Goal: Task Accomplishment & Management: Complete application form

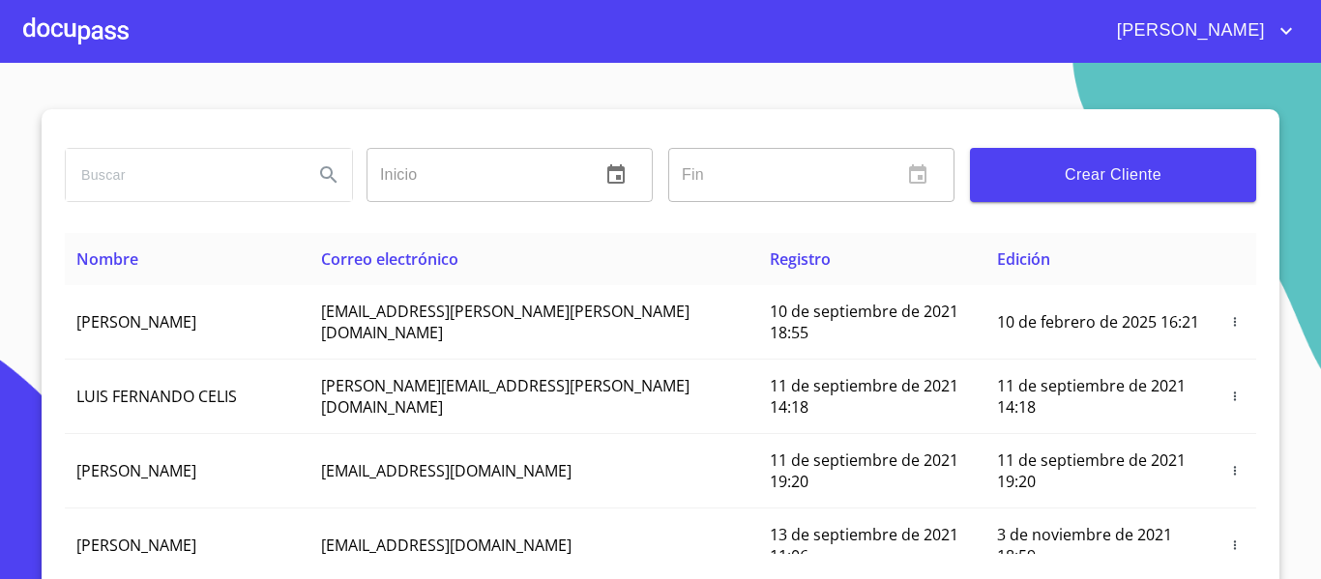
click at [1072, 184] on span "Crear Cliente" at bounding box center [1112, 175] width 255 height 27
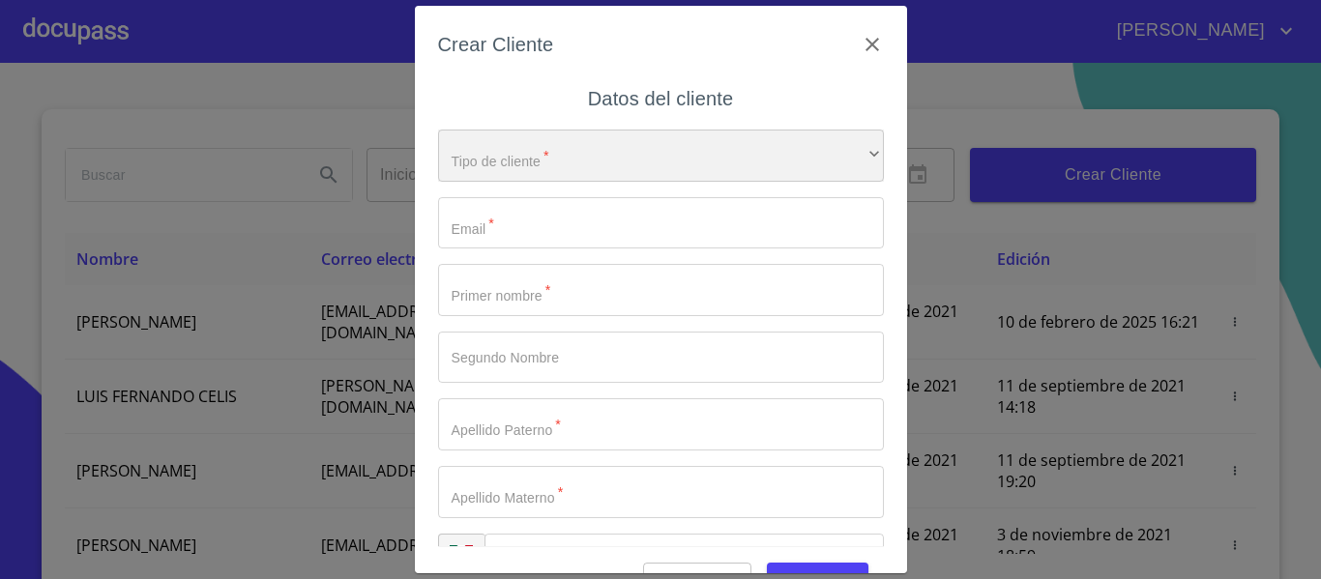
click at [613, 156] on div "​" at bounding box center [661, 156] width 446 height 52
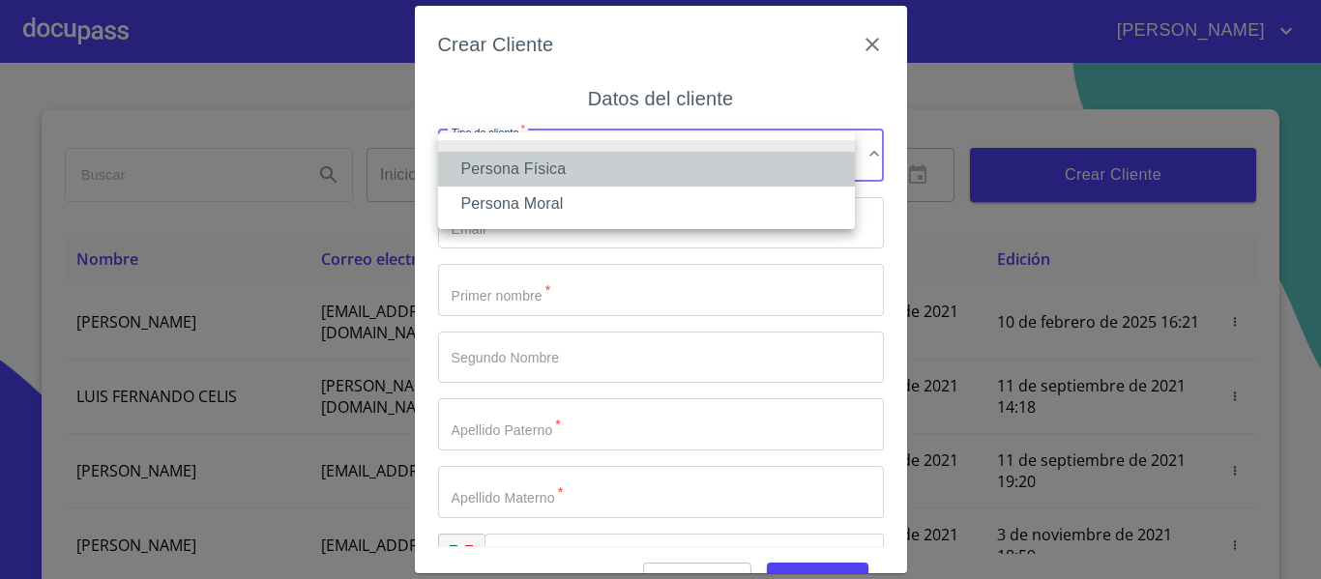
click at [525, 171] on li "Persona Física" at bounding box center [646, 169] width 417 height 35
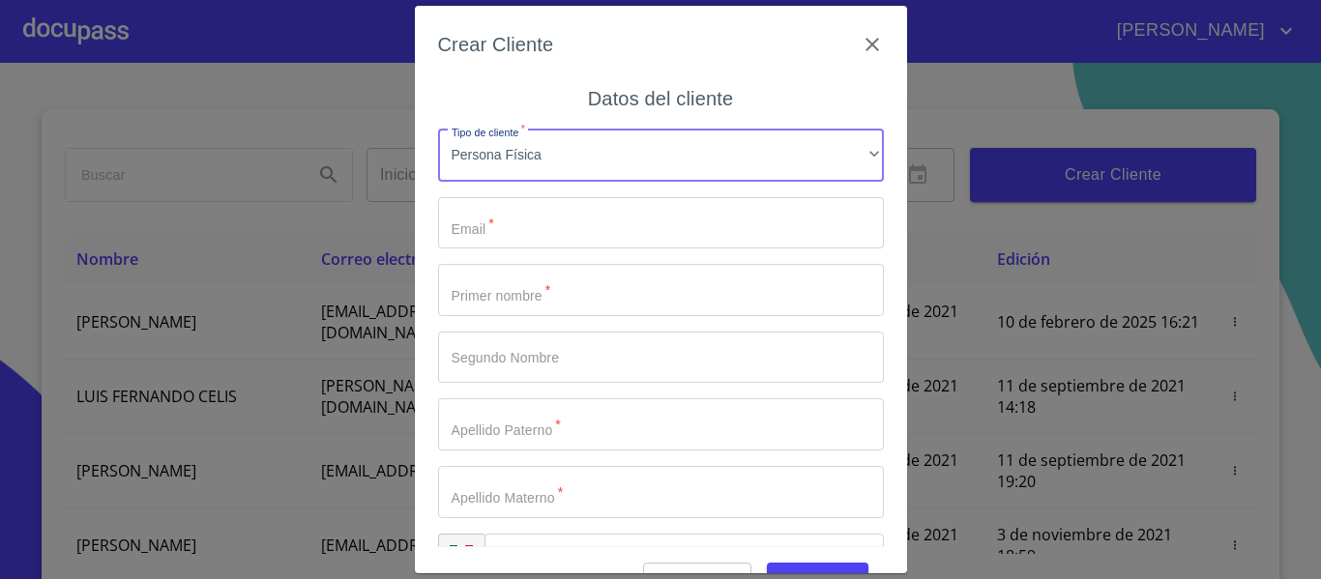
click at [509, 234] on input "Tipo de cliente   *" at bounding box center [661, 223] width 446 height 52
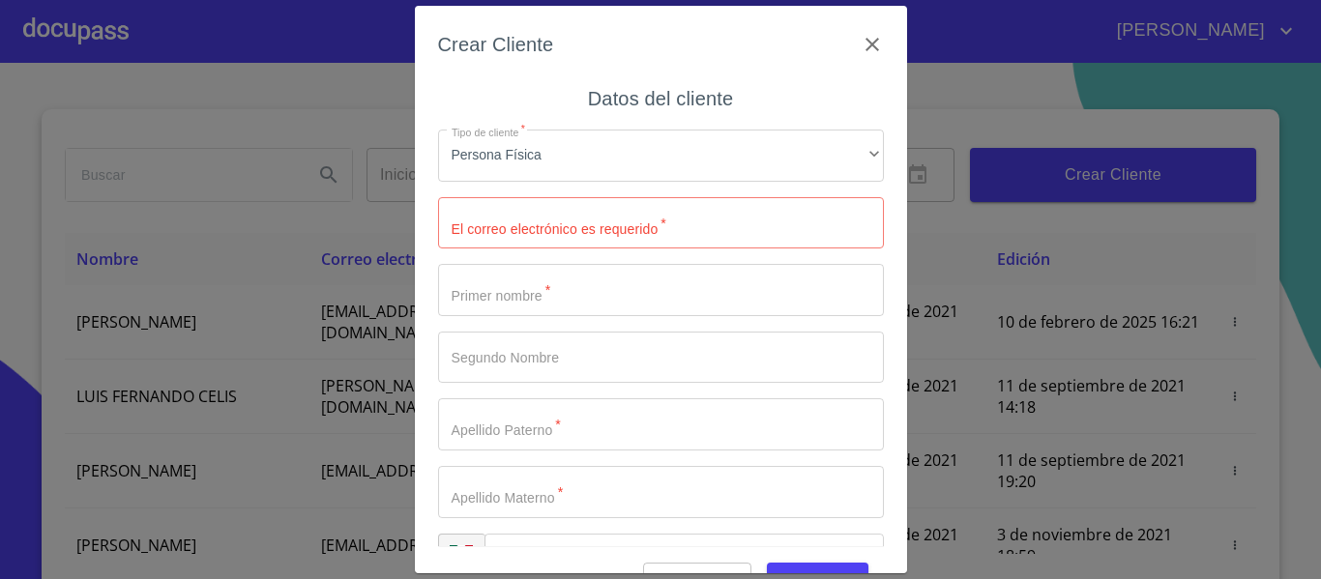
click at [515, 221] on input "Tipo de cliente   *" at bounding box center [661, 223] width 446 height 52
type input "Y"
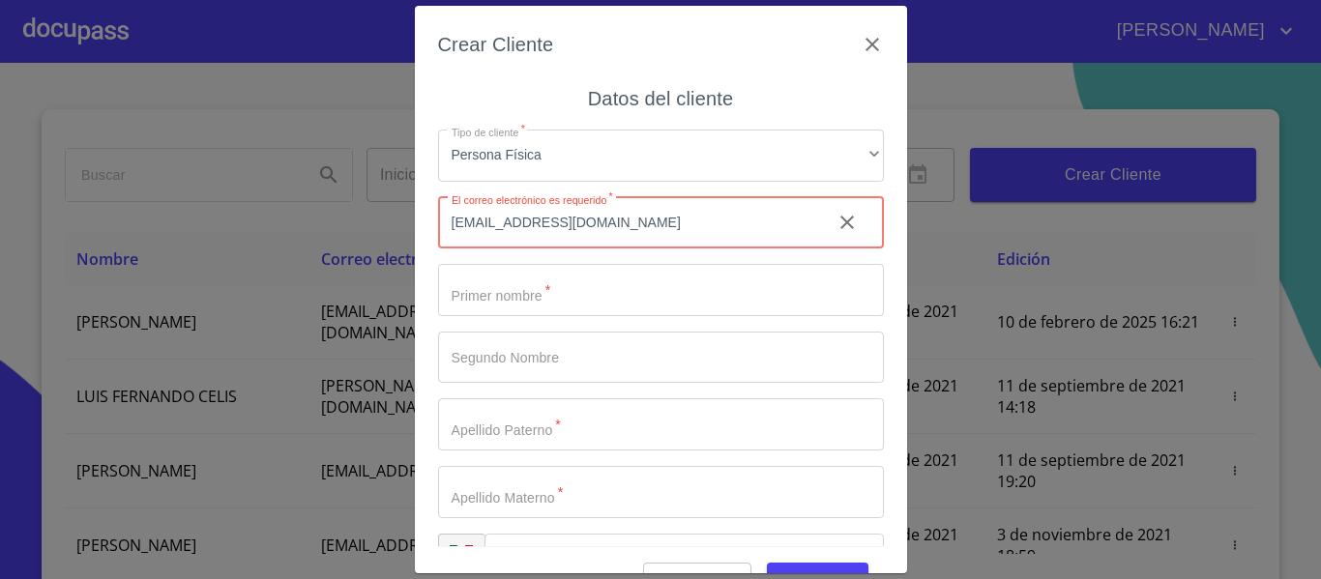
type input "[EMAIL_ADDRESS][DOMAIN_NAME]"
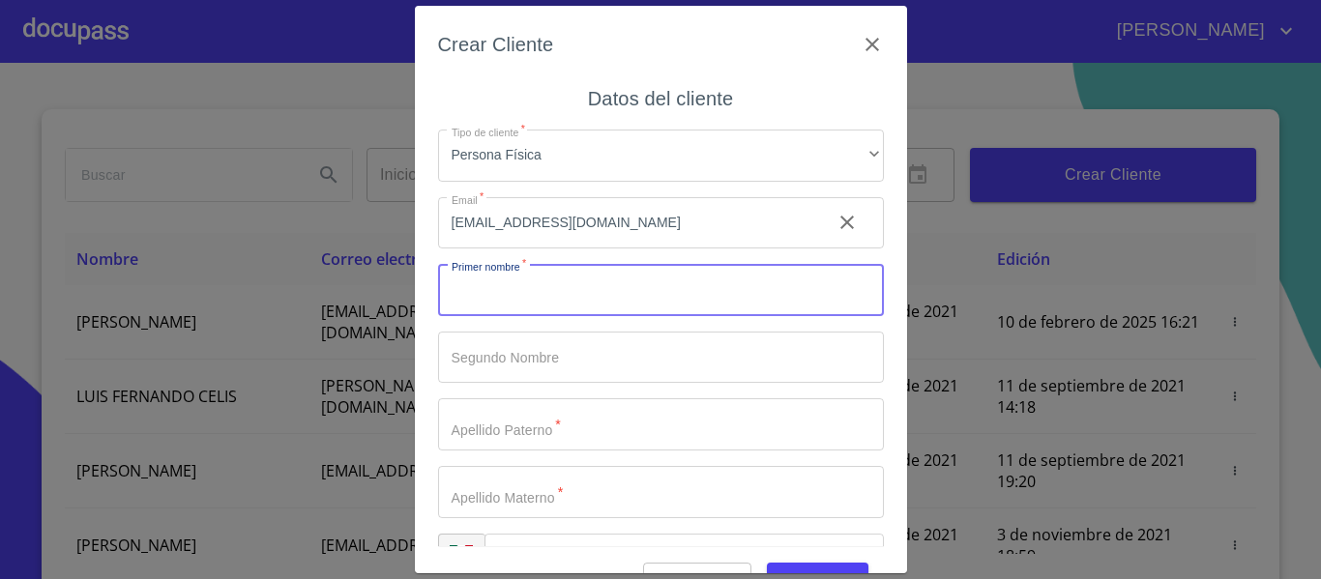
click at [523, 274] on input "Tipo de cliente   *" at bounding box center [661, 290] width 446 height 52
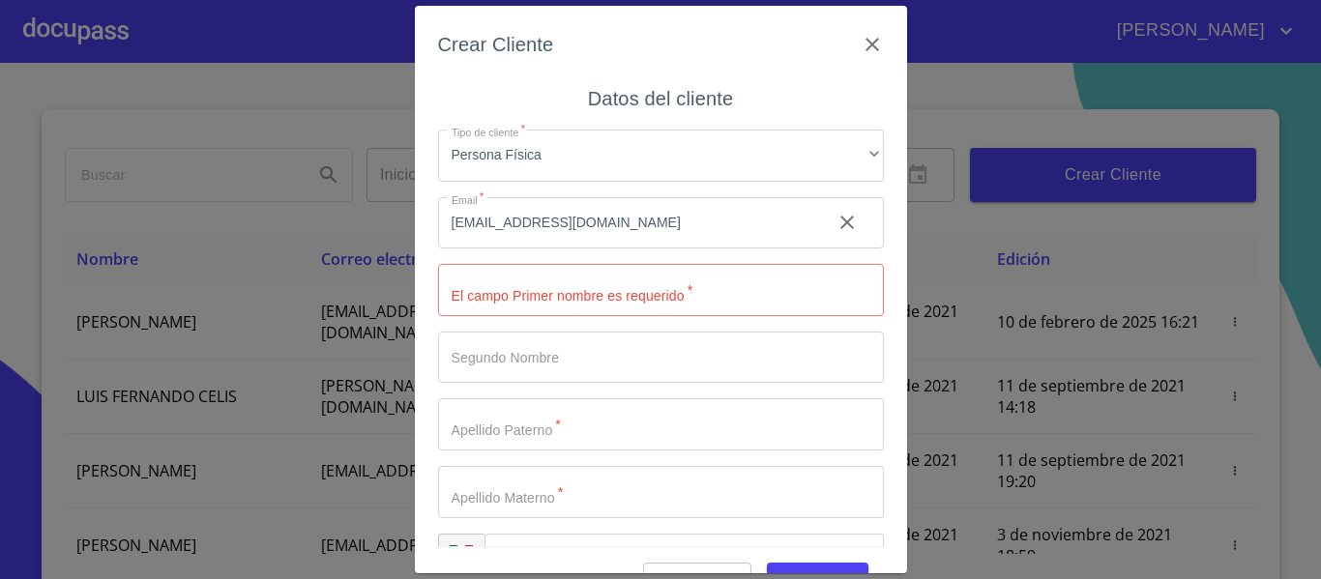
click at [548, 298] on input "Tipo de cliente   *" at bounding box center [661, 290] width 446 height 52
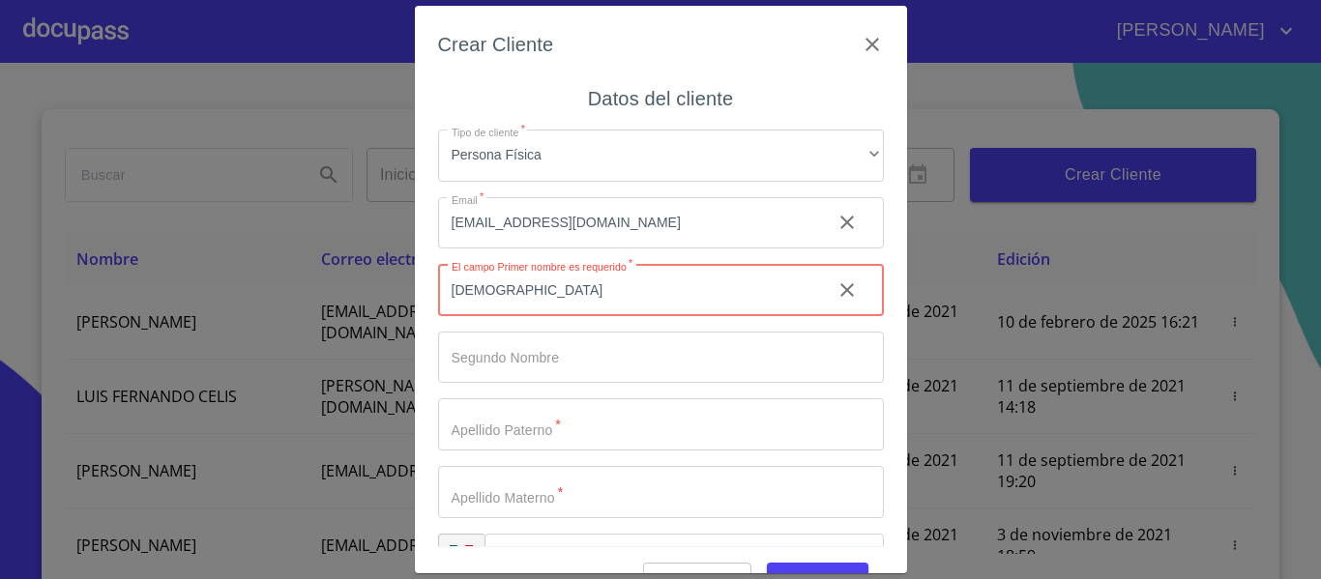
type input "[DEMOGRAPHIC_DATA]"
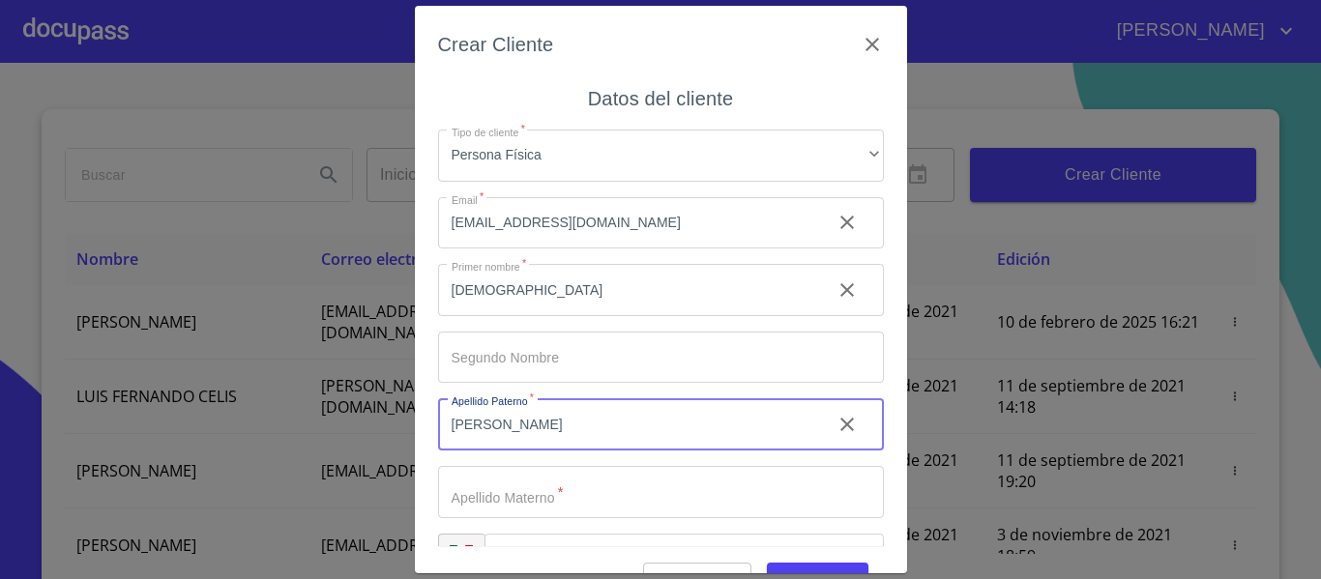
type input "[PERSON_NAME]"
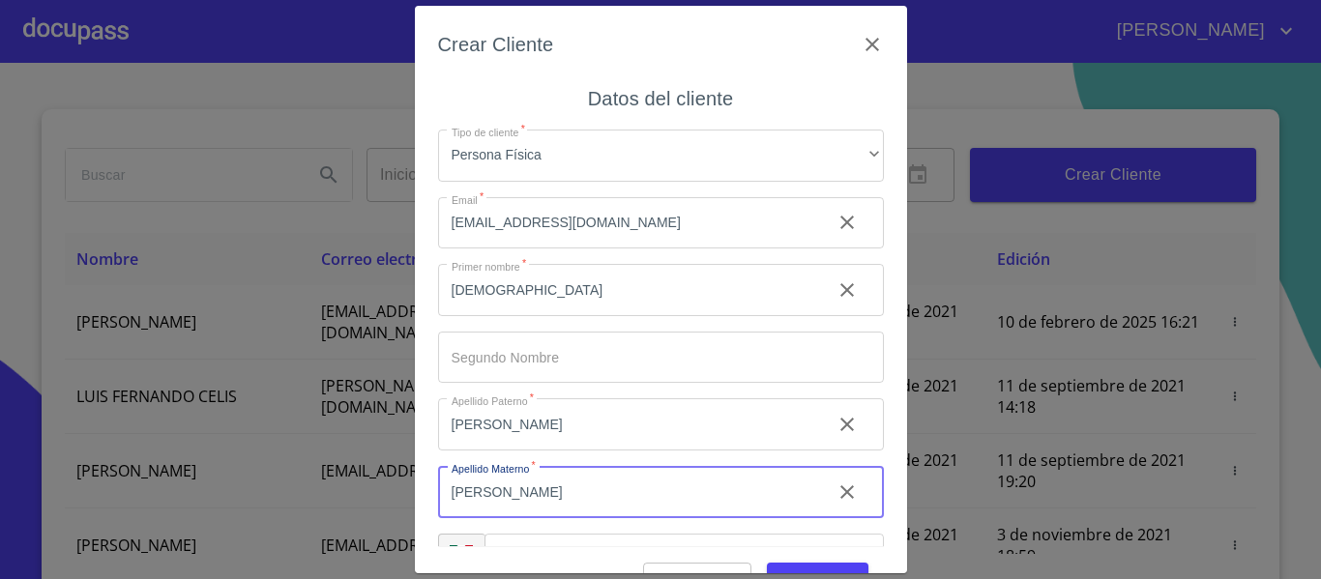
scroll to position [55, 0]
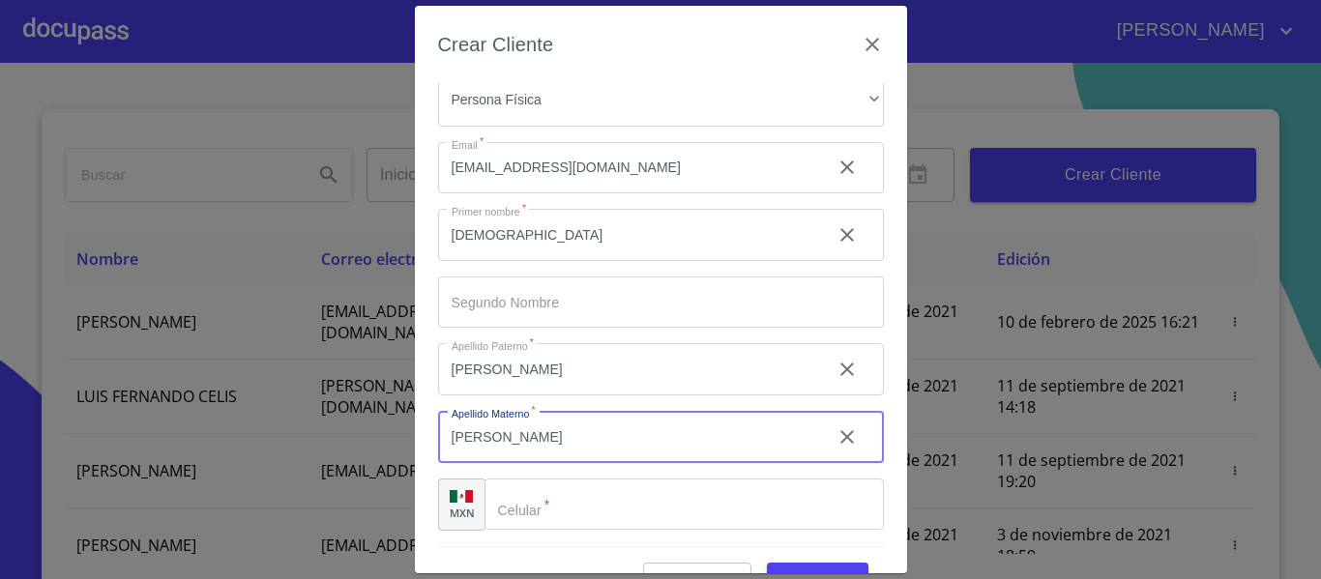
type input "[PERSON_NAME]"
click at [619, 514] on input "Tipo de cliente   *" at bounding box center [684, 505] width 399 height 52
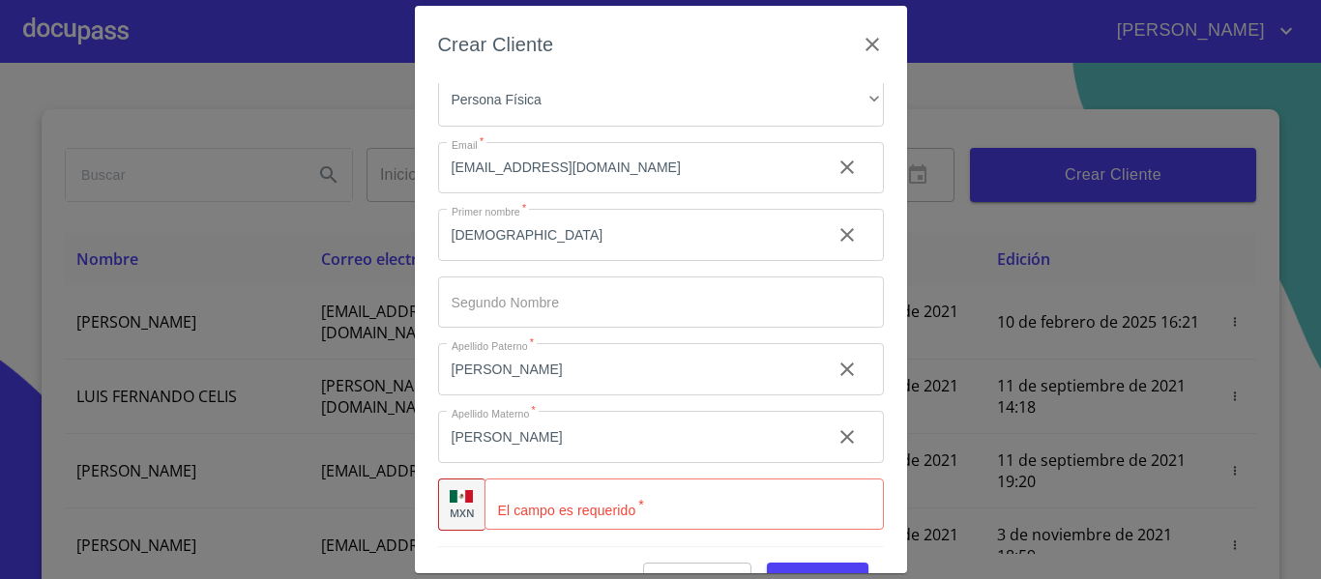
click at [535, 505] on input "Tipo de cliente   *" at bounding box center [684, 505] width 399 height 52
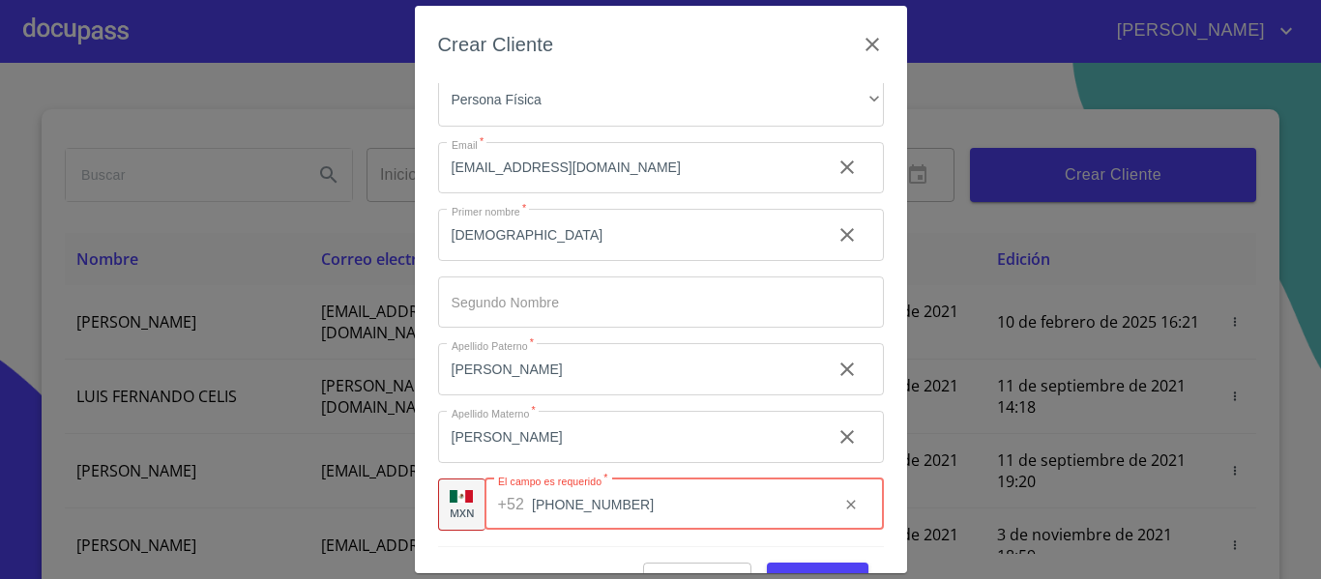
scroll to position [48, 0]
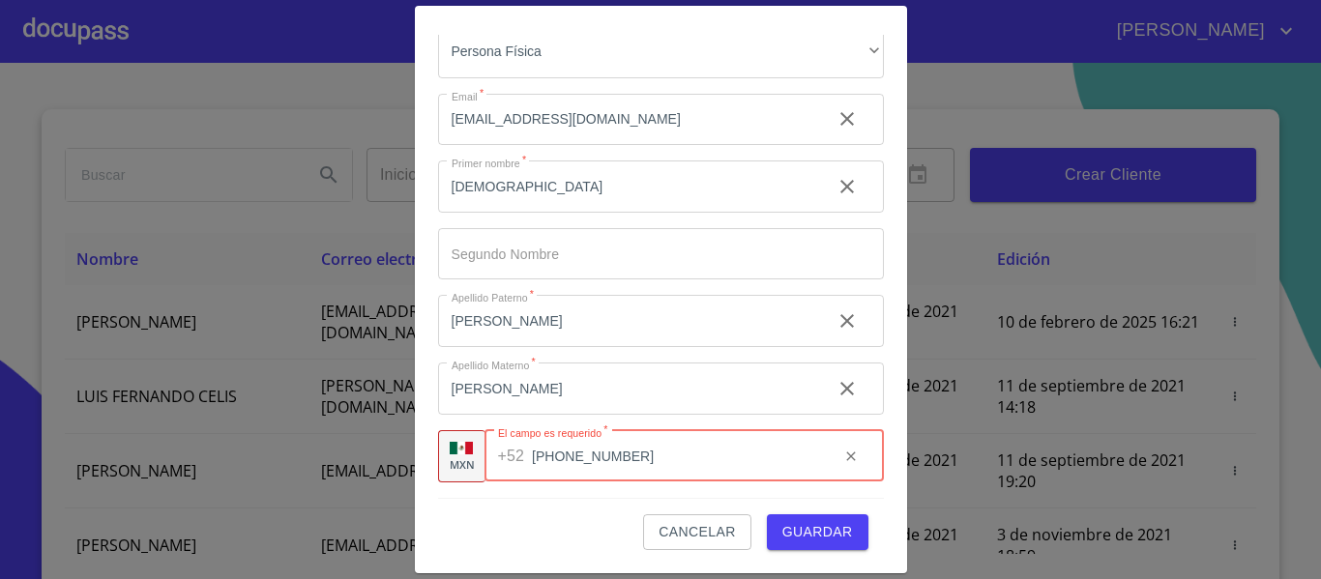
type input "[PHONE_NUMBER]"
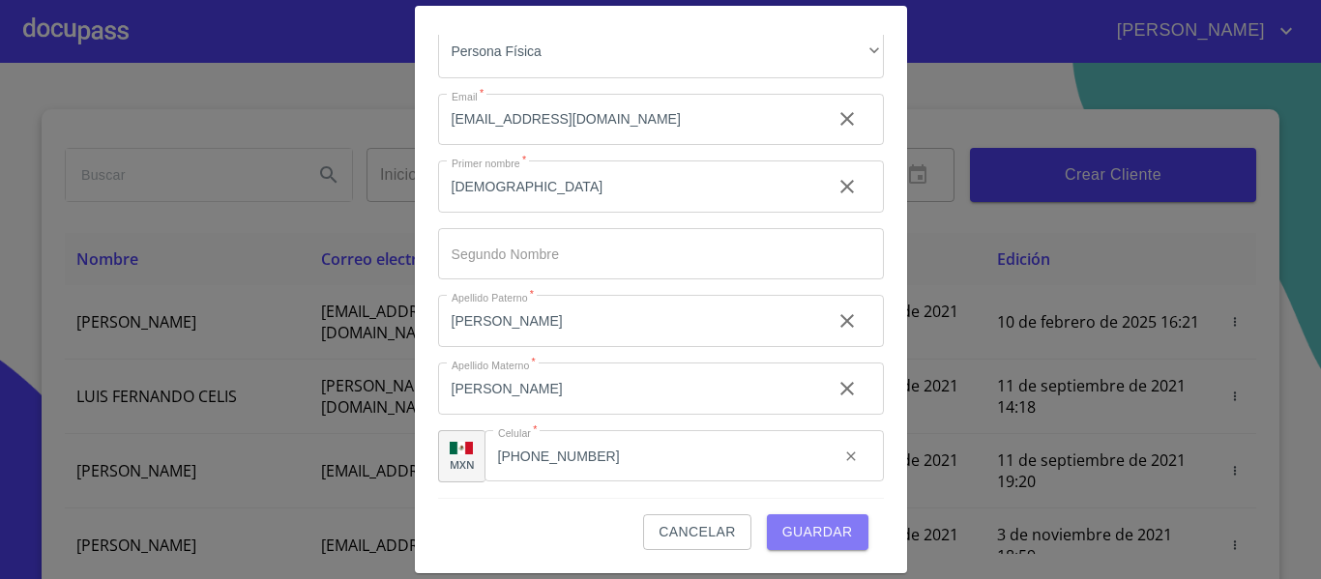
click at [802, 536] on span "Guardar" at bounding box center [817, 532] width 71 height 24
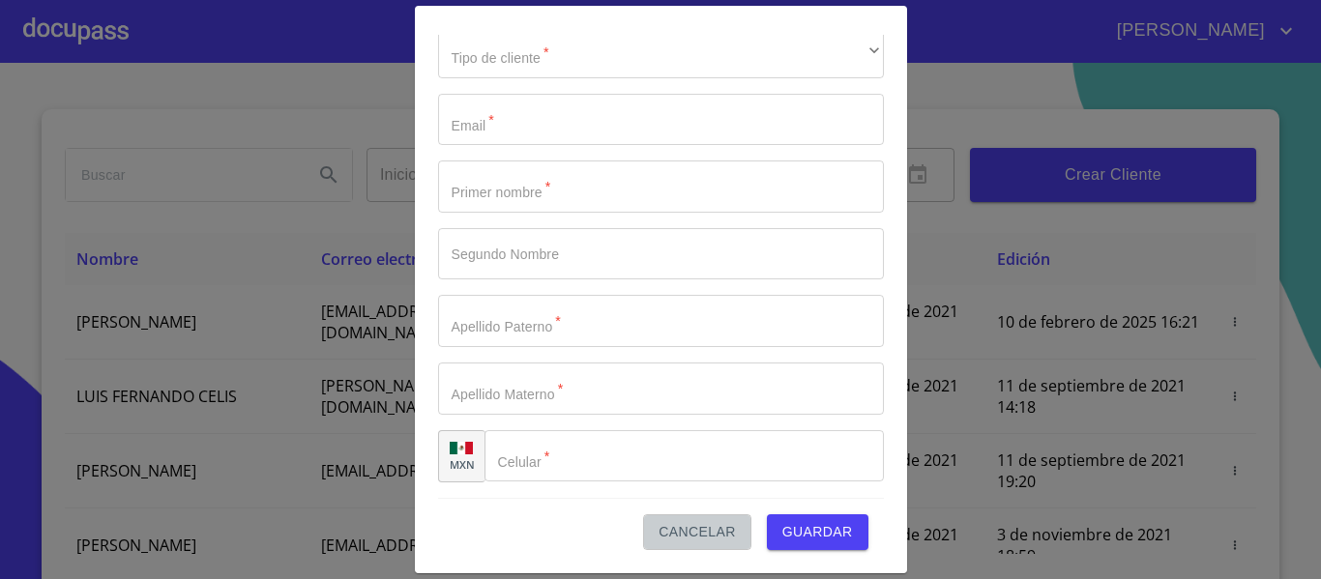
click at [699, 538] on span "Cancelar" at bounding box center [697, 532] width 76 height 24
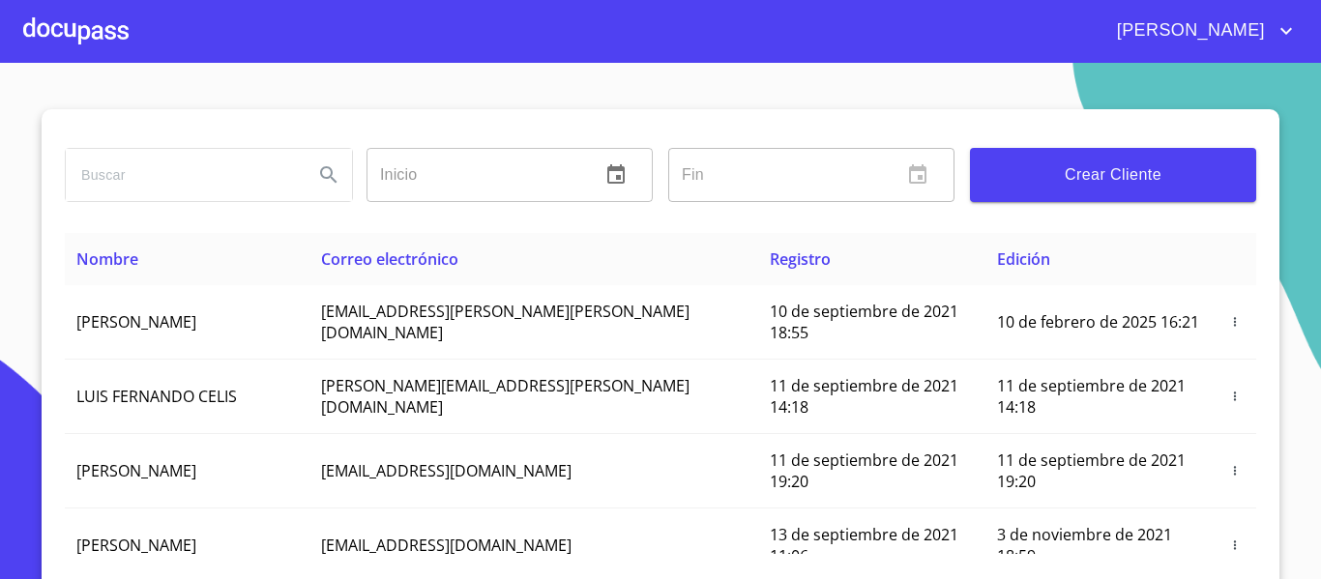
click at [124, 190] on input "search" at bounding box center [182, 175] width 232 height 52
type input "[DEMOGRAPHIC_DATA]"
click at [320, 168] on icon "Search" at bounding box center [328, 174] width 16 height 16
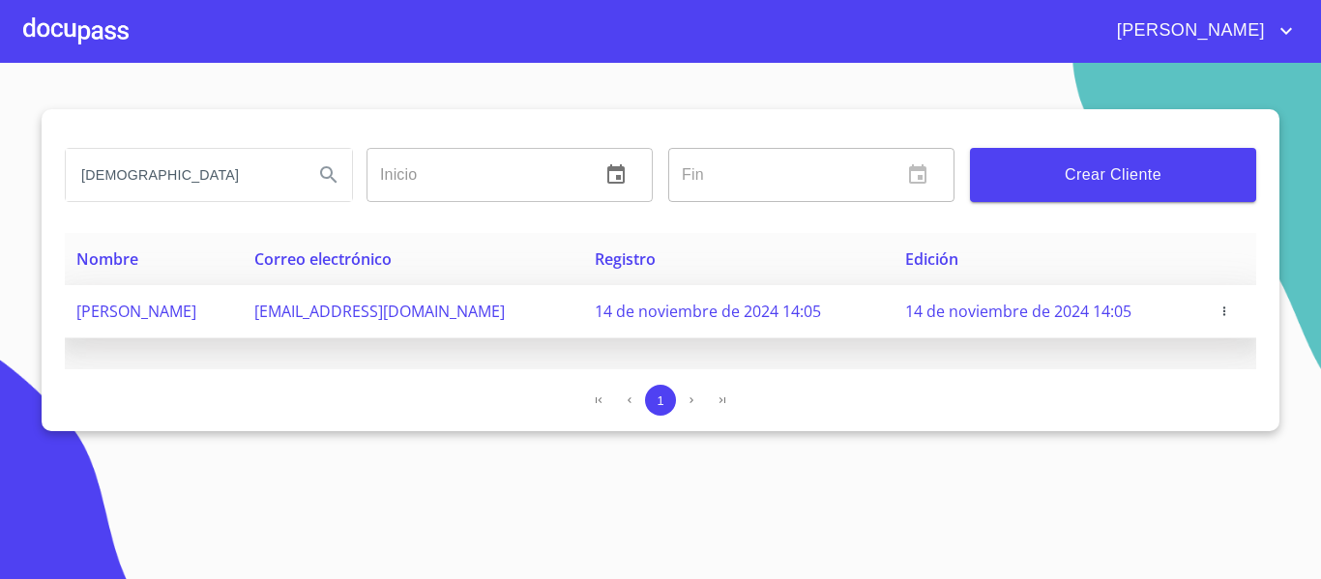
click at [1222, 313] on icon "button" at bounding box center [1225, 312] width 14 height 14
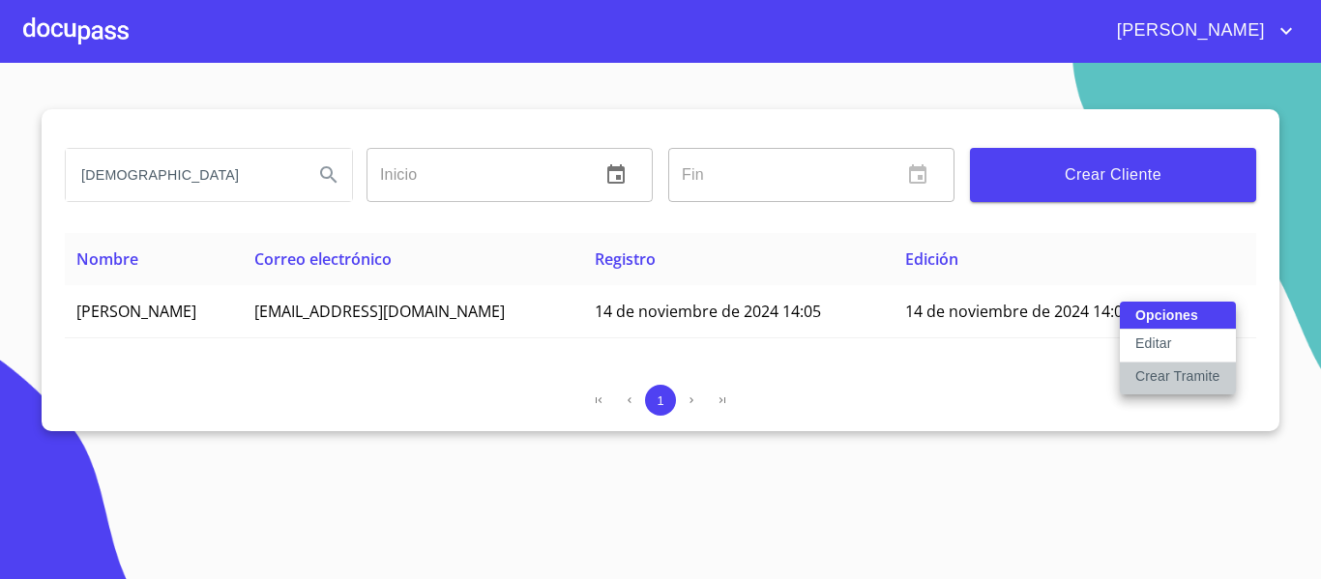
click at [1168, 379] on p "Crear Tramite" at bounding box center [1177, 376] width 85 height 19
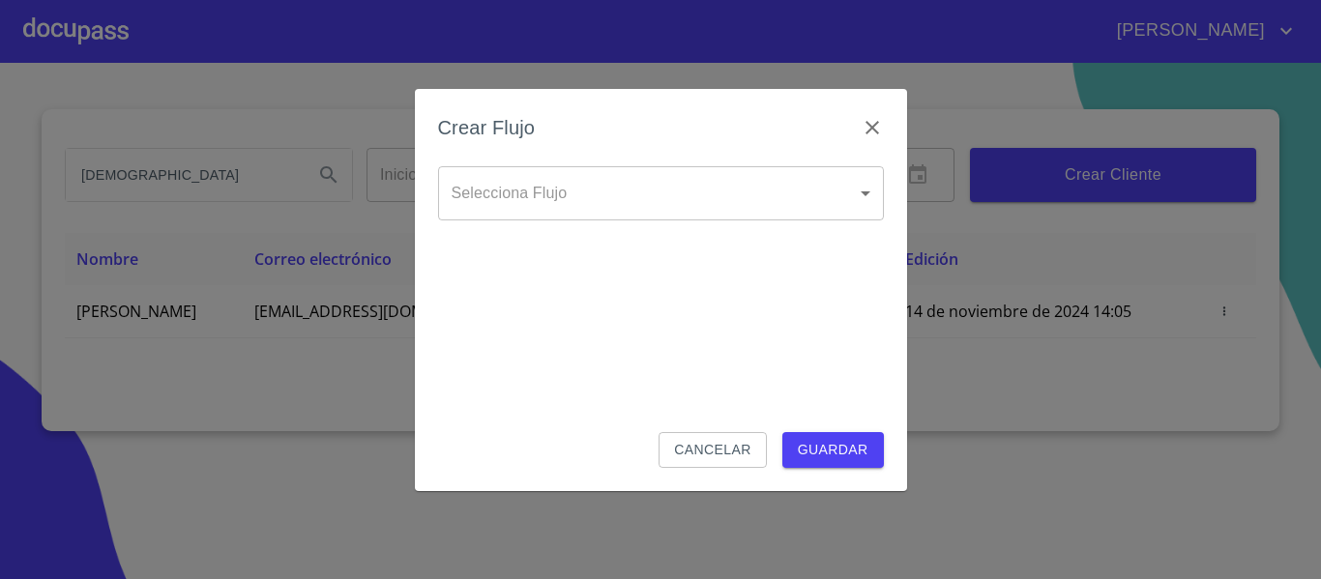
click at [788, 200] on body "[PERSON_NAME] [PERSON_NAME] Inicio ​ Fin ​ Crear Cliente Nombre Correo electrón…" at bounding box center [660, 289] width 1321 height 579
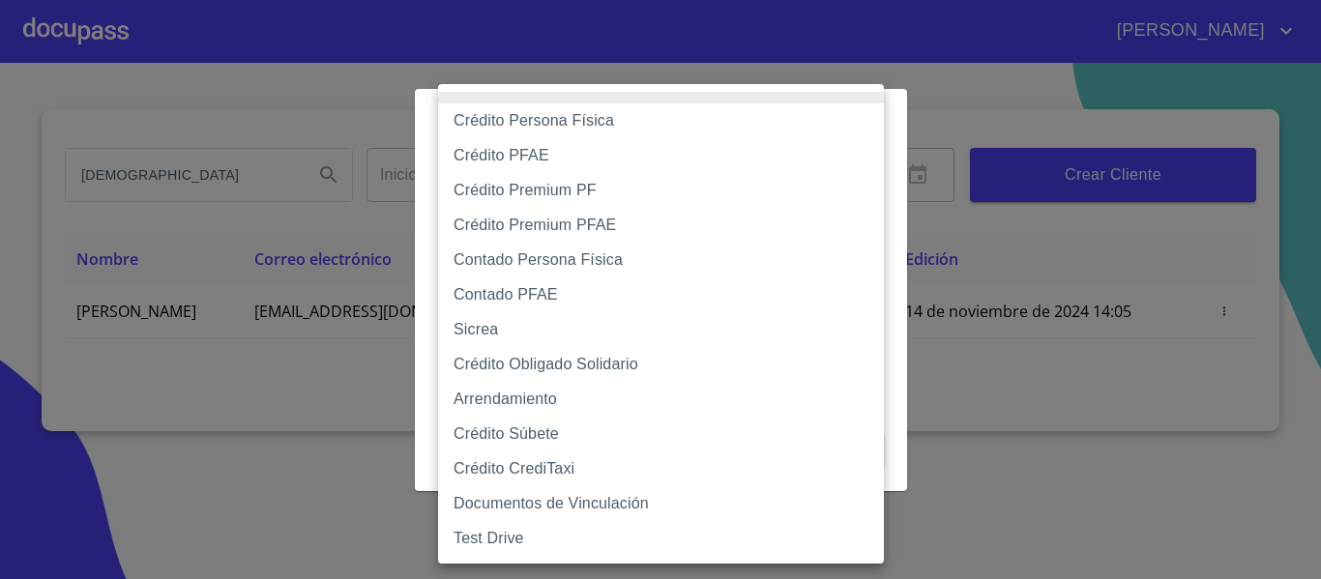
click at [591, 125] on li "Crédito Persona Física" at bounding box center [661, 120] width 446 height 35
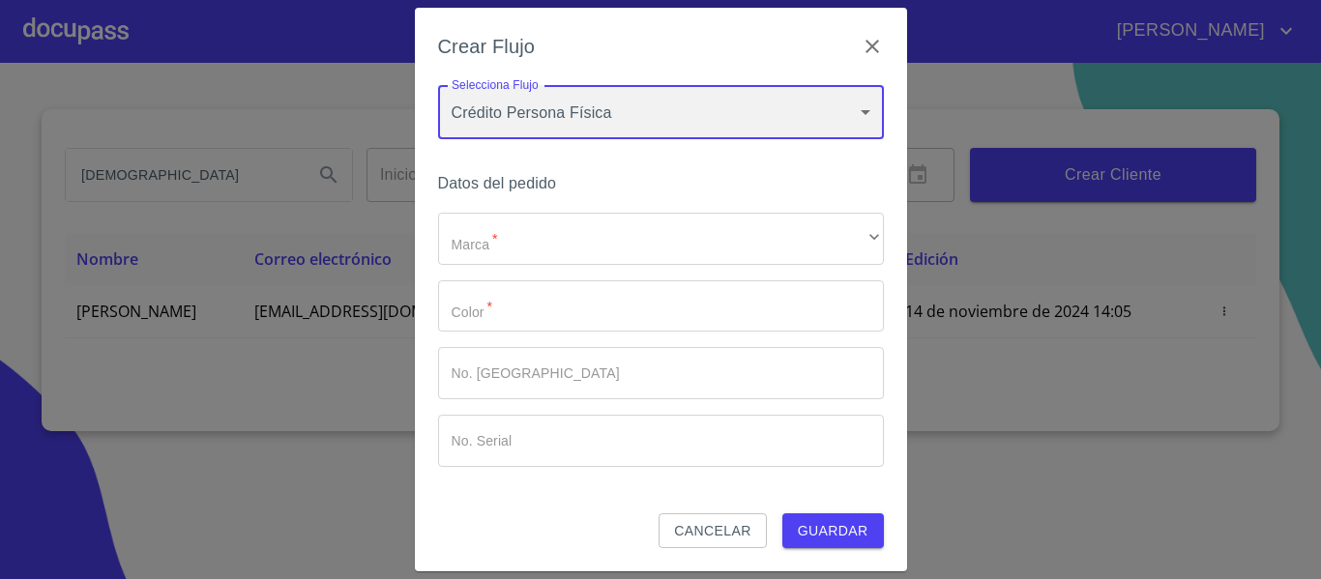
type input "6009fb3c7d1714eb8809aa97"
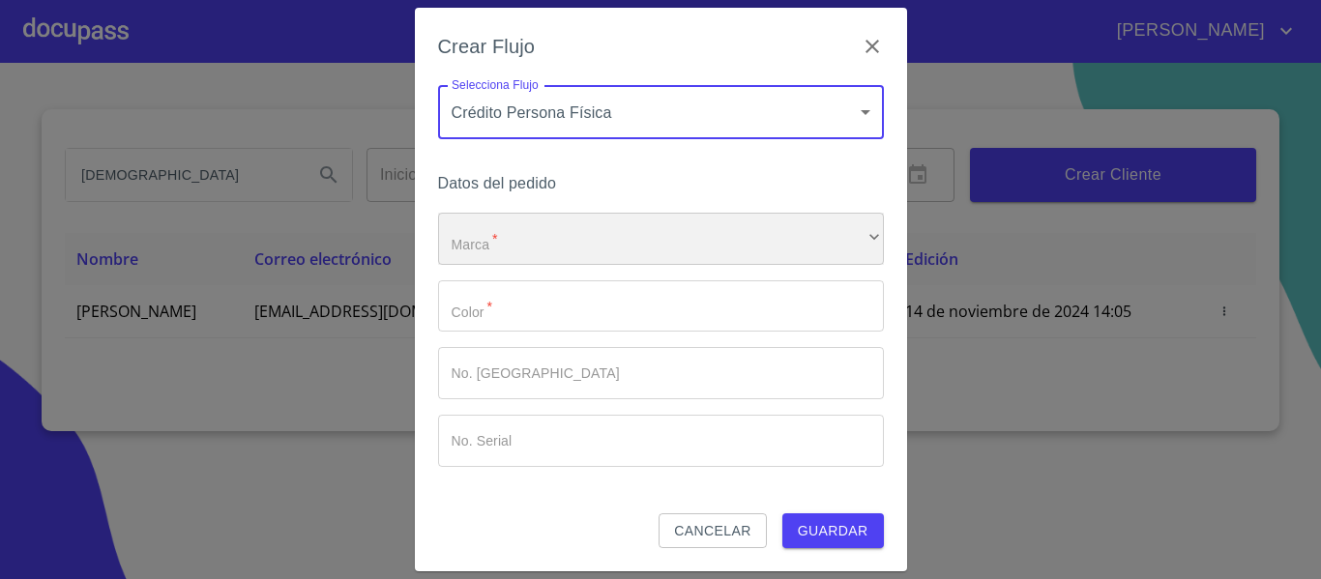
click at [530, 252] on div "​" at bounding box center [661, 239] width 446 height 52
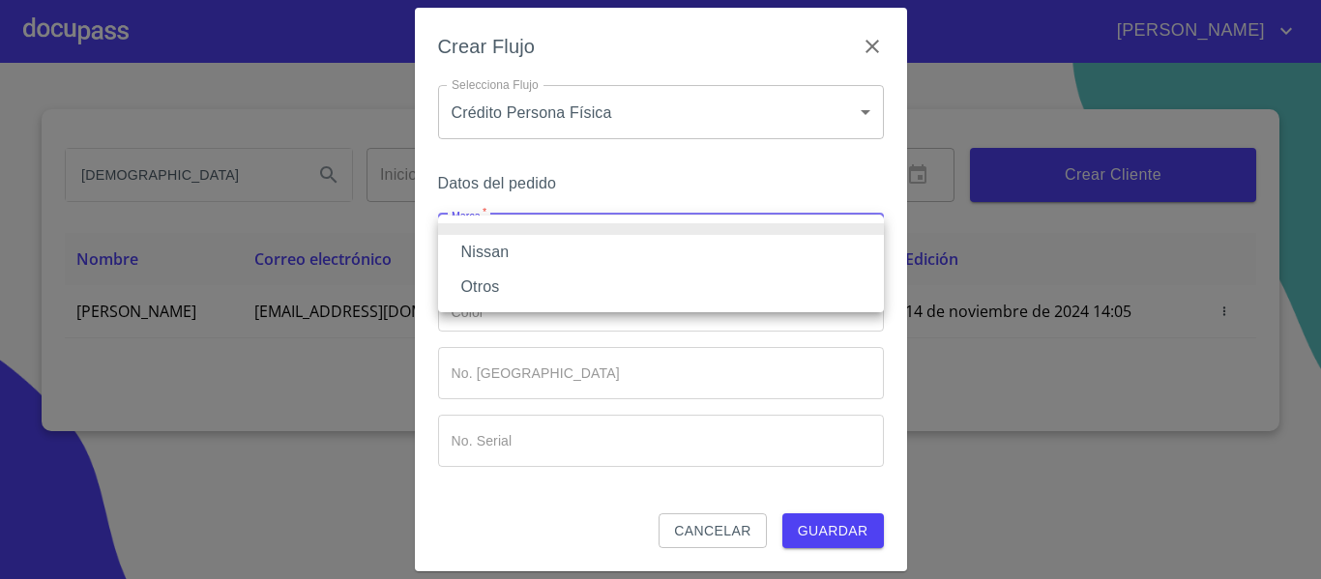
click at [473, 261] on li "Nissan" at bounding box center [661, 252] width 446 height 35
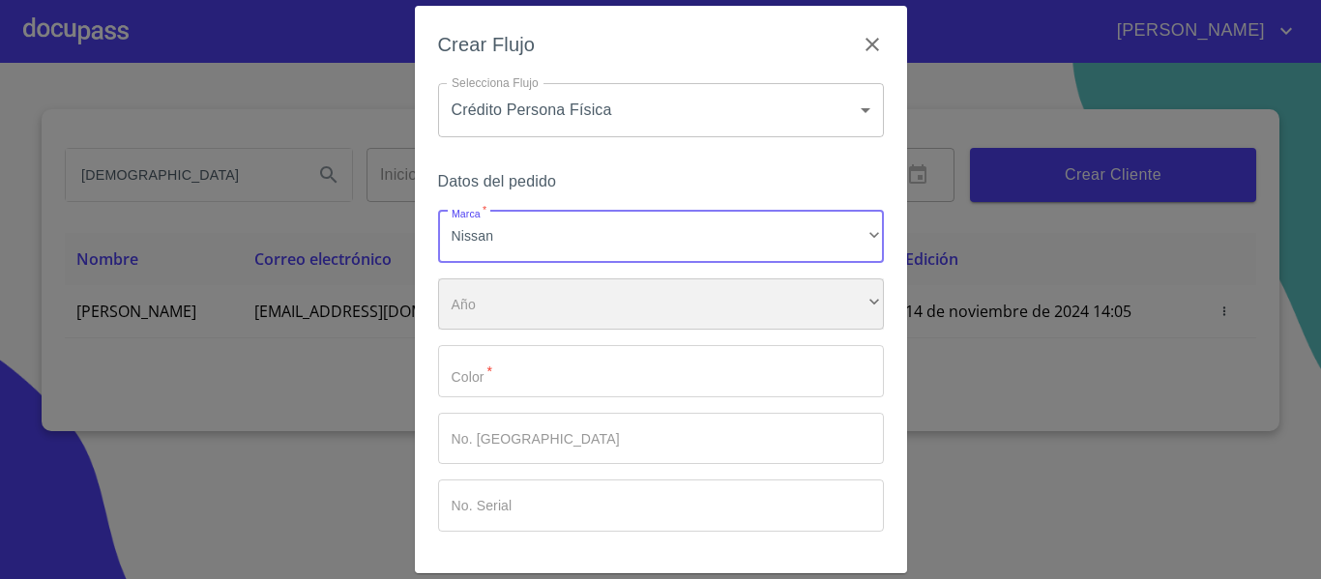
click at [504, 314] on div "​" at bounding box center [661, 305] width 446 height 52
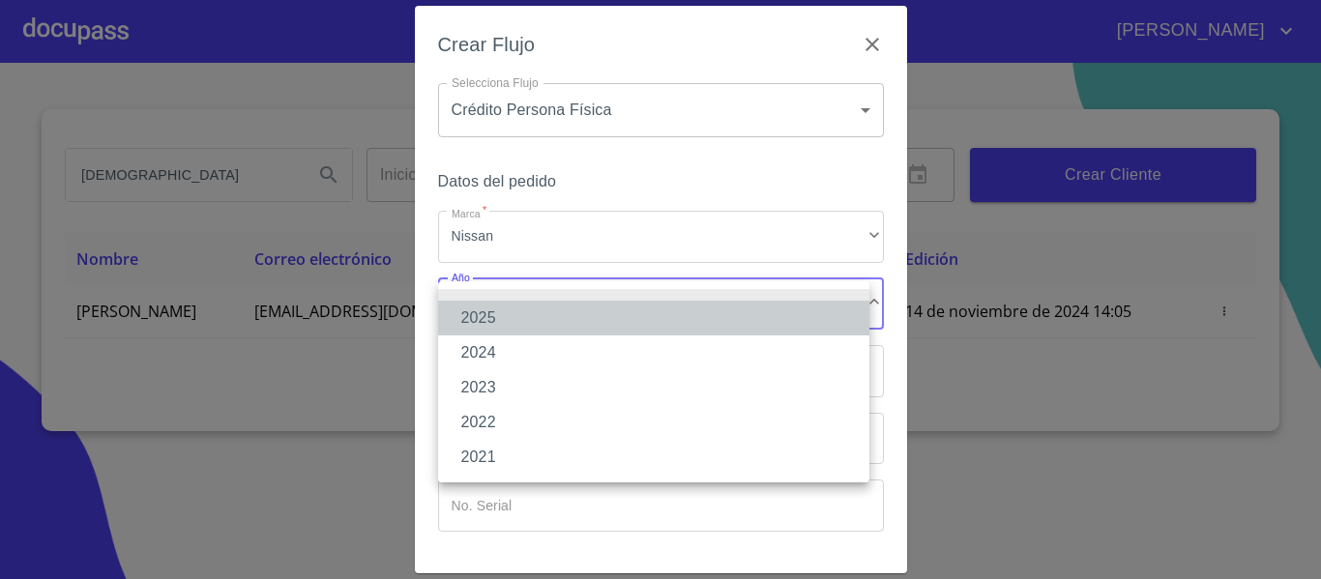
click at [480, 319] on li "2025" at bounding box center [653, 318] width 431 height 35
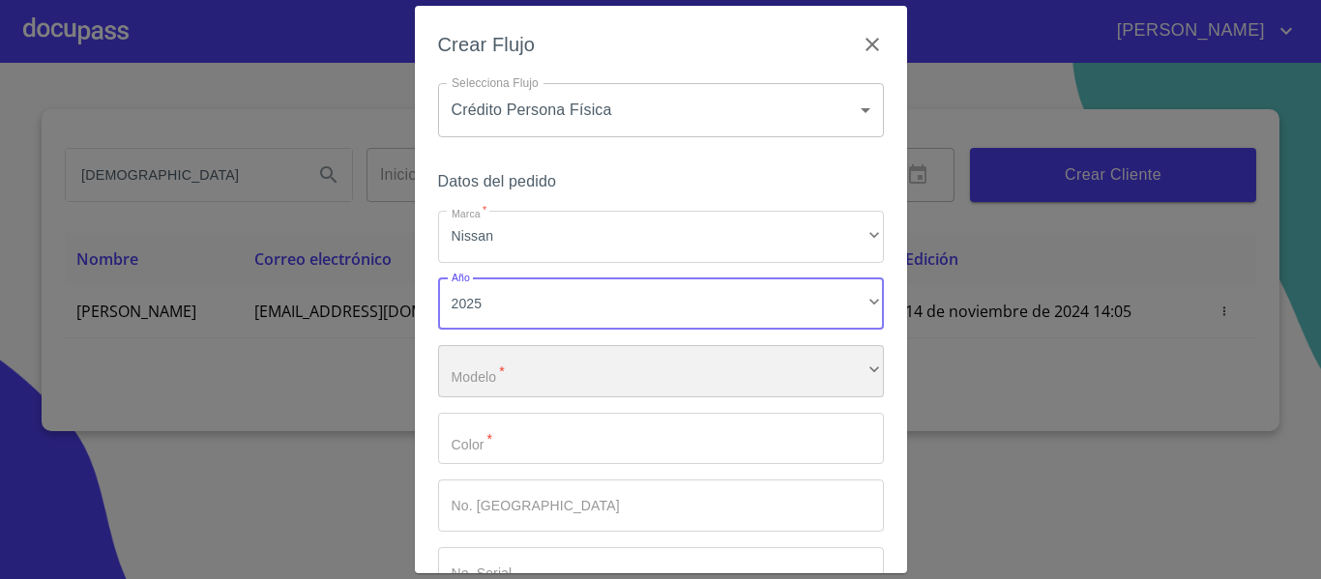
click at [515, 380] on div "​" at bounding box center [661, 371] width 446 height 52
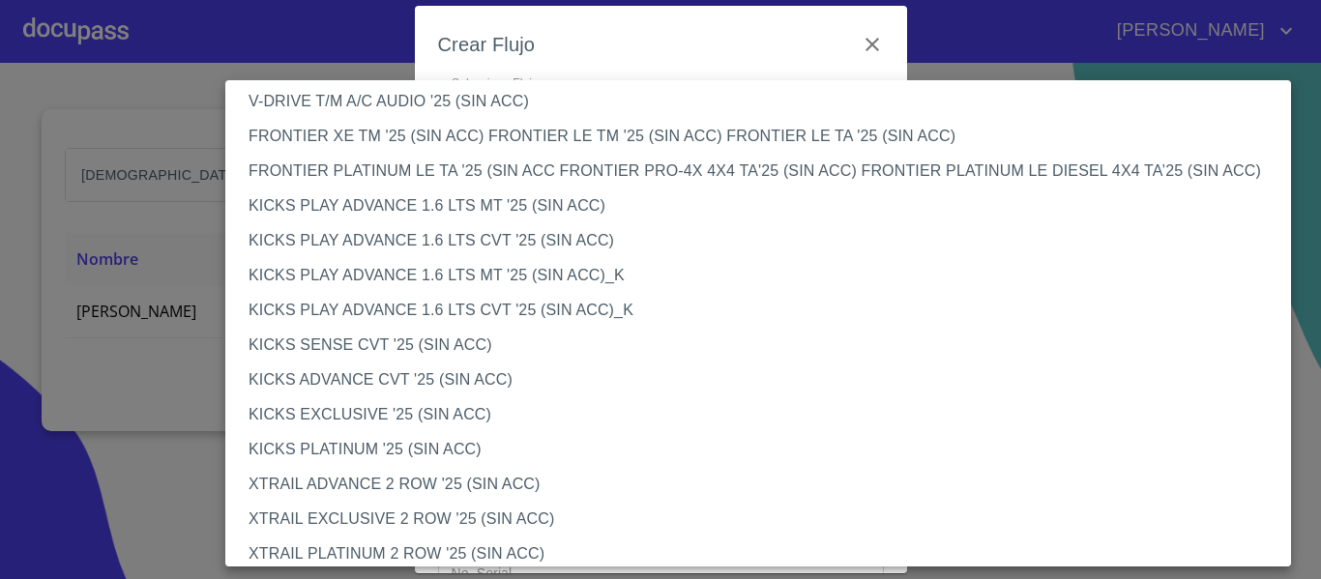
scroll to position [1630, 0]
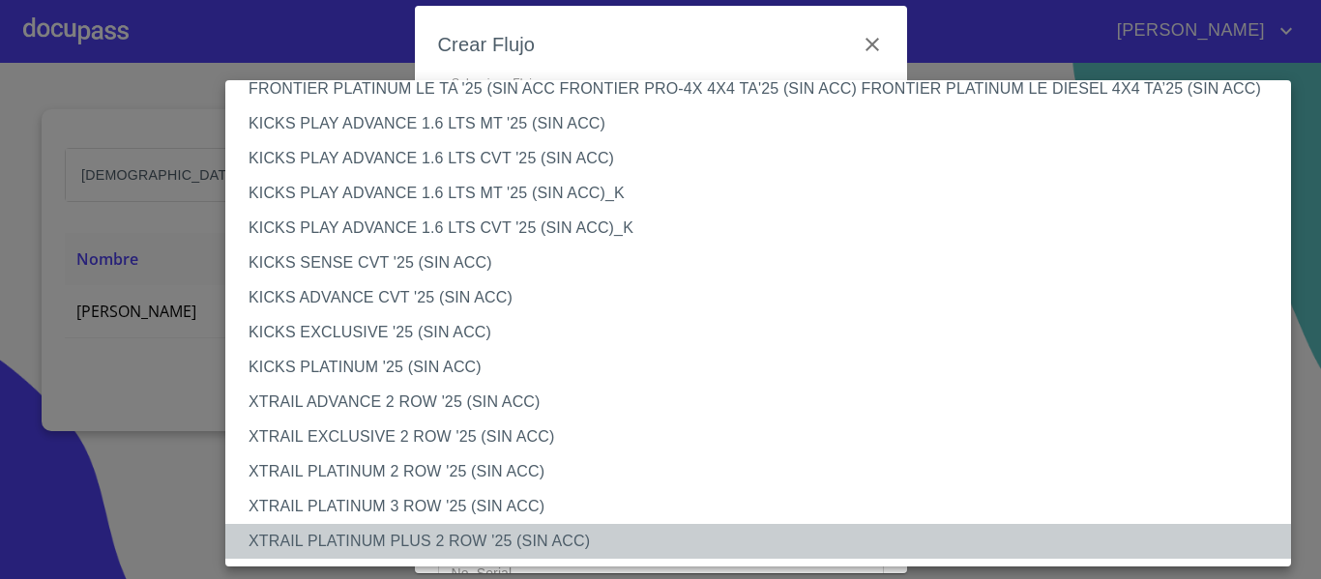
click at [415, 538] on li "XTRAIL PLATINUM PLUS 2 ROW '25 (SIN ACC)" at bounding box center [765, 541] width 1080 height 35
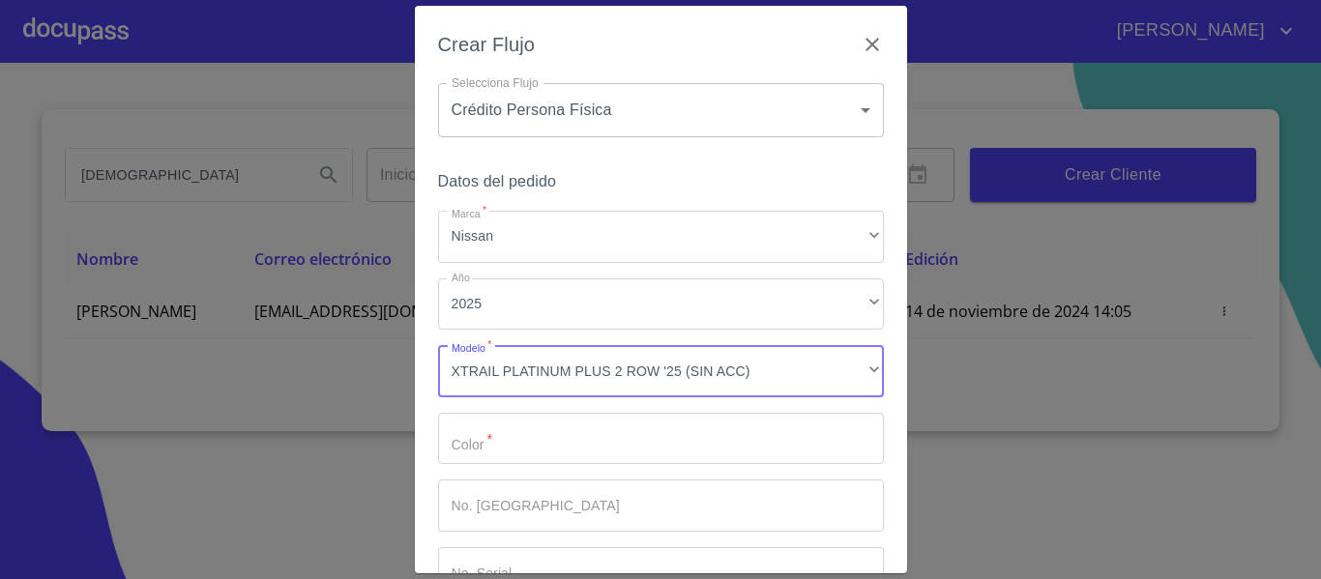
click at [521, 441] on input "Marca   *" at bounding box center [661, 439] width 446 height 52
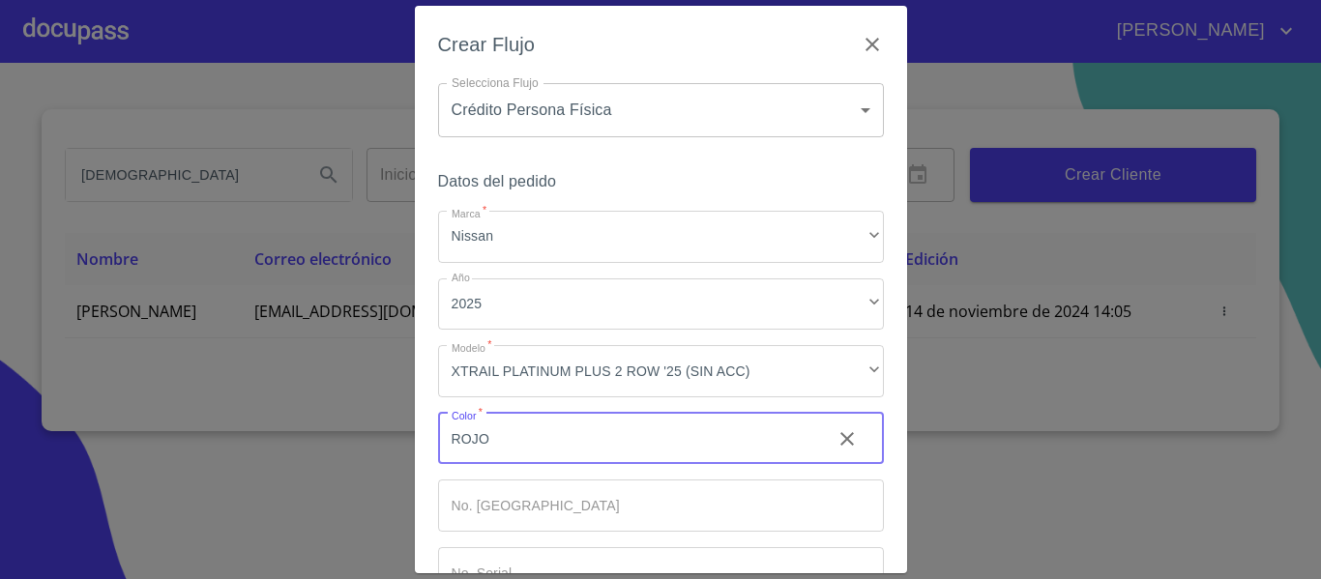
scroll to position [131, 0]
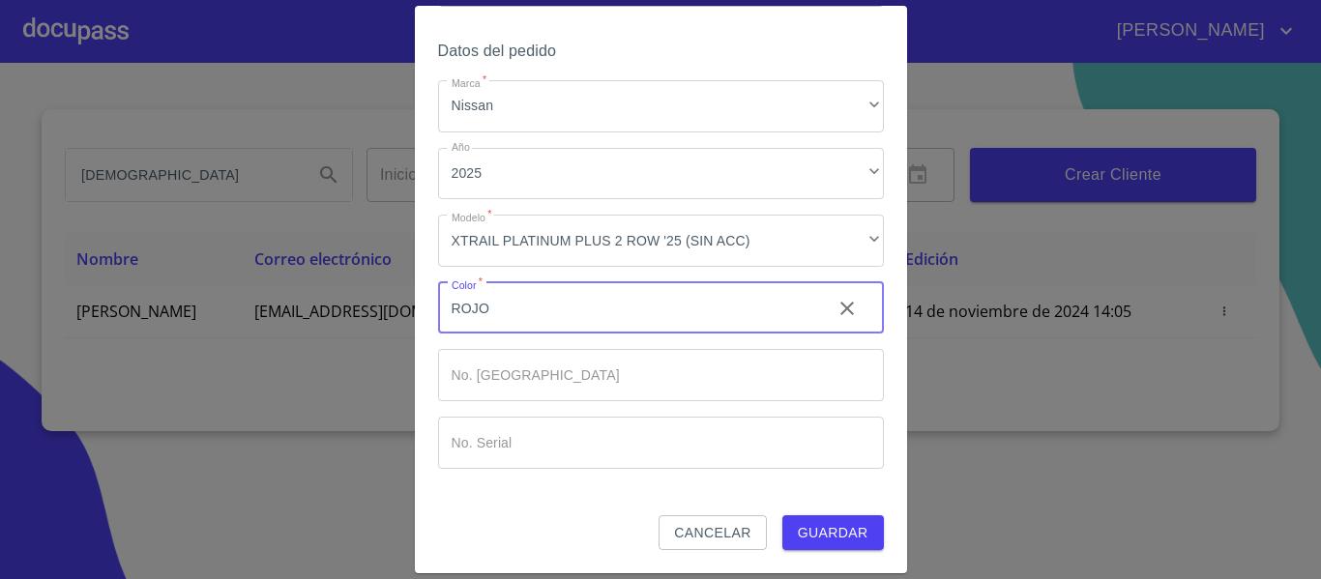
type input "ROJO"
click at [810, 529] on span "Guardar" at bounding box center [833, 533] width 71 height 24
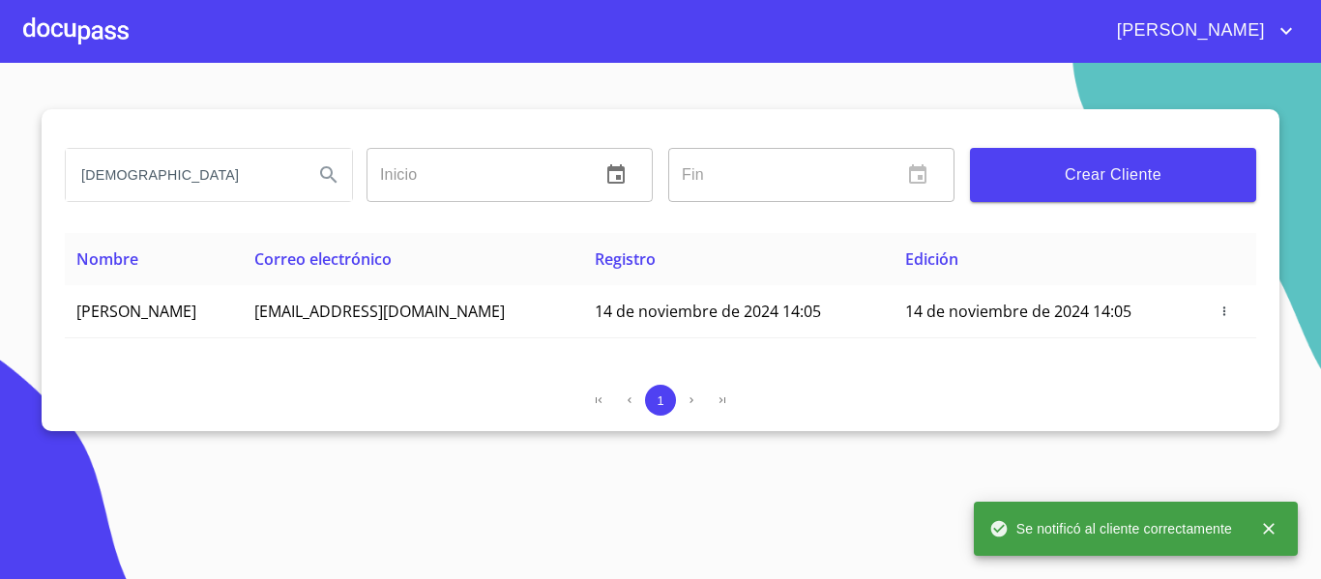
click at [107, 29] on div at bounding box center [75, 31] width 105 height 62
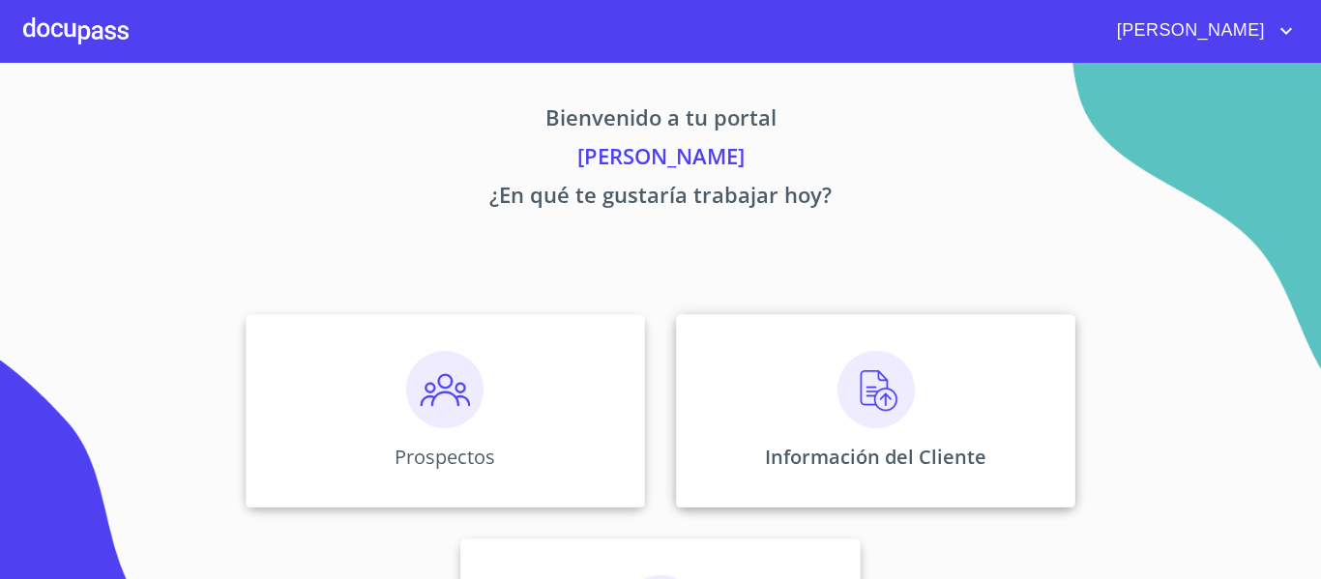
click at [722, 451] on div "Información del Cliente" at bounding box center [875, 410] width 399 height 193
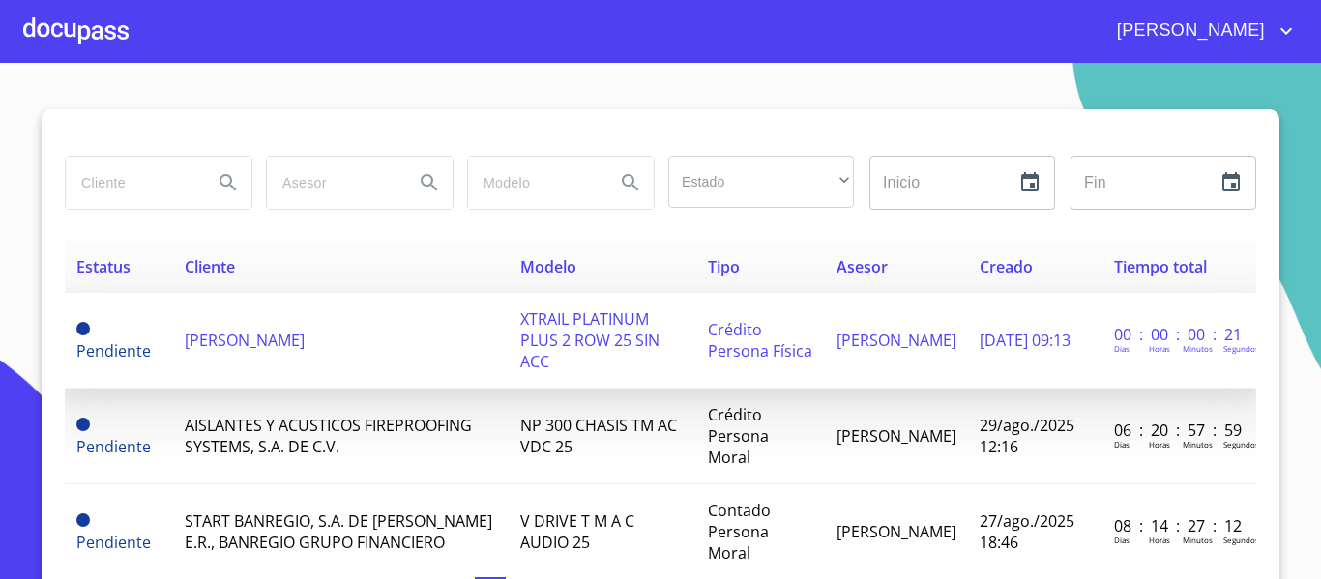
click at [575, 341] on span "XTRAIL PLATINUM PLUS 2 ROW 25 SIN ACC" at bounding box center [589, 341] width 139 height 64
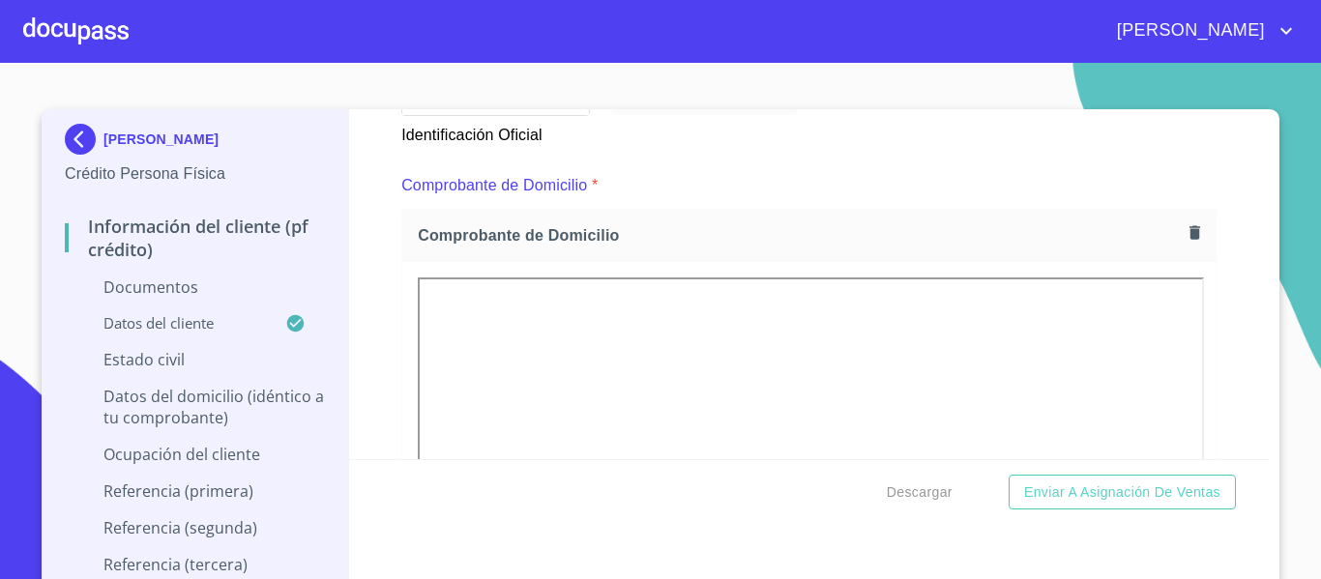
scroll to position [193, 0]
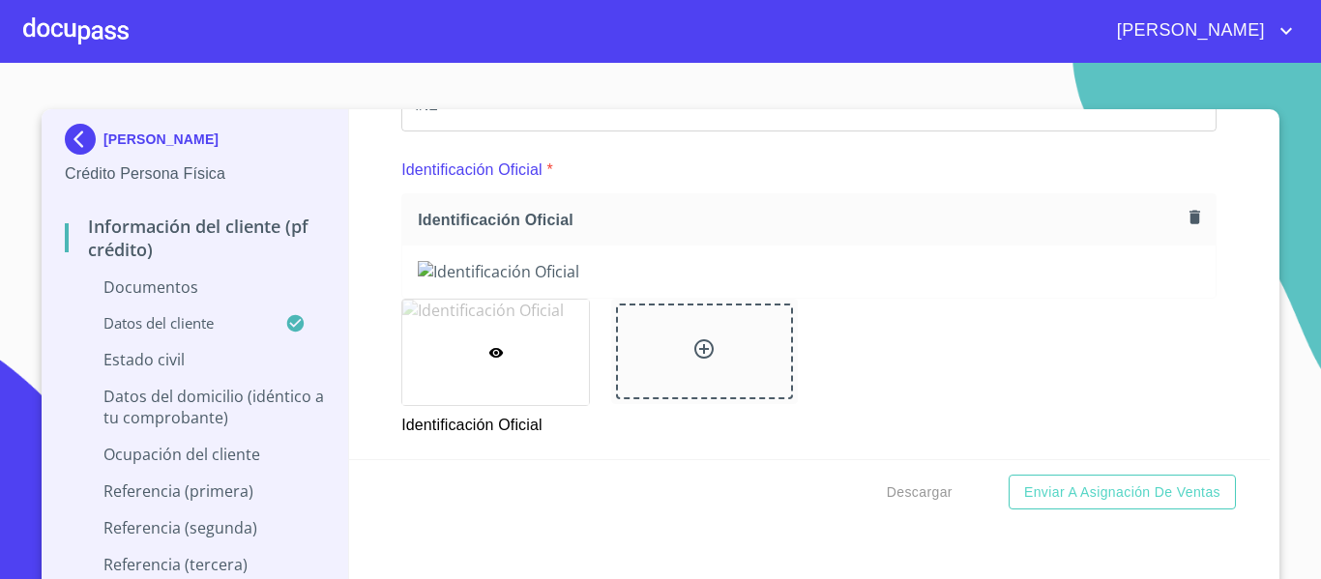
click at [495, 368] on div at bounding box center [495, 352] width 187 height 105
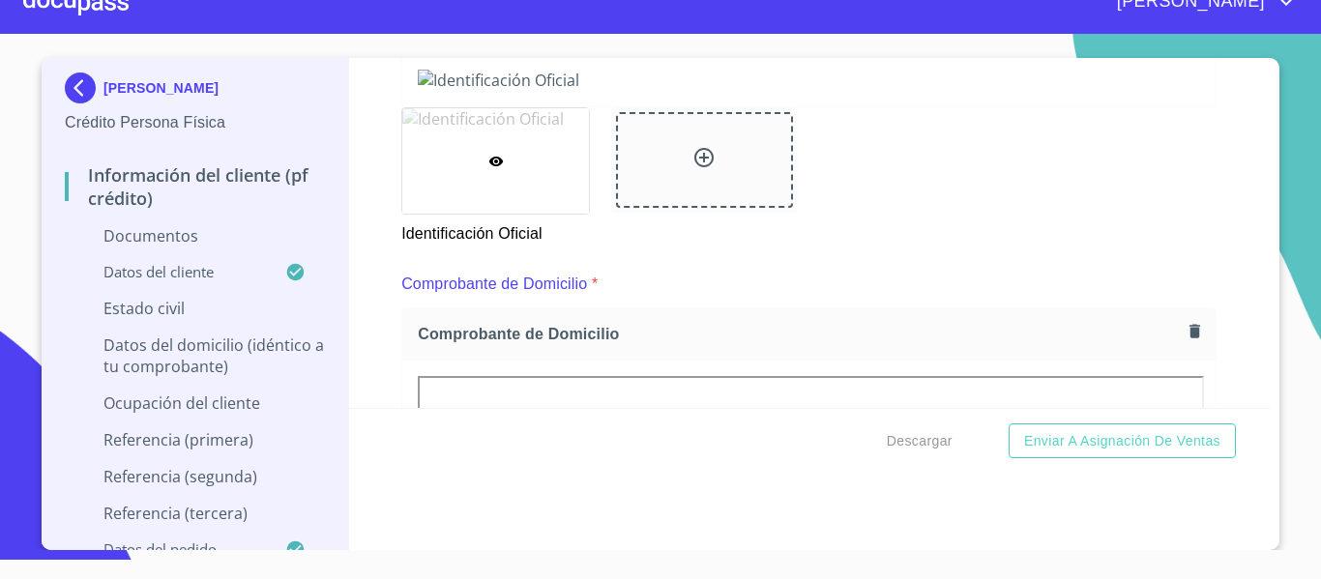
scroll to position [387, 0]
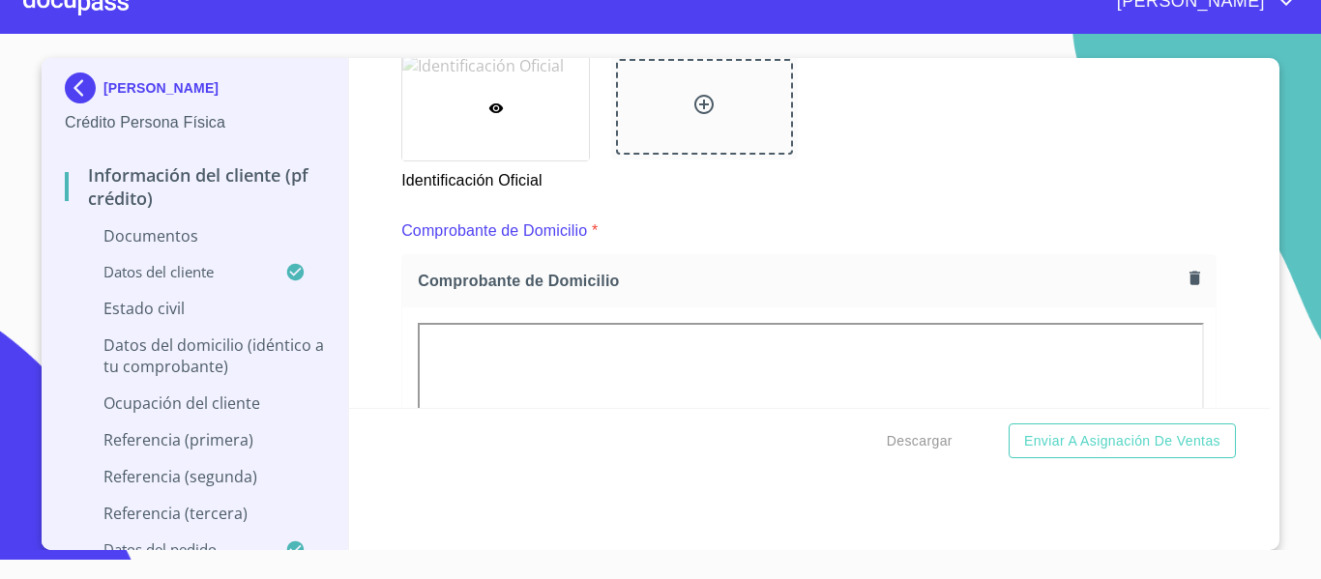
click at [493, 141] on div at bounding box center [495, 107] width 187 height 105
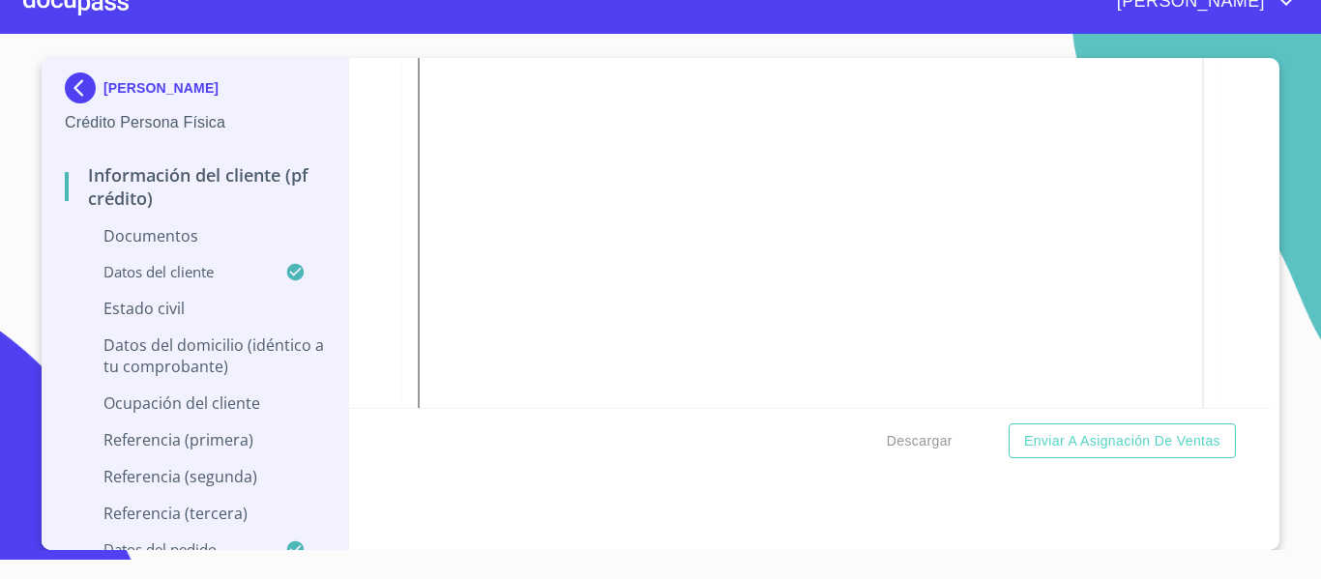
scroll to position [377, 0]
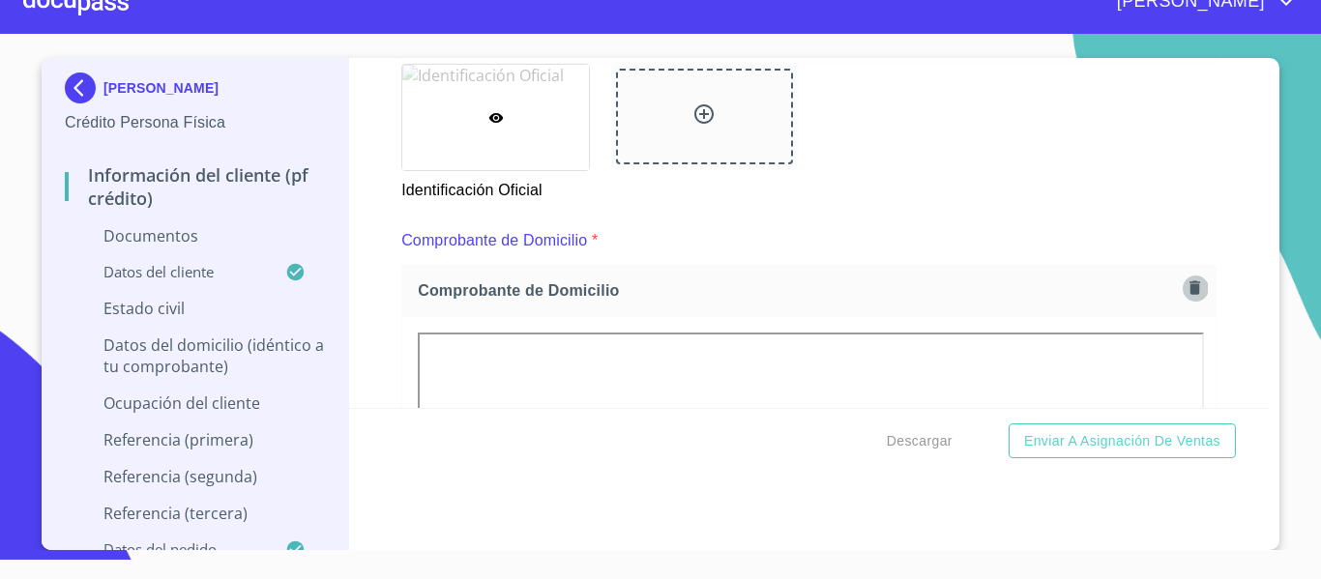
click at [1182, 276] on button "button" at bounding box center [1195, 288] width 26 height 26
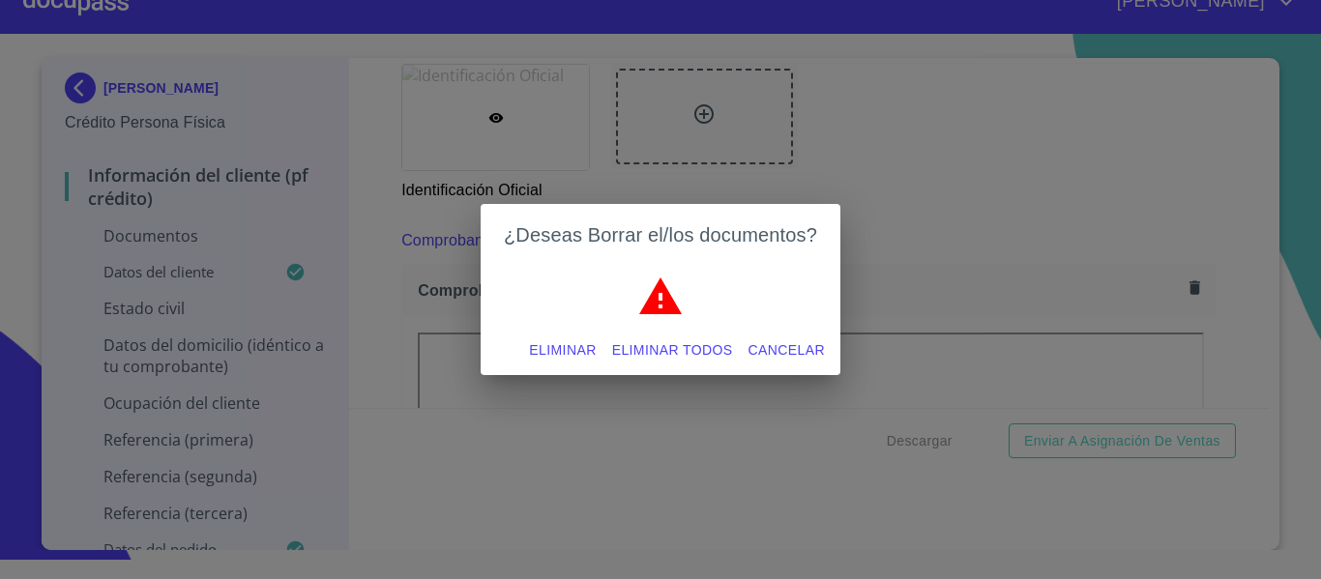
click at [563, 355] on span "Eliminar" at bounding box center [562, 350] width 67 height 24
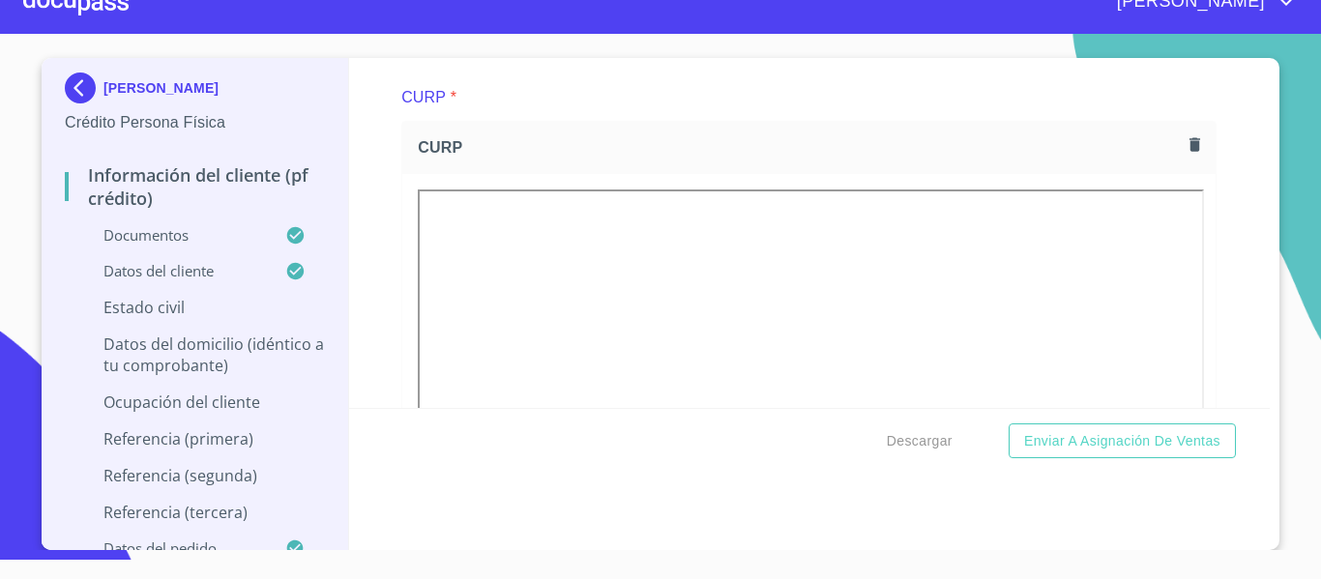
scroll to position [3921, 0]
click at [1190, 129] on icon "button" at bounding box center [1195, 122] width 11 height 14
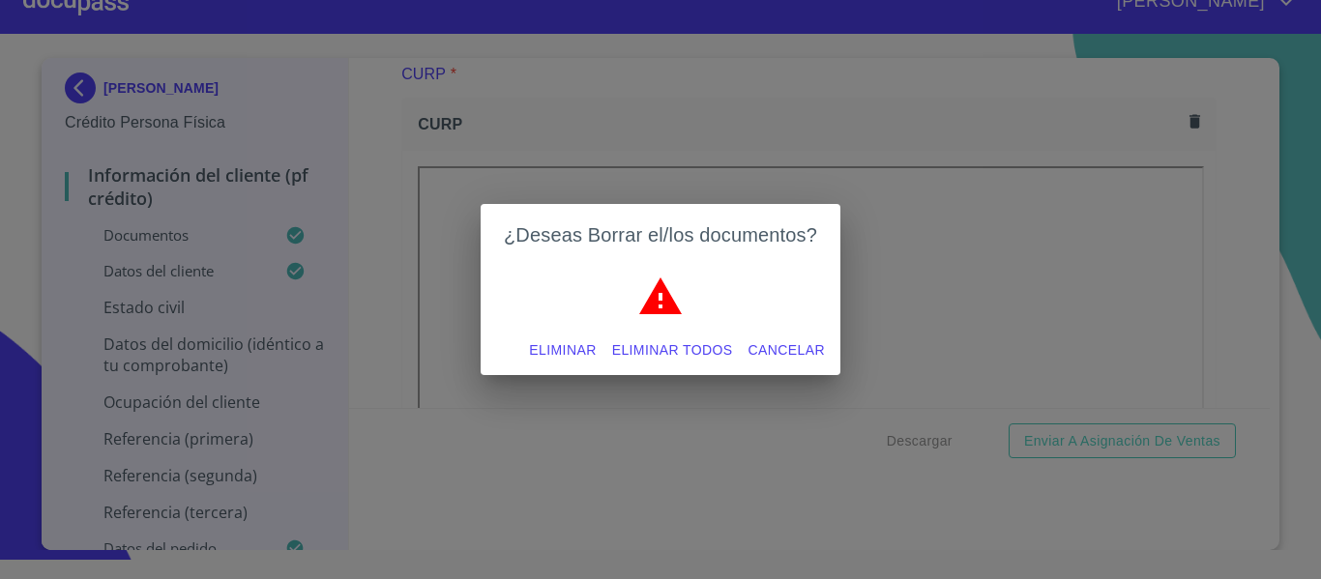
click at [555, 356] on span "Eliminar" at bounding box center [562, 350] width 67 height 24
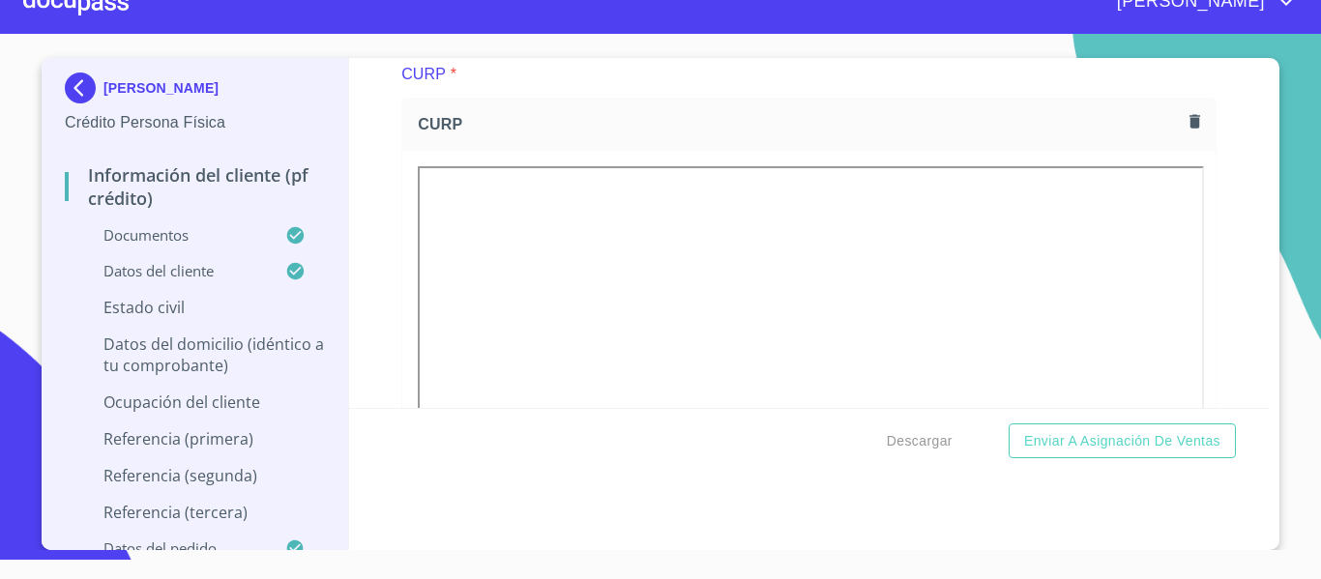
click at [763, 134] on span "CURP" at bounding box center [800, 124] width 764 height 20
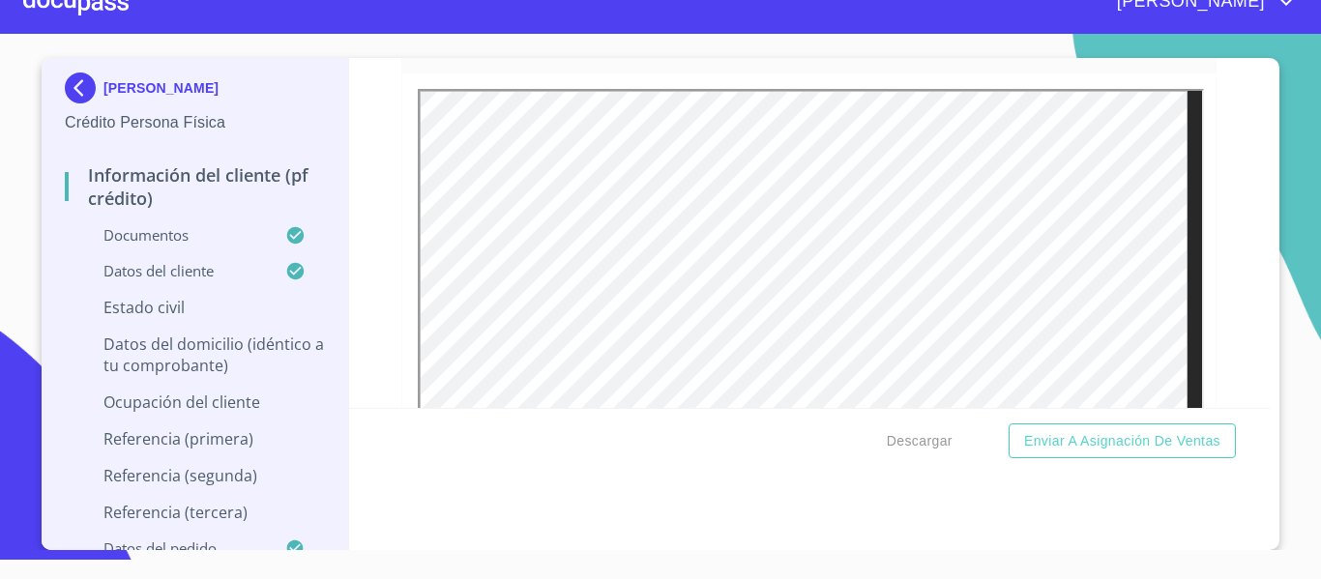
scroll to position [4694, 0]
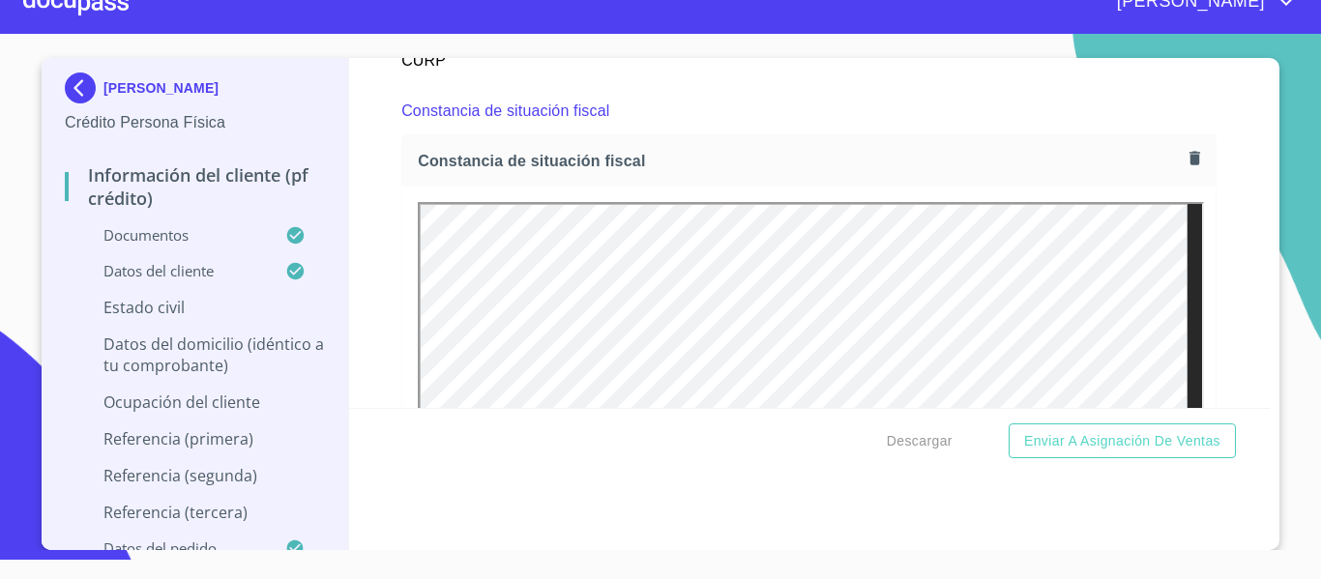
click at [1186, 167] on icon "button" at bounding box center [1195, 158] width 18 height 18
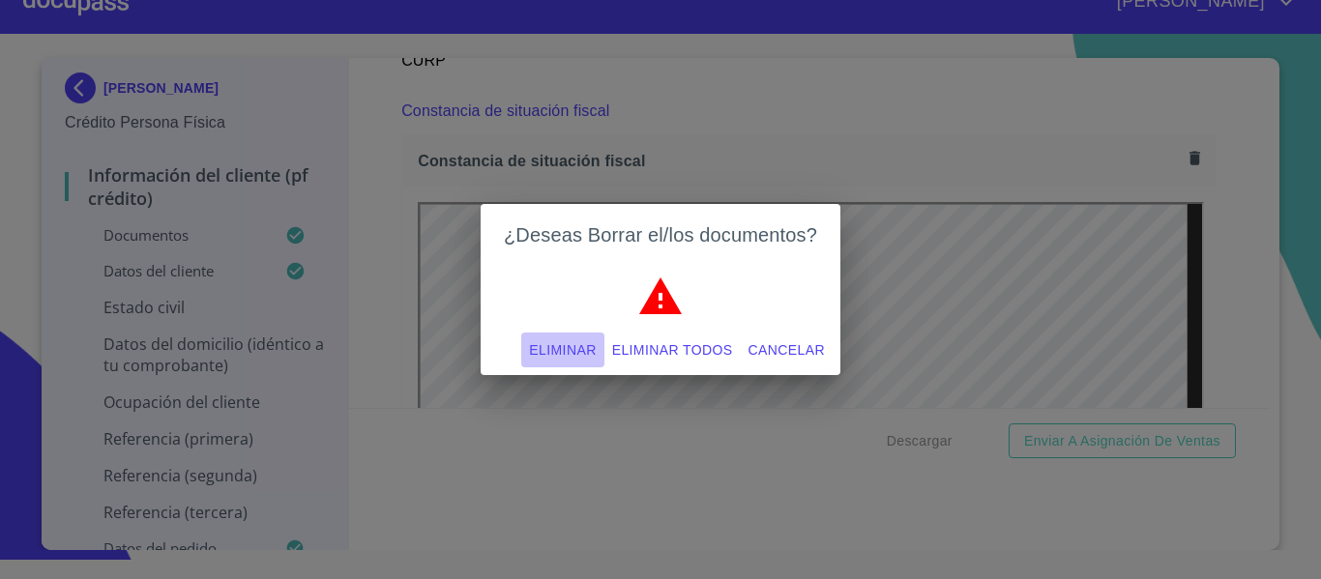
click at [537, 337] on button "Eliminar" at bounding box center [562, 351] width 82 height 36
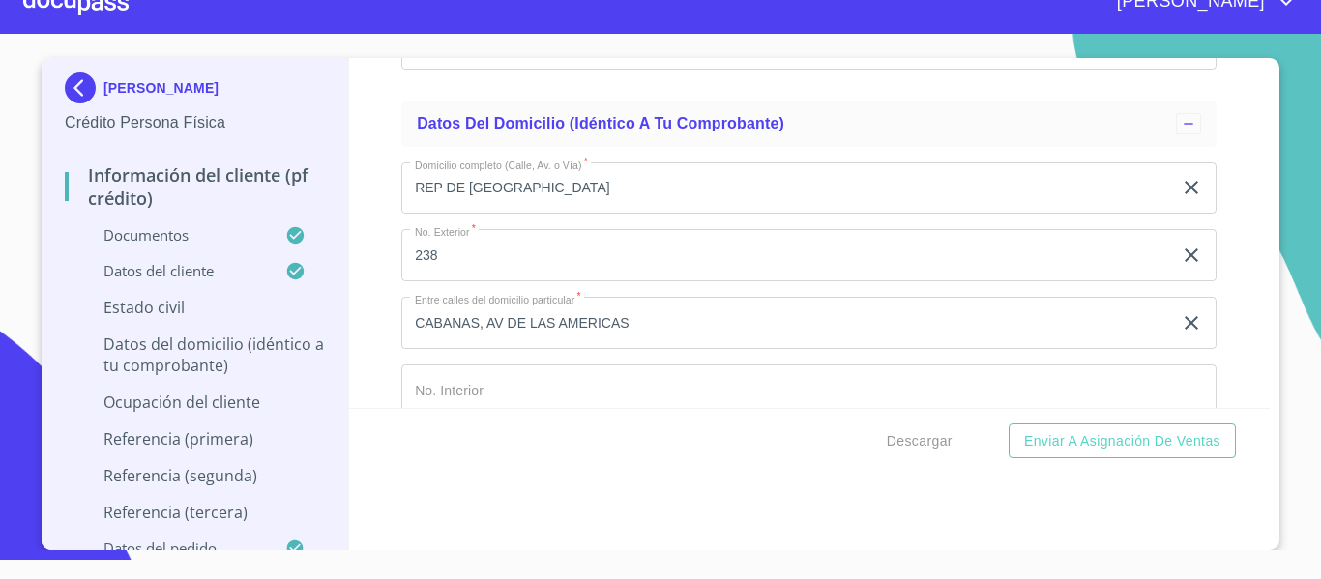
scroll to position [6435, 0]
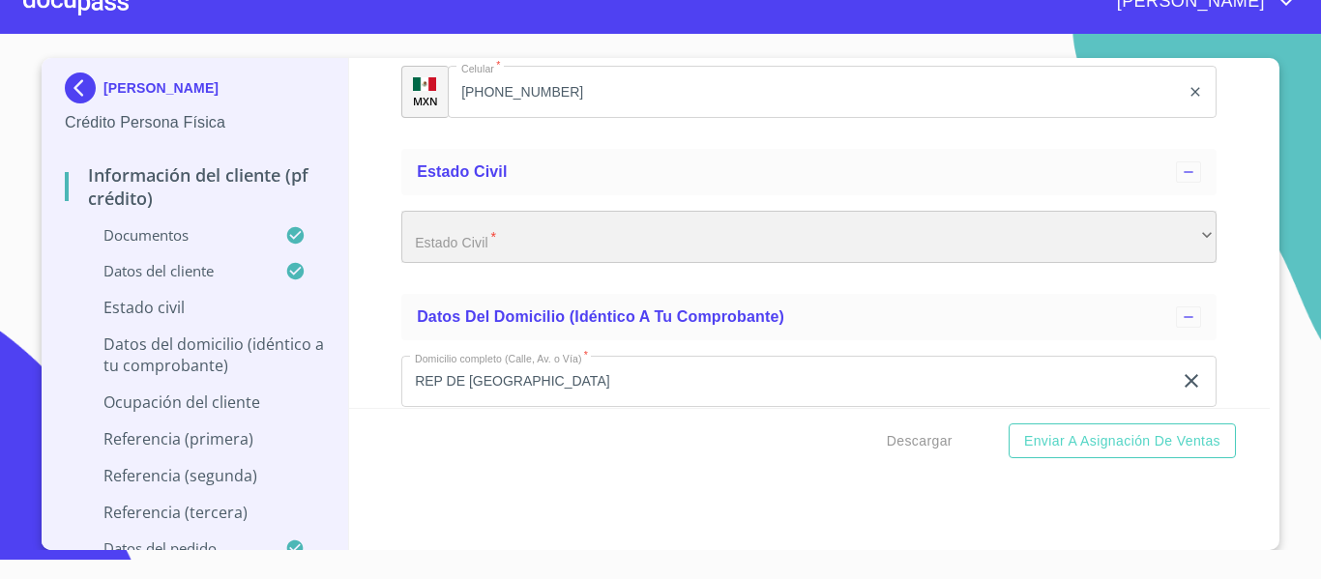
click at [531, 259] on div "​" at bounding box center [808, 237] width 815 height 52
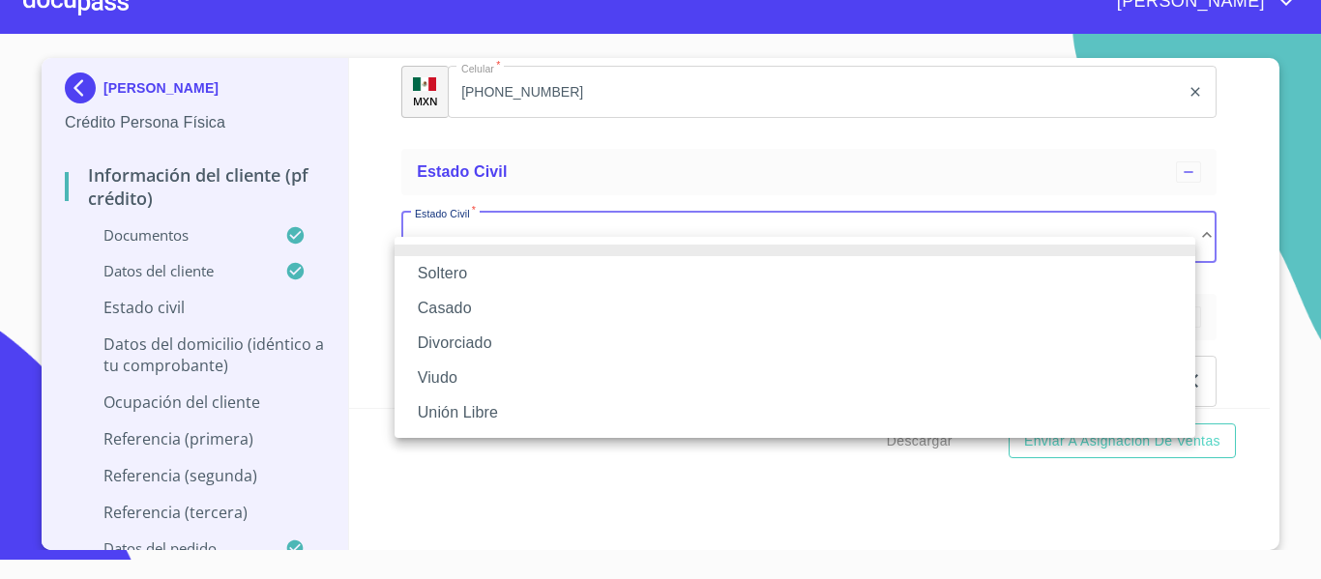
click at [467, 311] on li "Casado" at bounding box center [795, 308] width 801 height 35
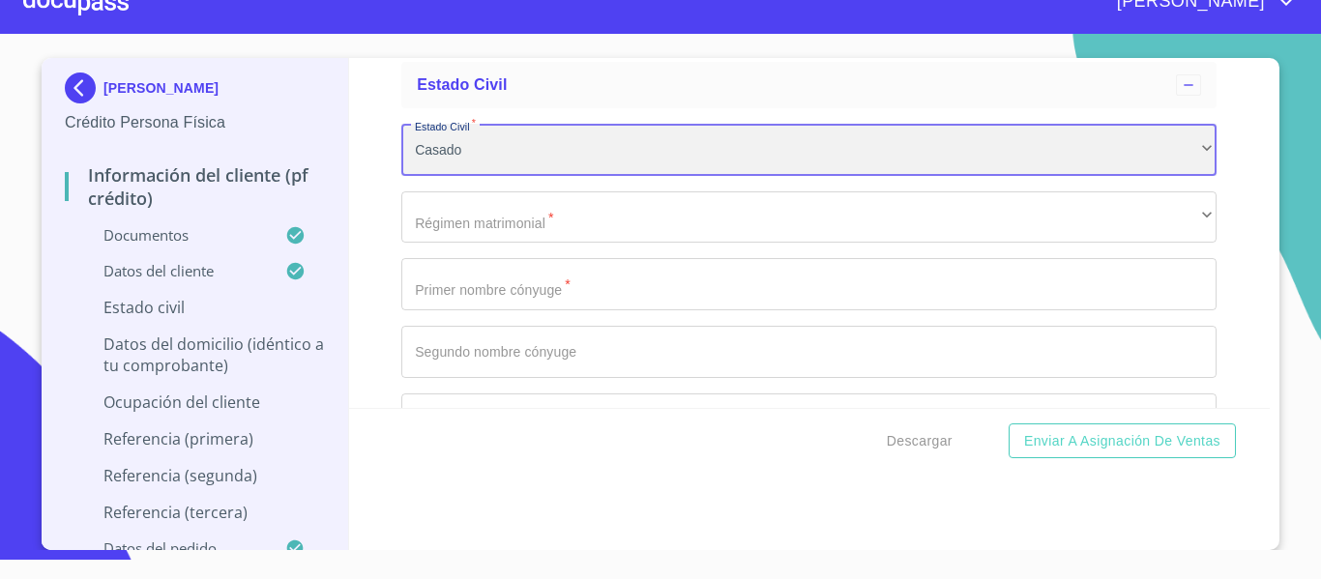
scroll to position [6629, 0]
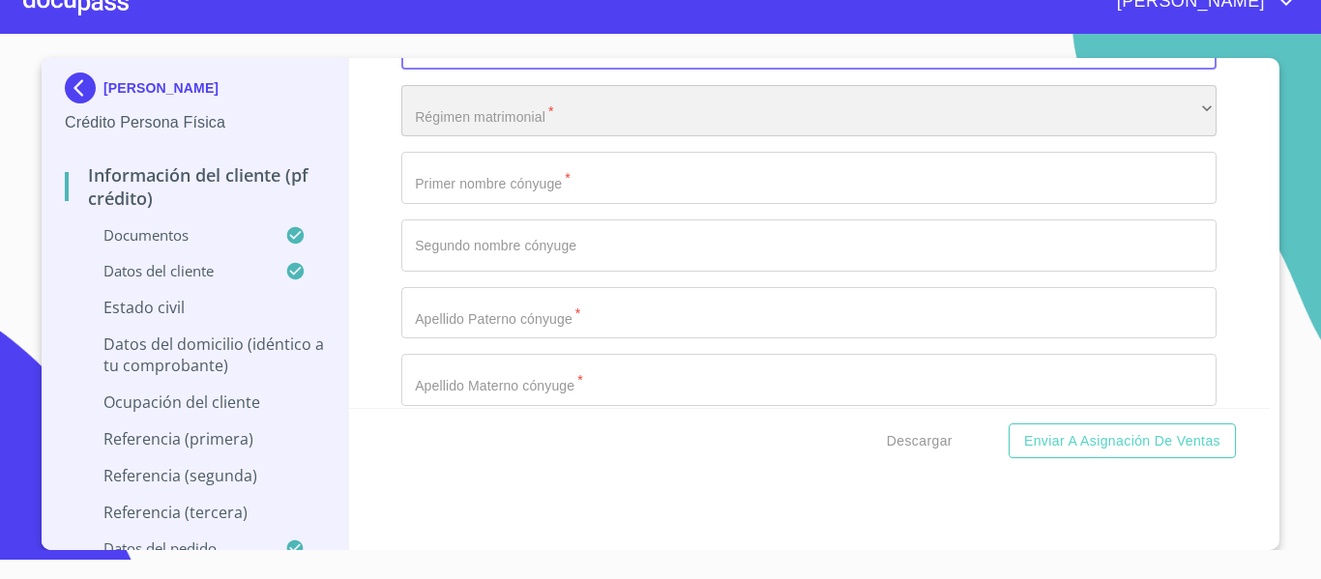
click at [471, 120] on div "​" at bounding box center [808, 111] width 815 height 52
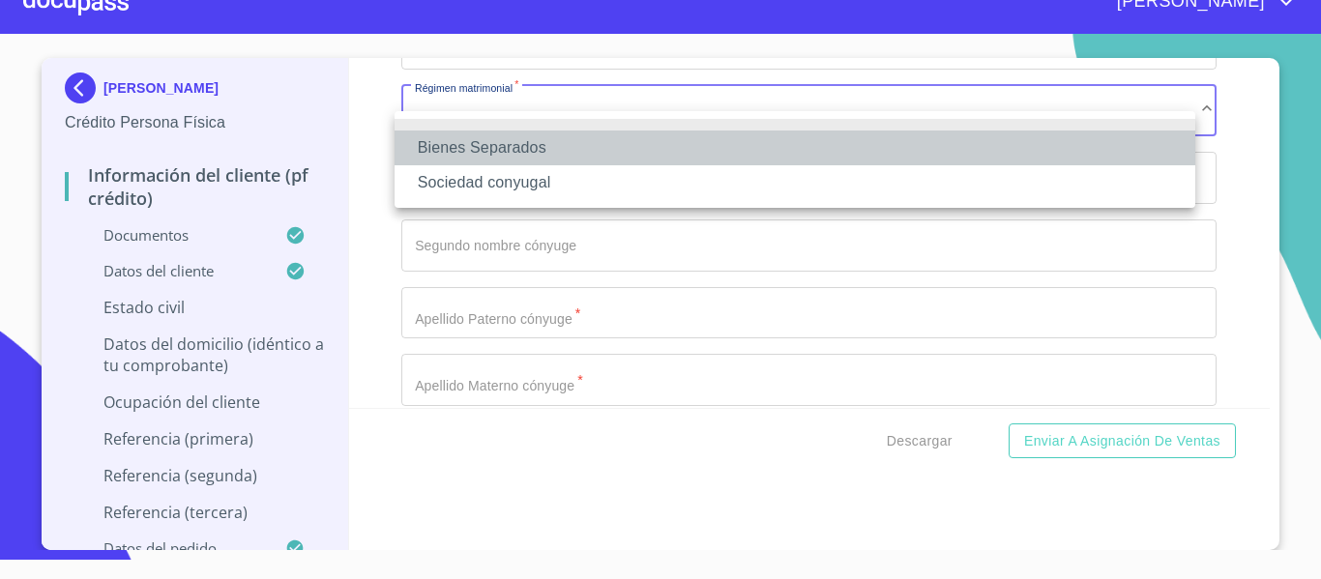
click at [479, 146] on li "Bienes Separados" at bounding box center [795, 148] width 801 height 35
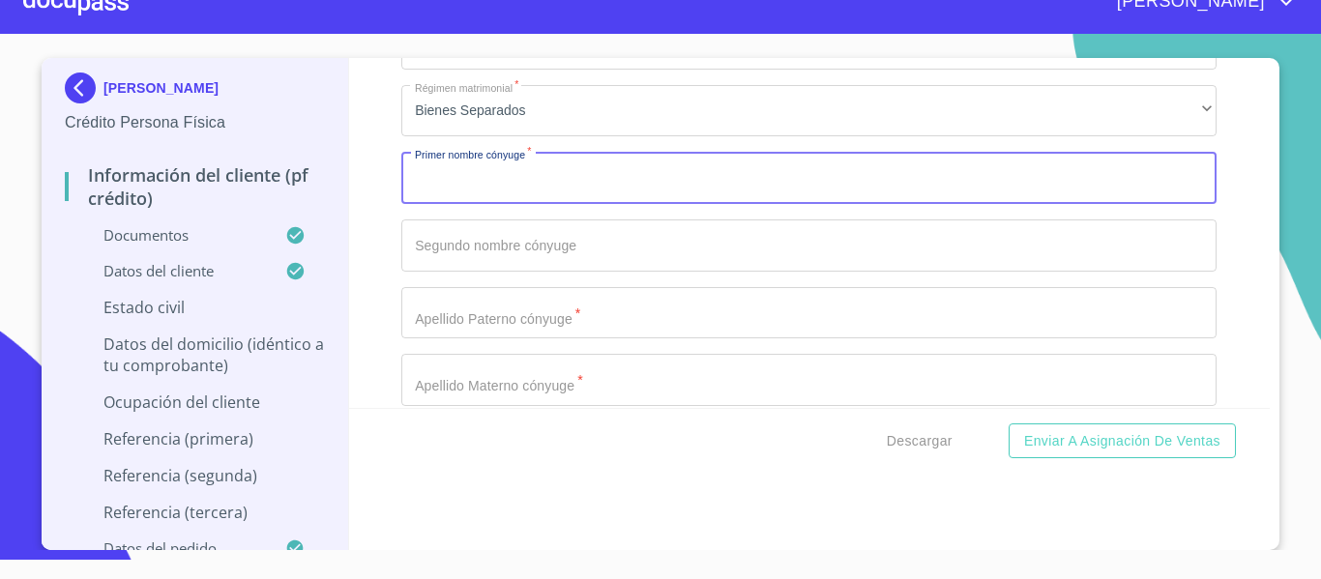
click at [459, 204] on input "Documento de identificación.   *" at bounding box center [808, 178] width 815 height 52
type input "j"
type input "[PERSON_NAME]"
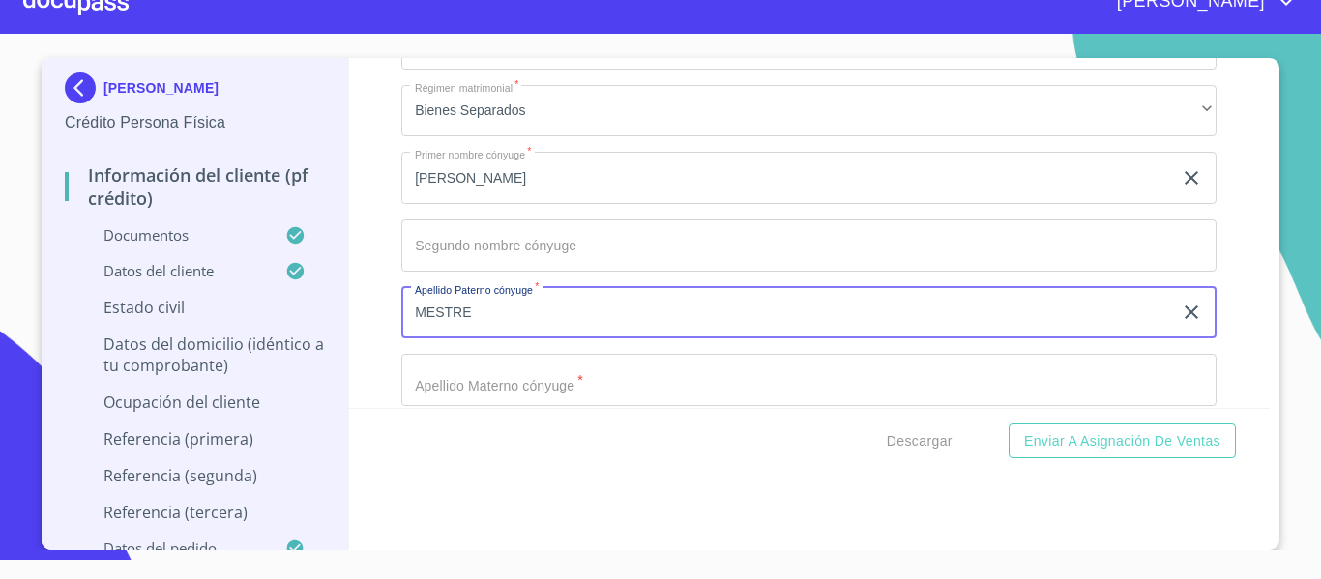
type input "MESTRE"
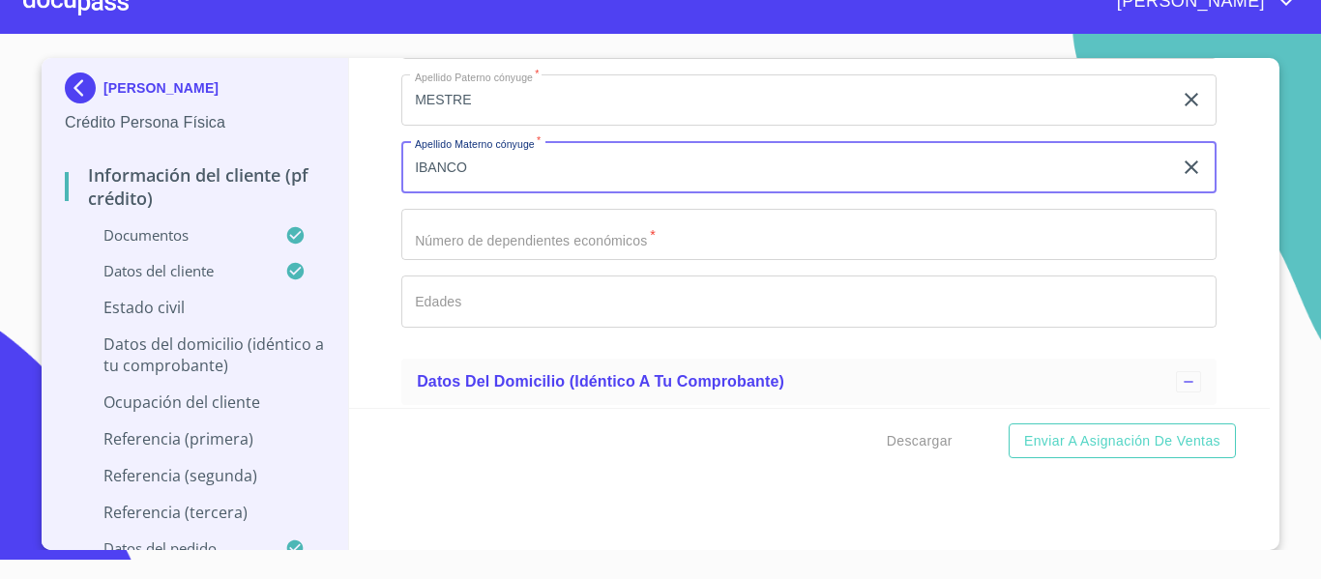
scroll to position [6843, 0]
type input "IBANCO"
click at [531, 259] on input "Documento de identificación.   *" at bounding box center [808, 233] width 815 height 52
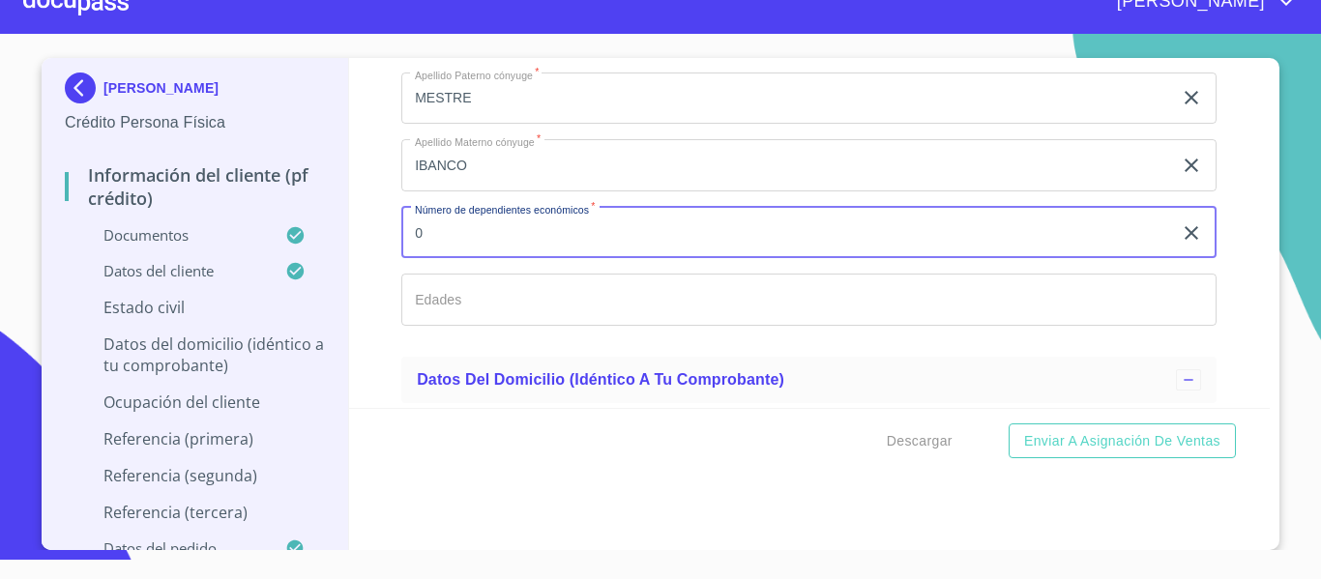
type input "0"
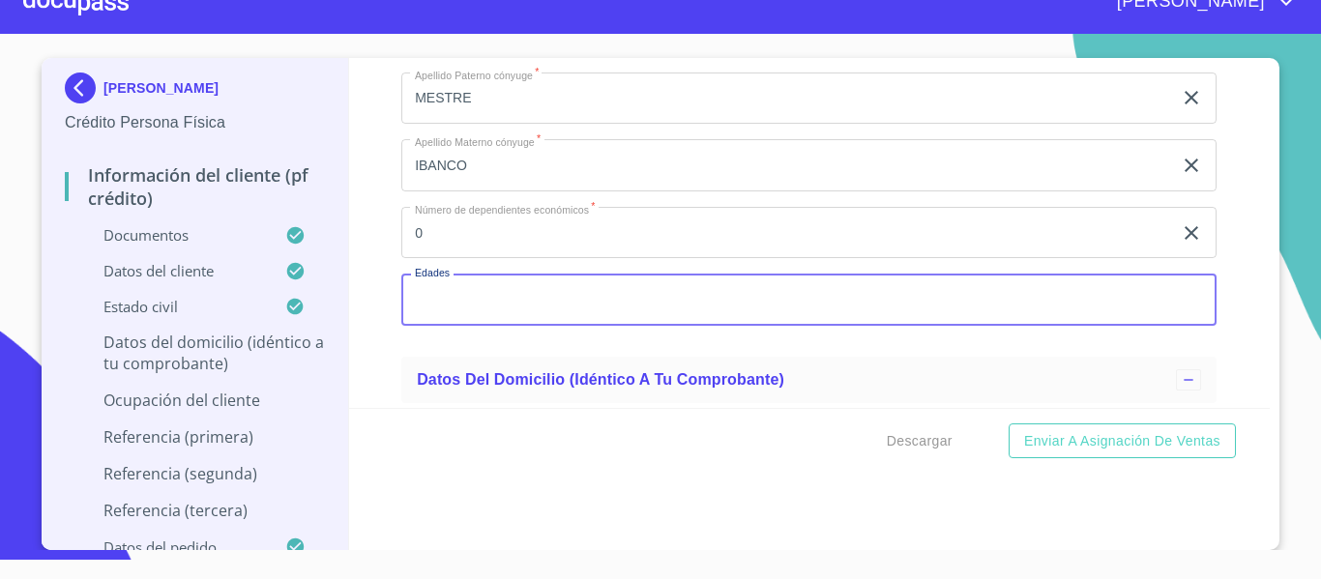
click at [461, 326] on input "Documento de identificación.   *" at bounding box center [808, 300] width 815 height 52
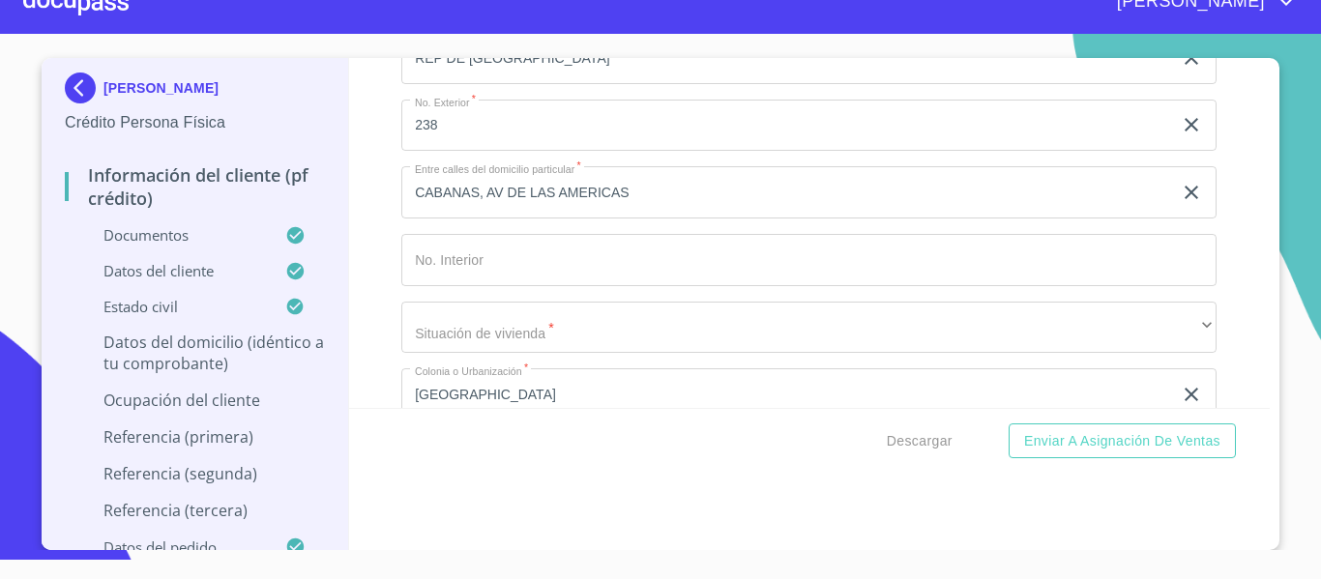
scroll to position [7327, 0]
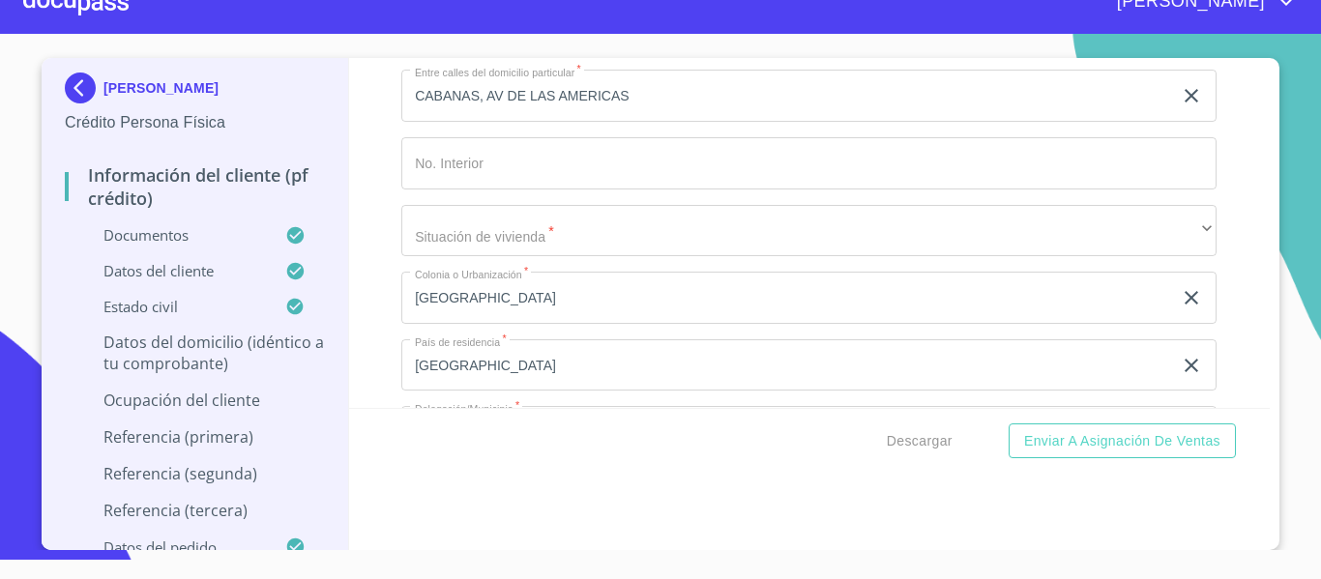
type input "0"
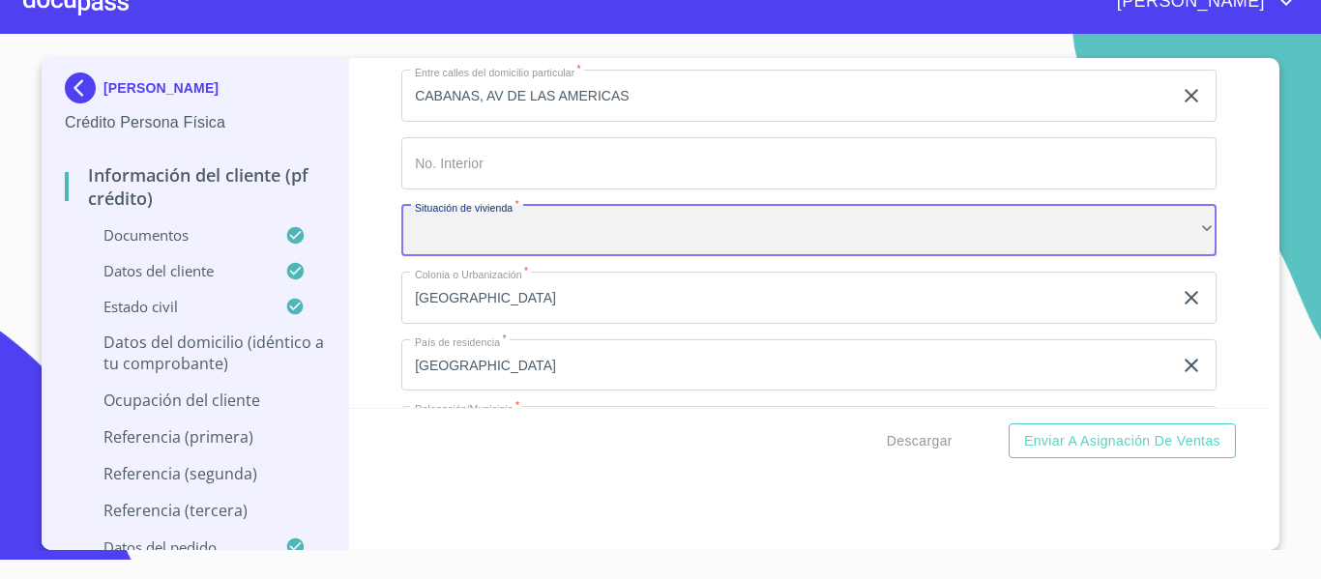
click at [492, 257] on div "​" at bounding box center [808, 231] width 815 height 52
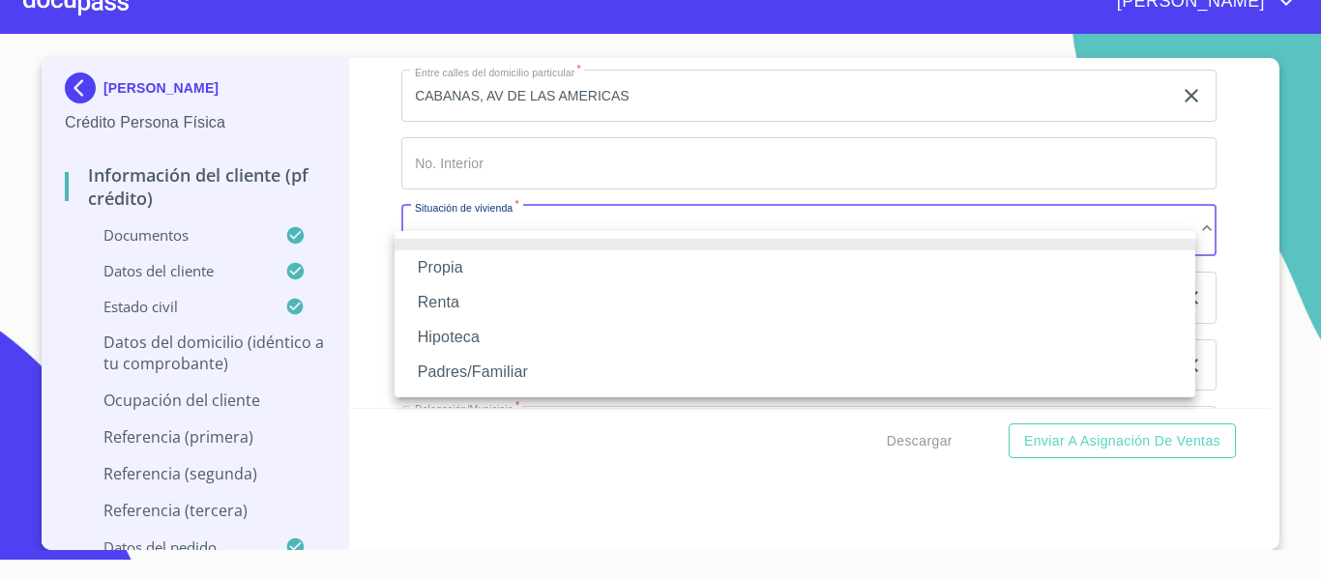
click at [437, 272] on li "Propia" at bounding box center [795, 267] width 801 height 35
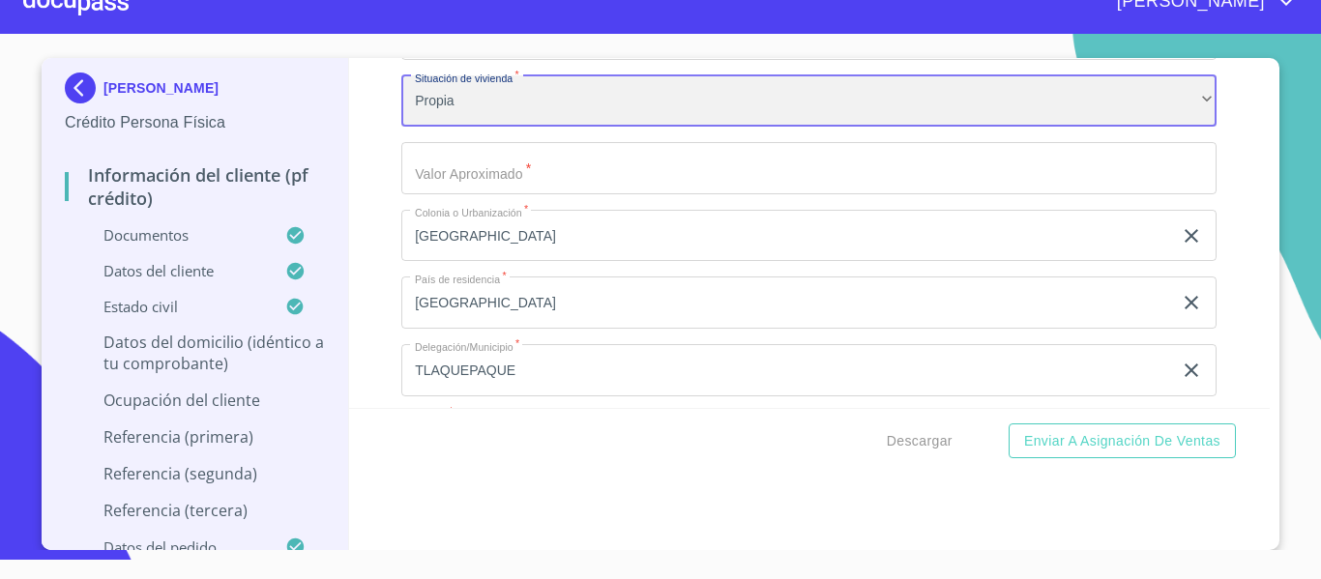
scroll to position [7520, 0]
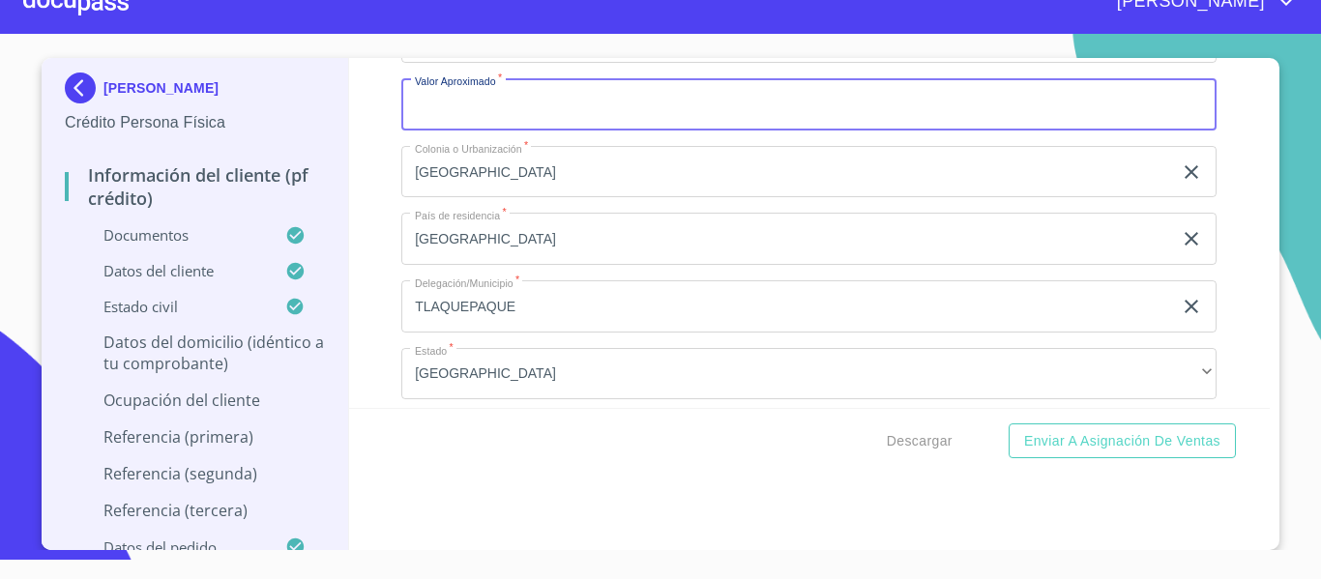
click at [487, 123] on input "Documento de identificación.   *" at bounding box center [808, 104] width 815 height 52
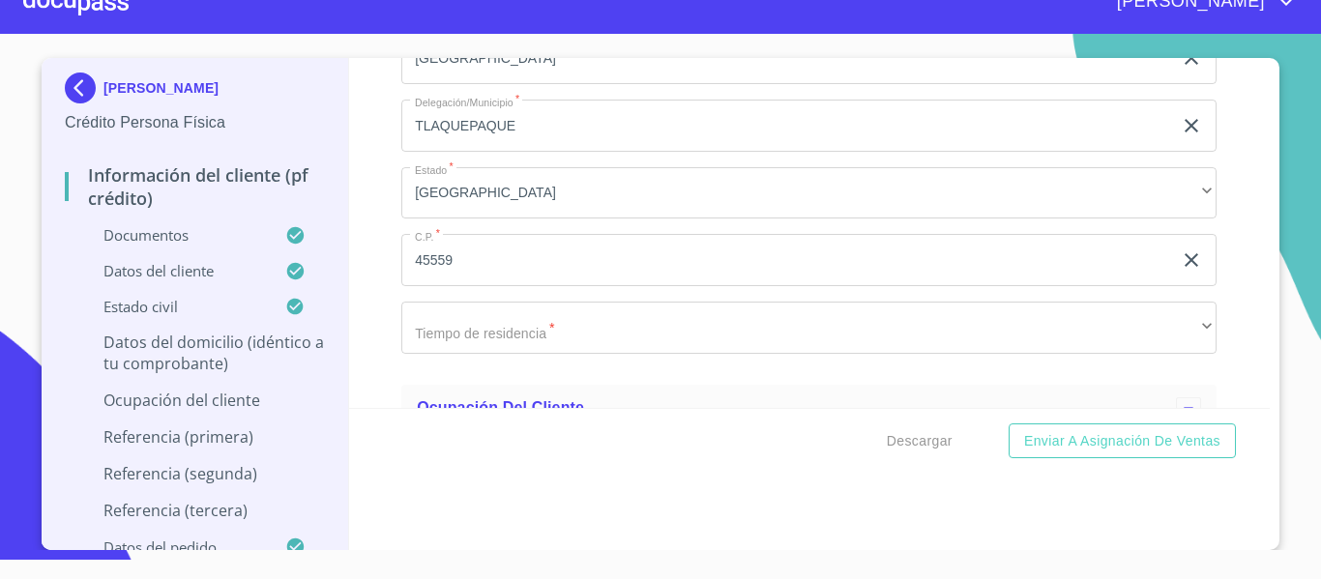
scroll to position [7810, 0]
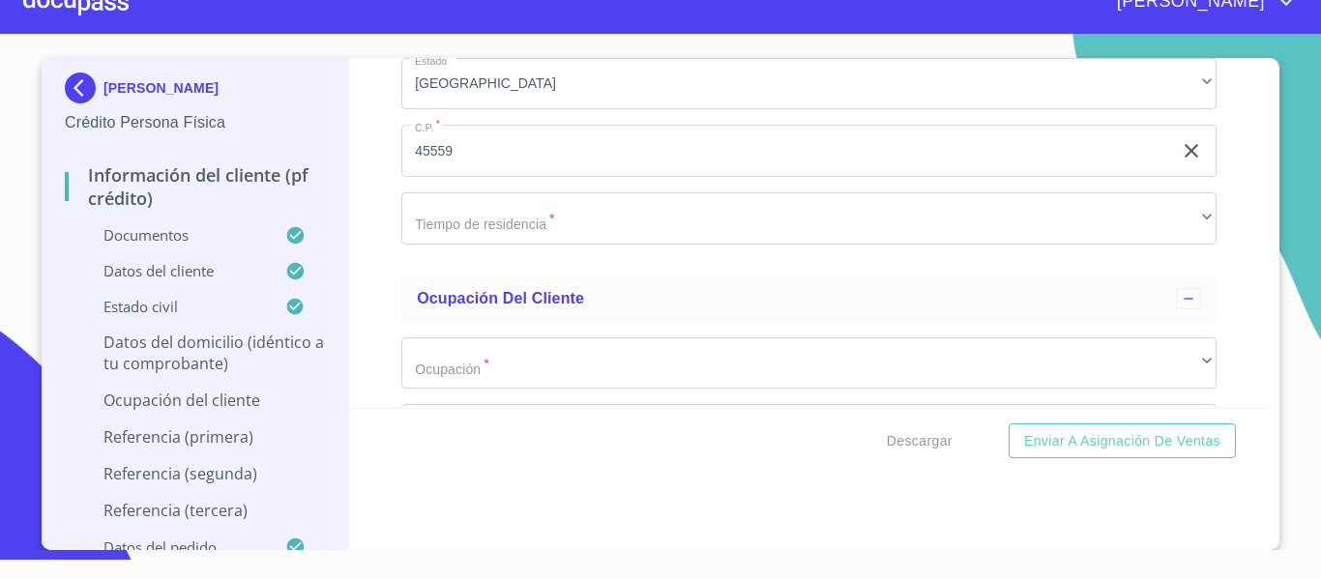
type input "$3,000,000"
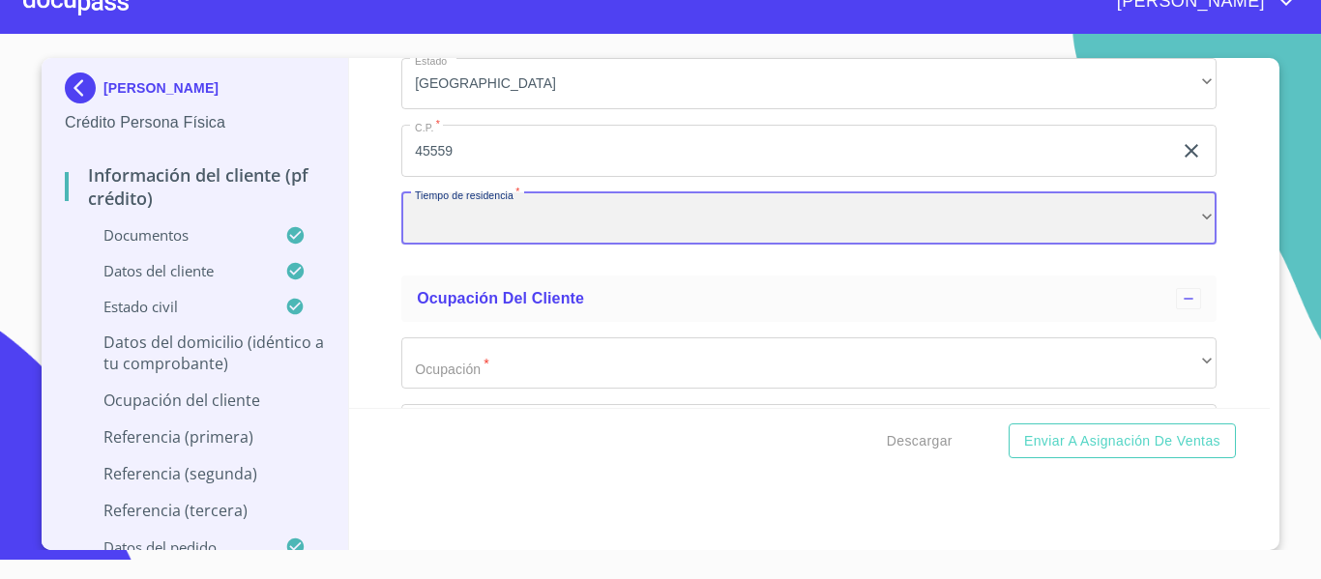
click at [1099, 232] on div "​" at bounding box center [808, 218] width 815 height 52
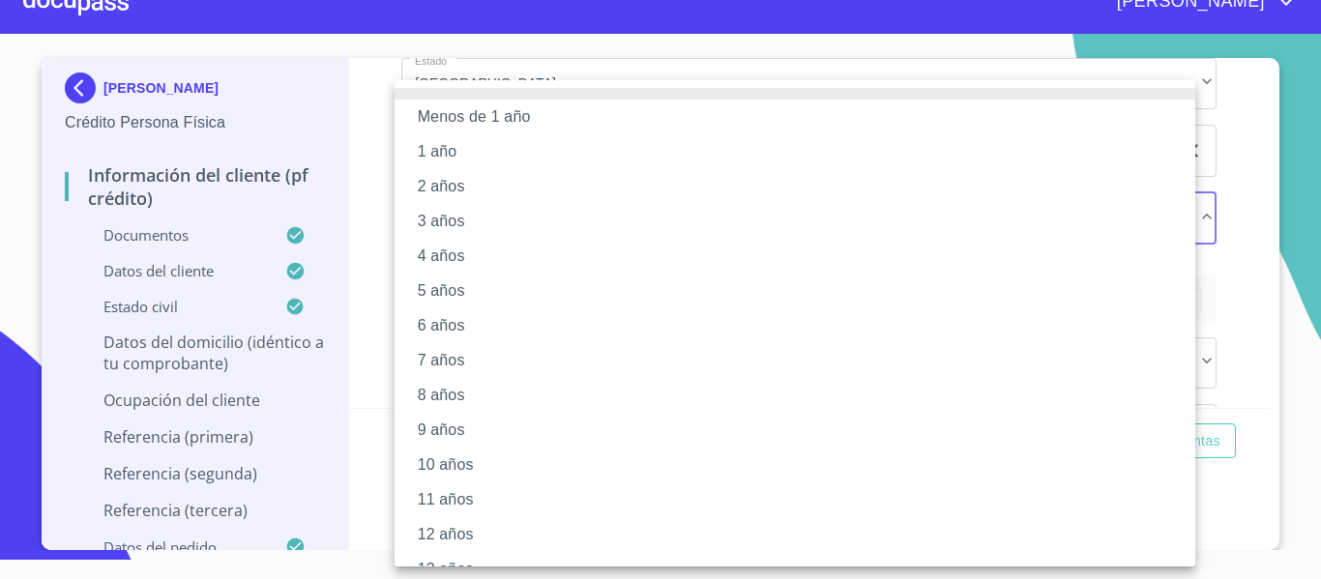
click at [454, 471] on li "10 años" at bounding box center [802, 465] width 815 height 35
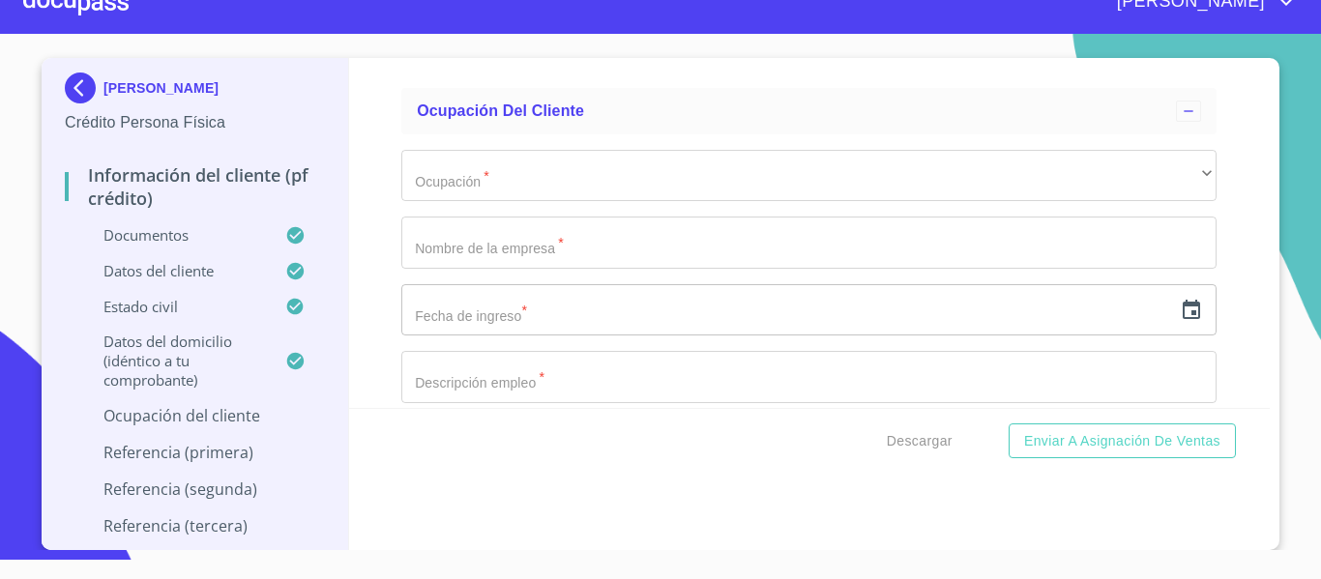
scroll to position [7907, 0]
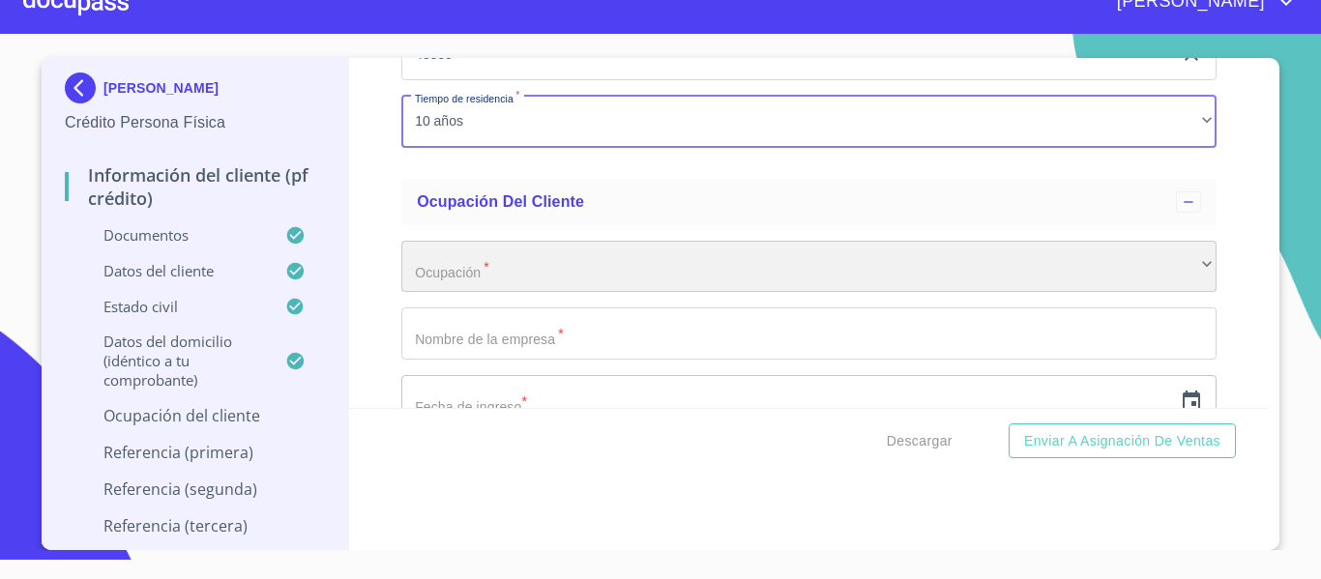
click at [444, 293] on div "​" at bounding box center [808, 267] width 815 height 52
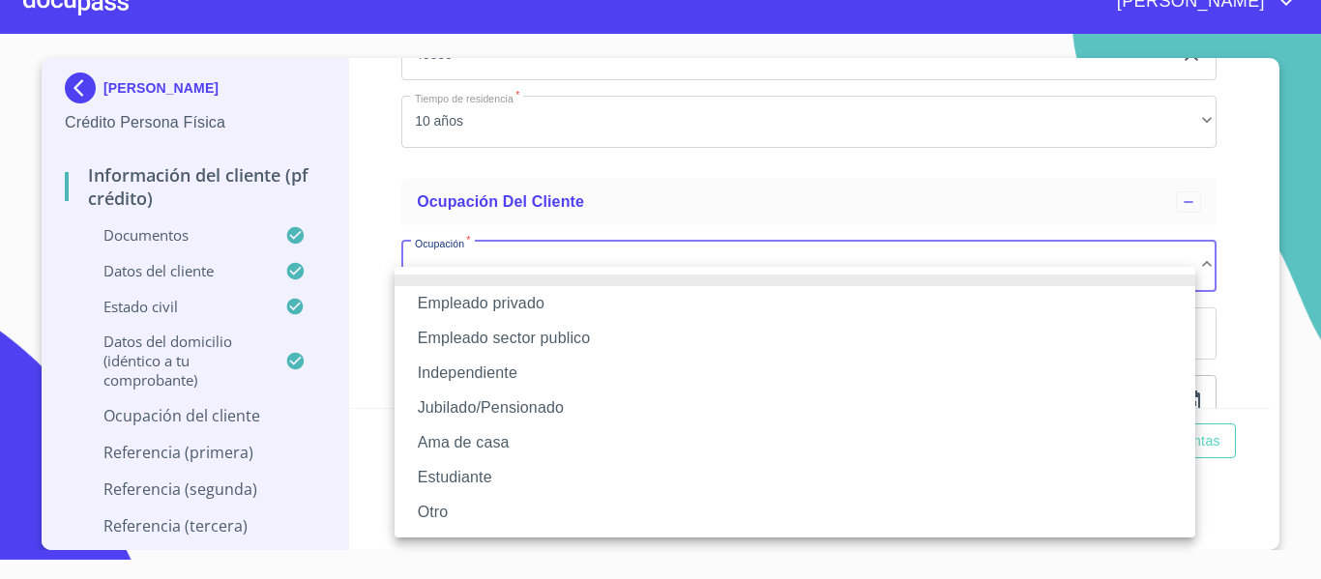
click at [463, 373] on li "Independiente" at bounding box center [795, 373] width 801 height 35
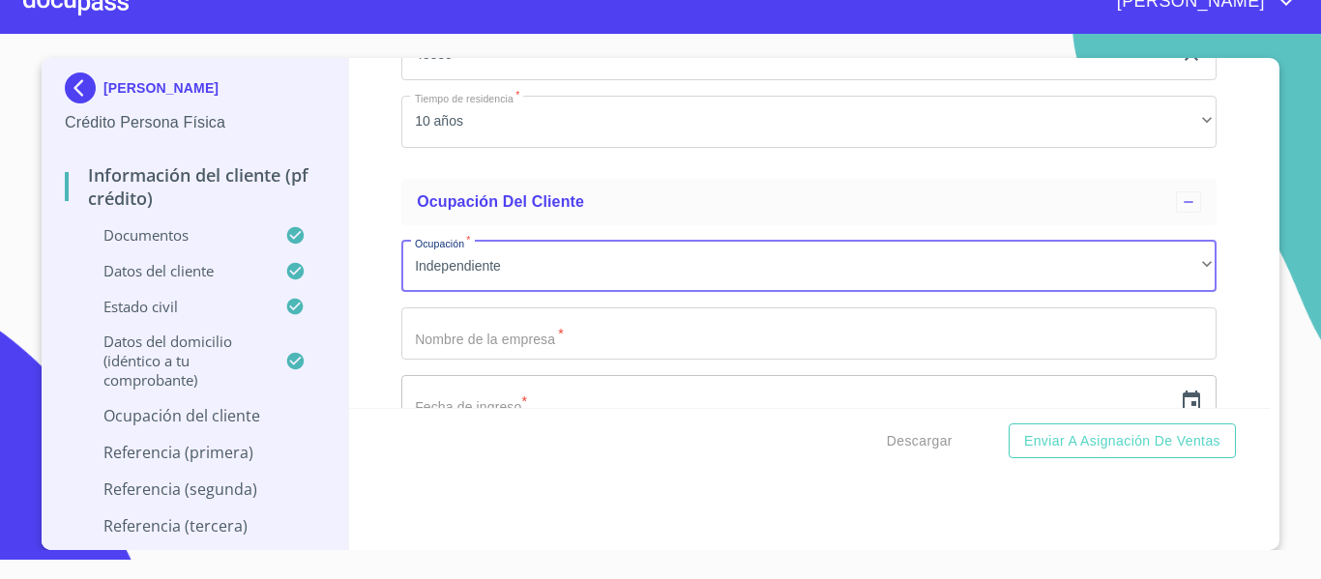
click at [485, 360] on input "Documento de identificación.   *" at bounding box center [808, 334] width 815 height 52
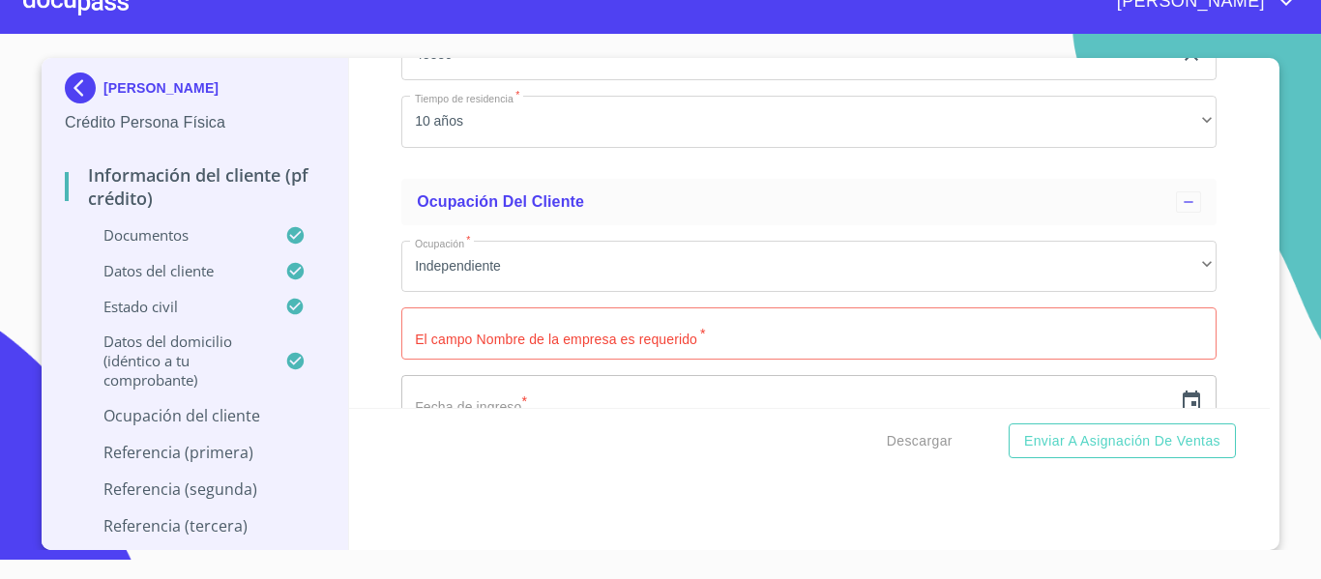
click at [479, 359] on input "Documento de identificación.   *" at bounding box center [808, 334] width 815 height 52
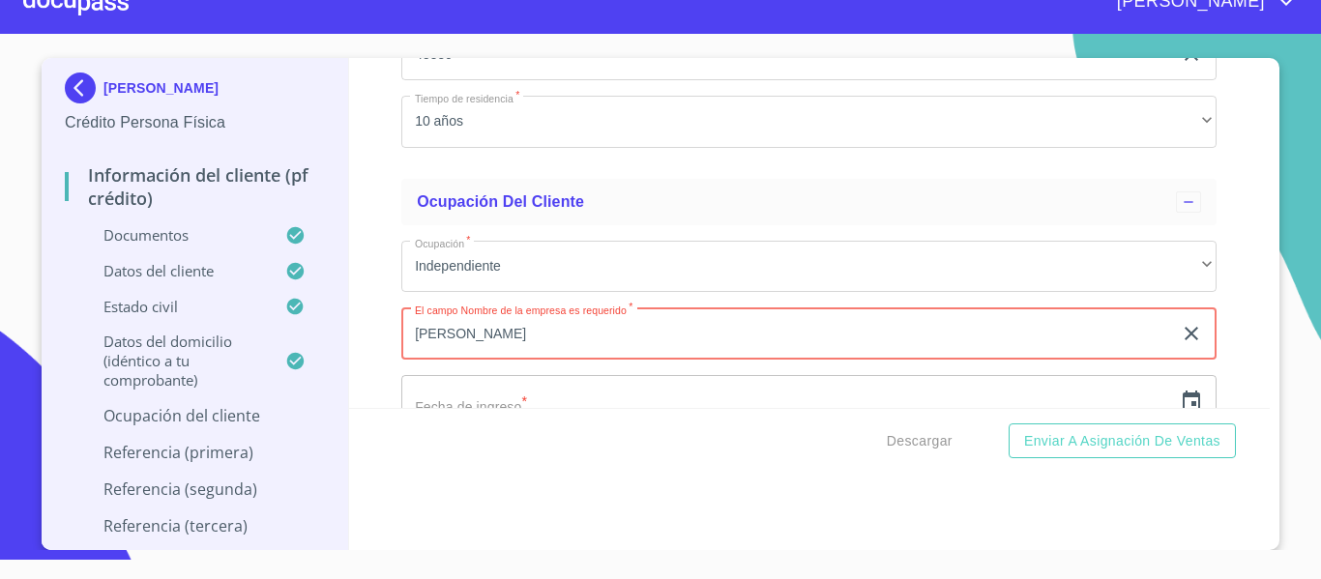
type input "[PERSON_NAME]"
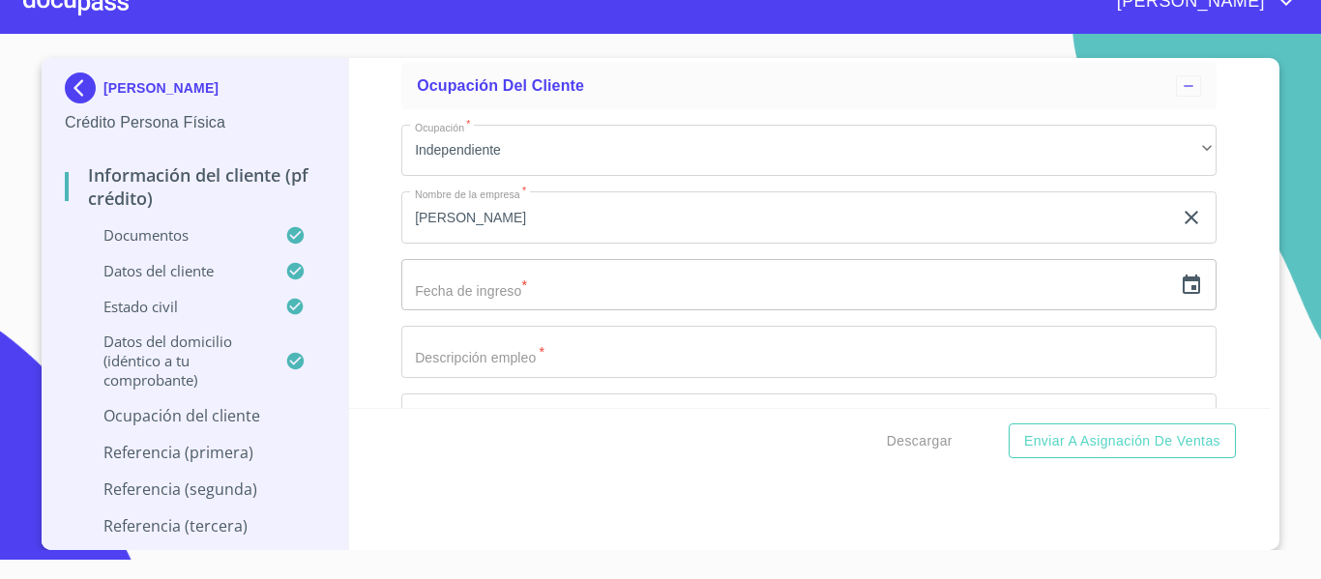
scroll to position [8004, 0]
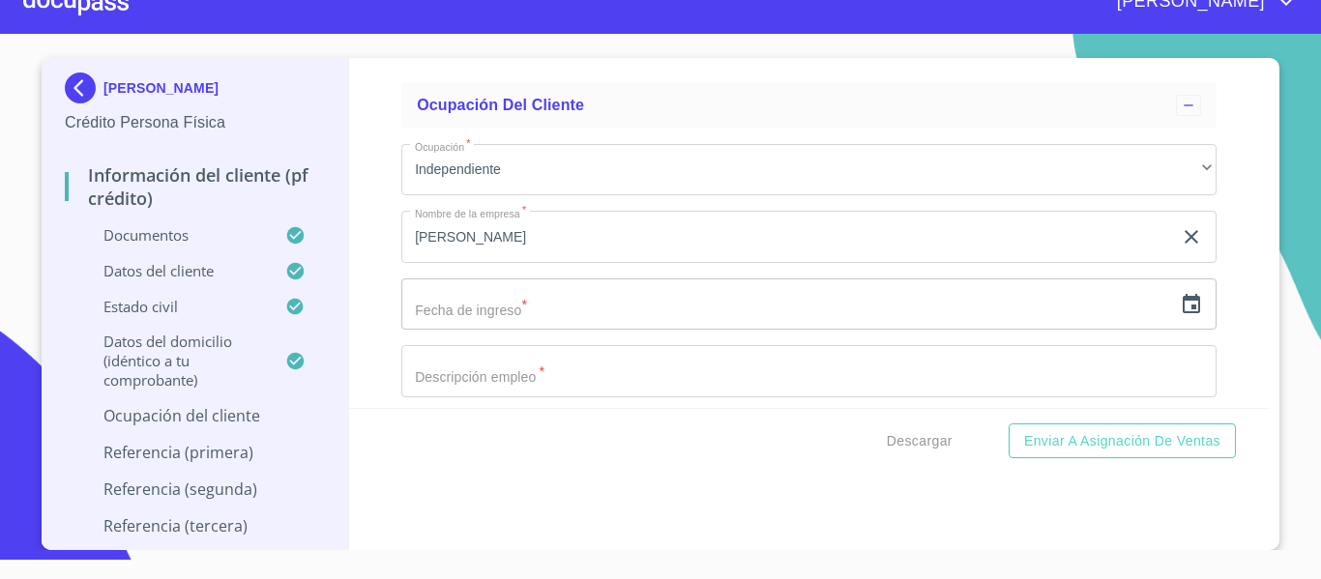
click at [1180, 316] on icon "button" at bounding box center [1191, 304] width 23 height 23
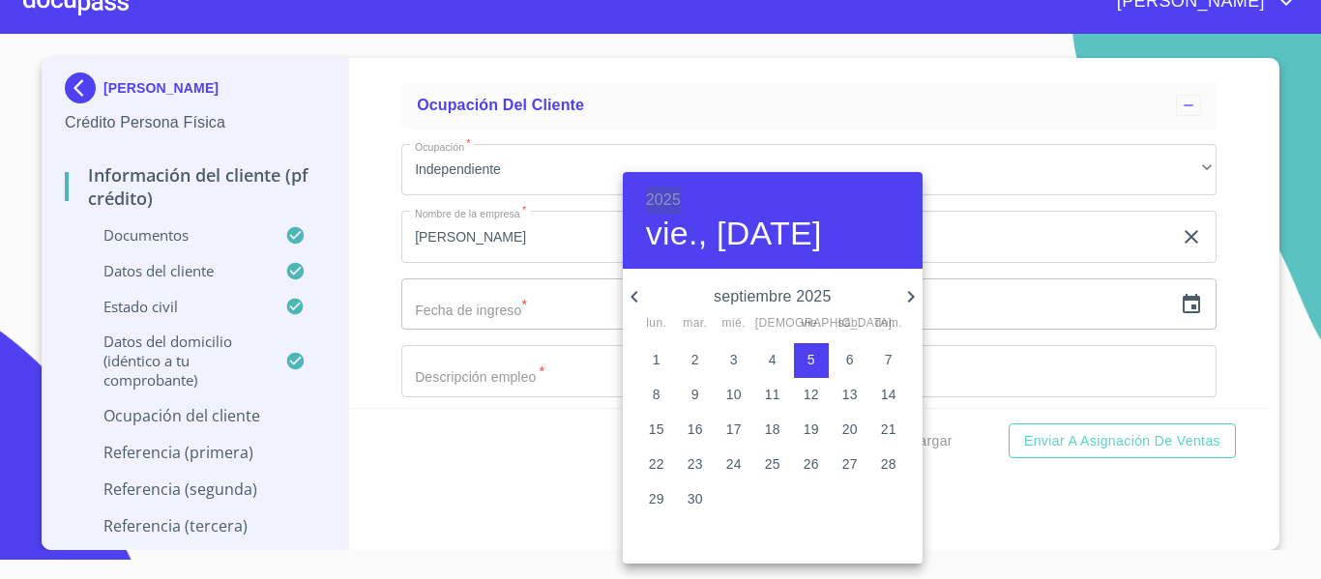
click at [667, 213] on h6 "2025" at bounding box center [663, 200] width 35 height 27
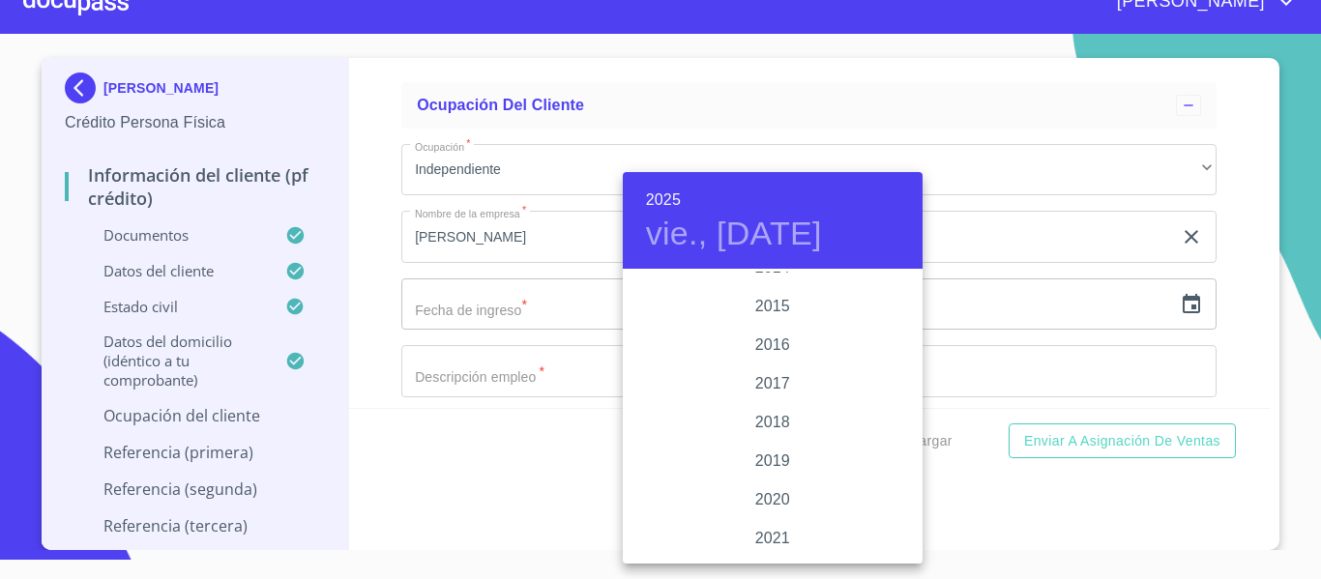
scroll to position [3462, 0]
click at [762, 386] on div "2017" at bounding box center [773, 387] width 300 height 39
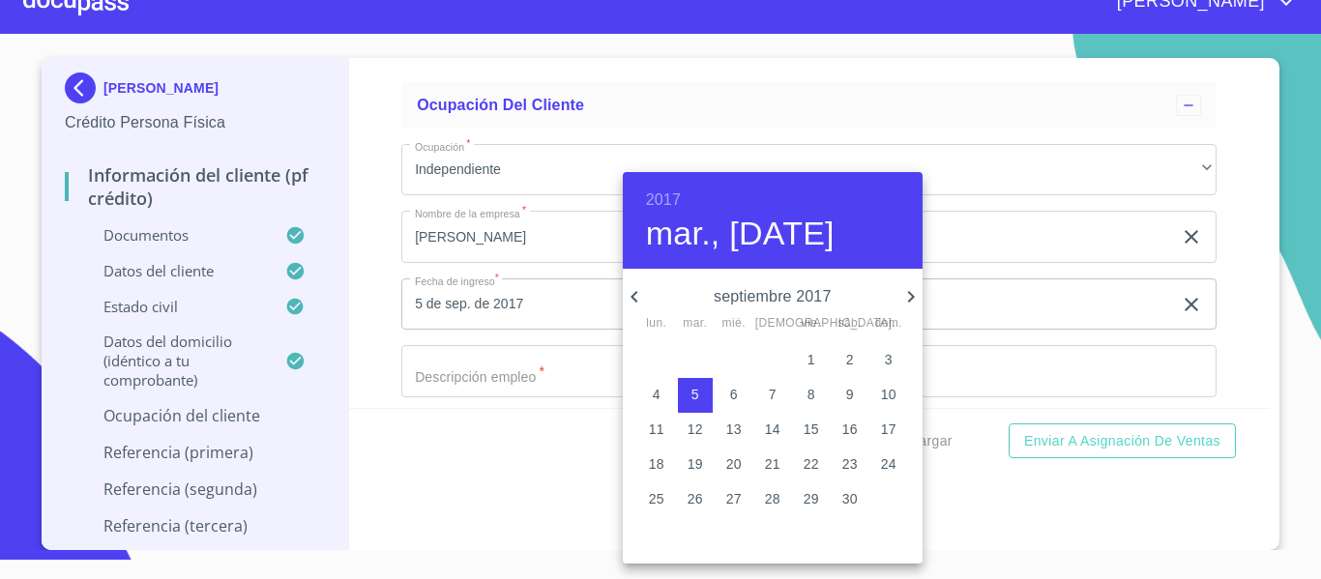
click at [632, 298] on icon "button" at bounding box center [634, 297] width 7 height 12
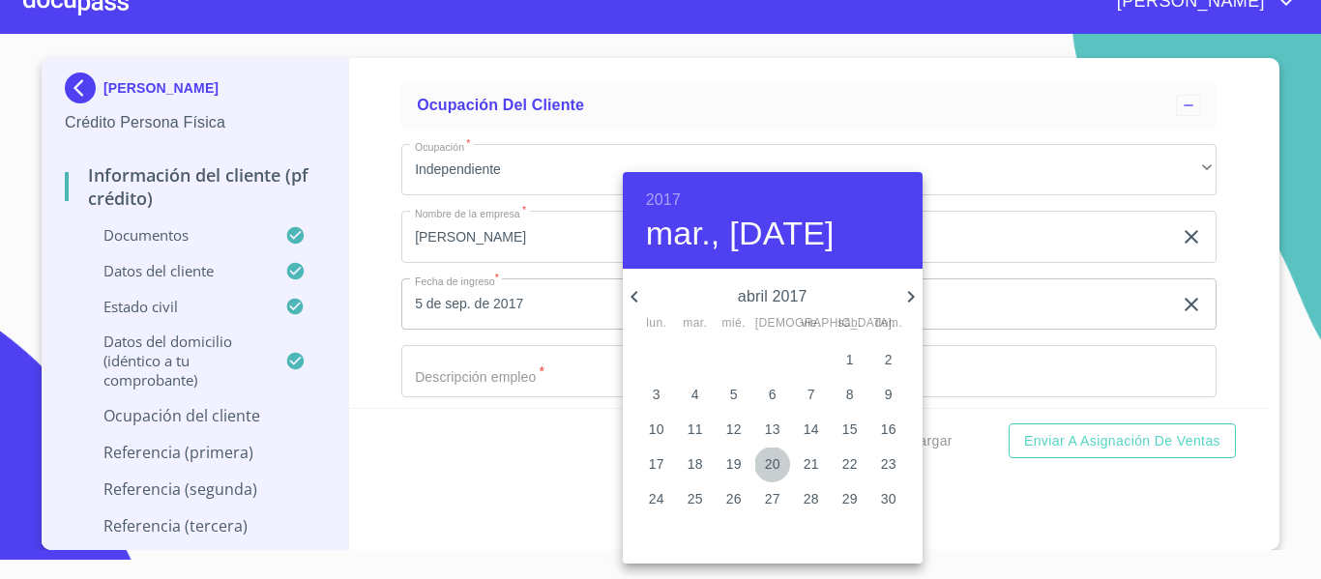
click at [774, 464] on p "20" at bounding box center [772, 464] width 15 height 19
type input "20 de abr. de 2017"
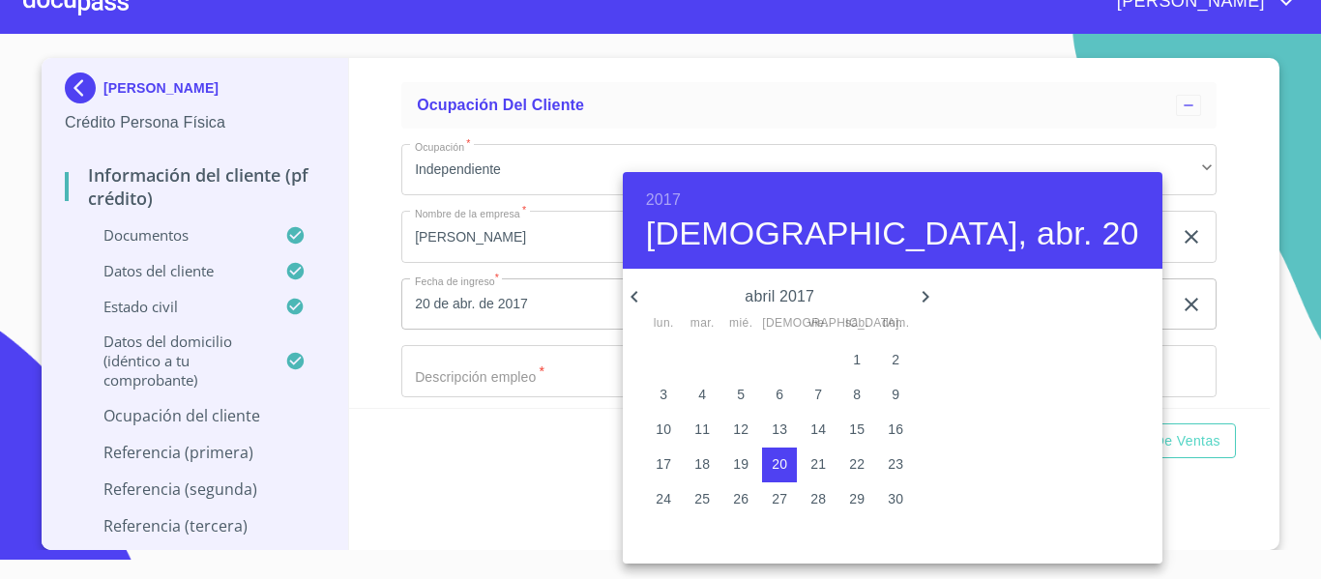
click at [358, 301] on div at bounding box center [660, 289] width 1321 height 579
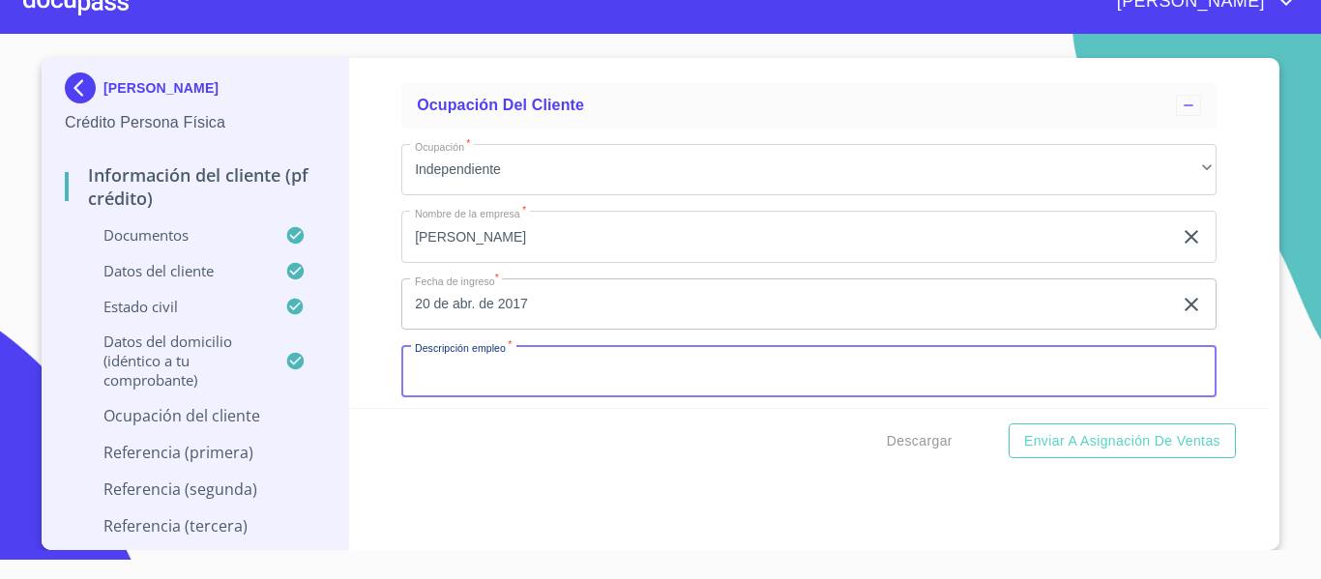
click at [441, 387] on input "Documento de identificación.   *" at bounding box center [808, 371] width 815 height 52
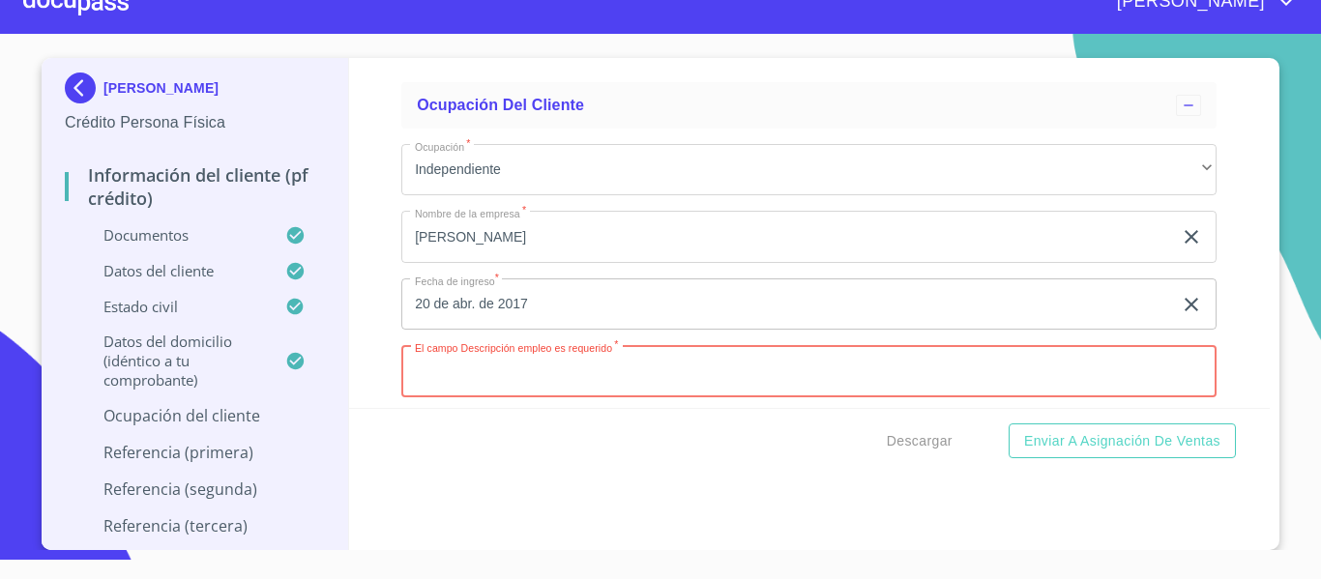
click at [489, 397] on input "Documento de identificación.   *" at bounding box center [808, 371] width 815 height 52
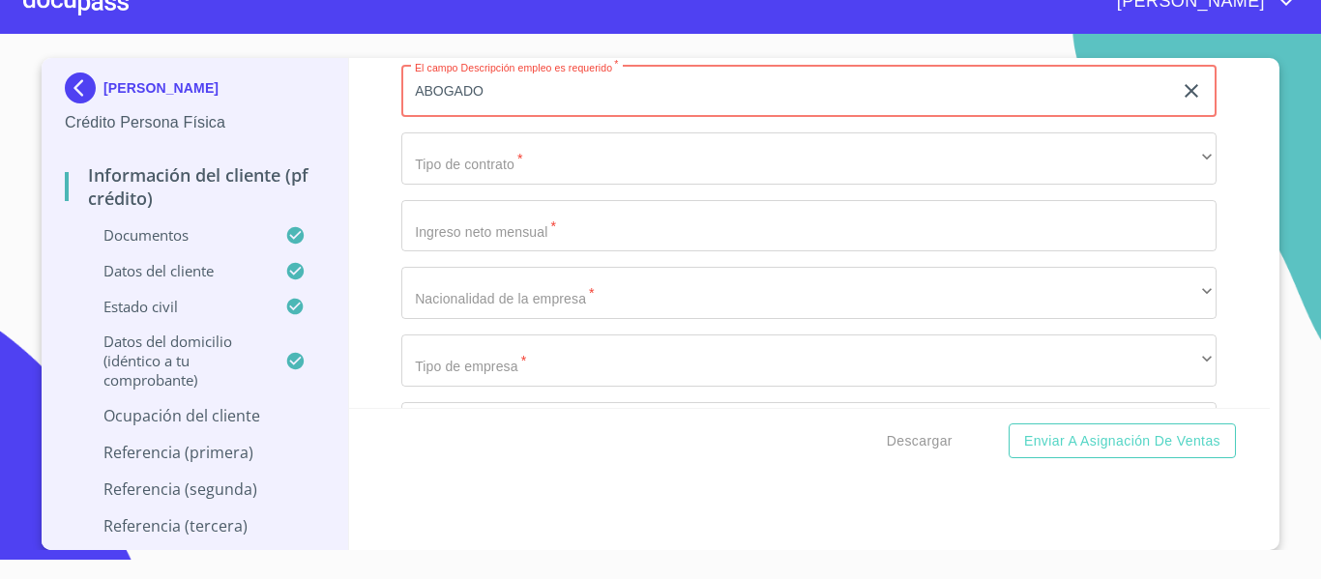
scroll to position [8294, 0]
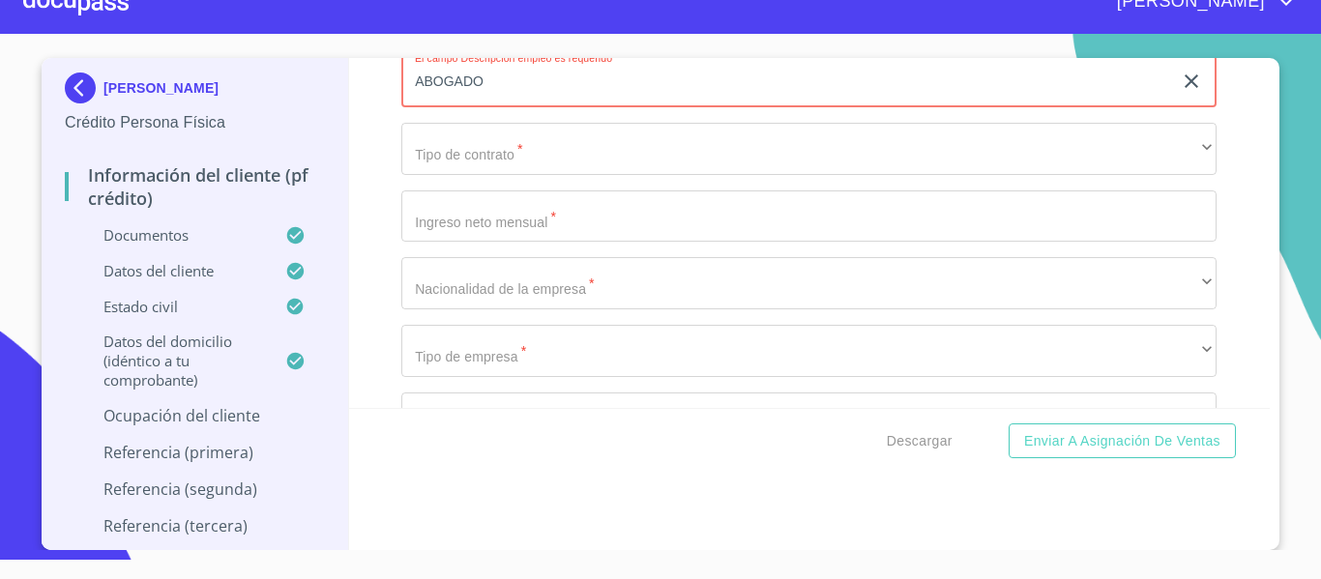
type input "ABOGADO"
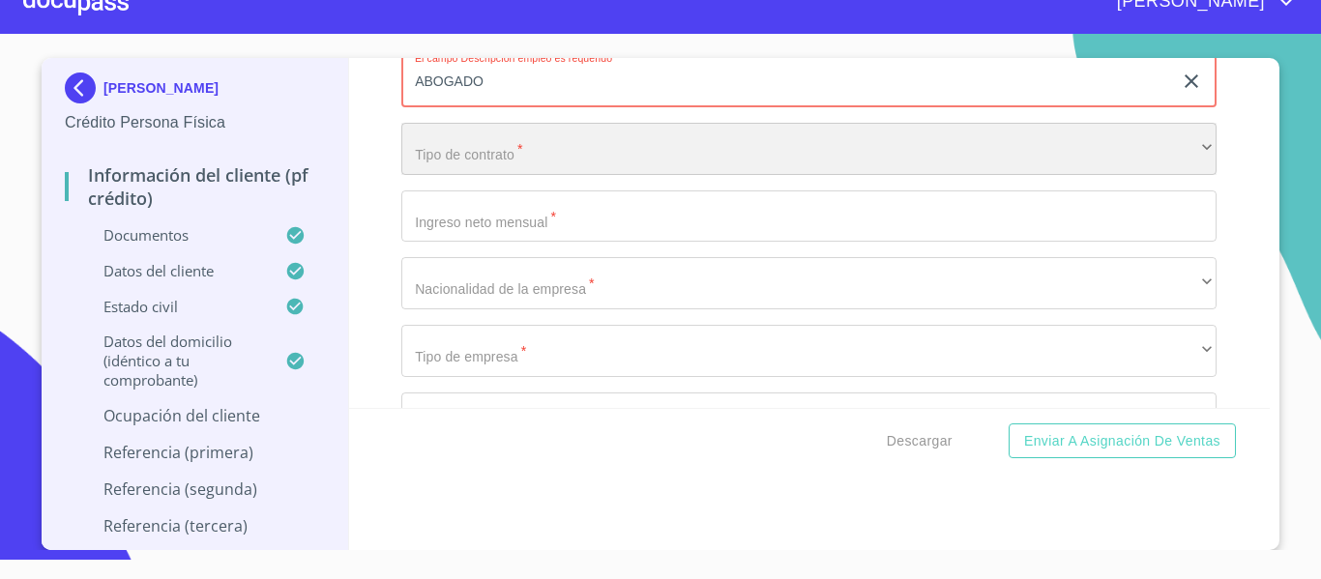
click at [544, 175] on div "​" at bounding box center [808, 149] width 815 height 52
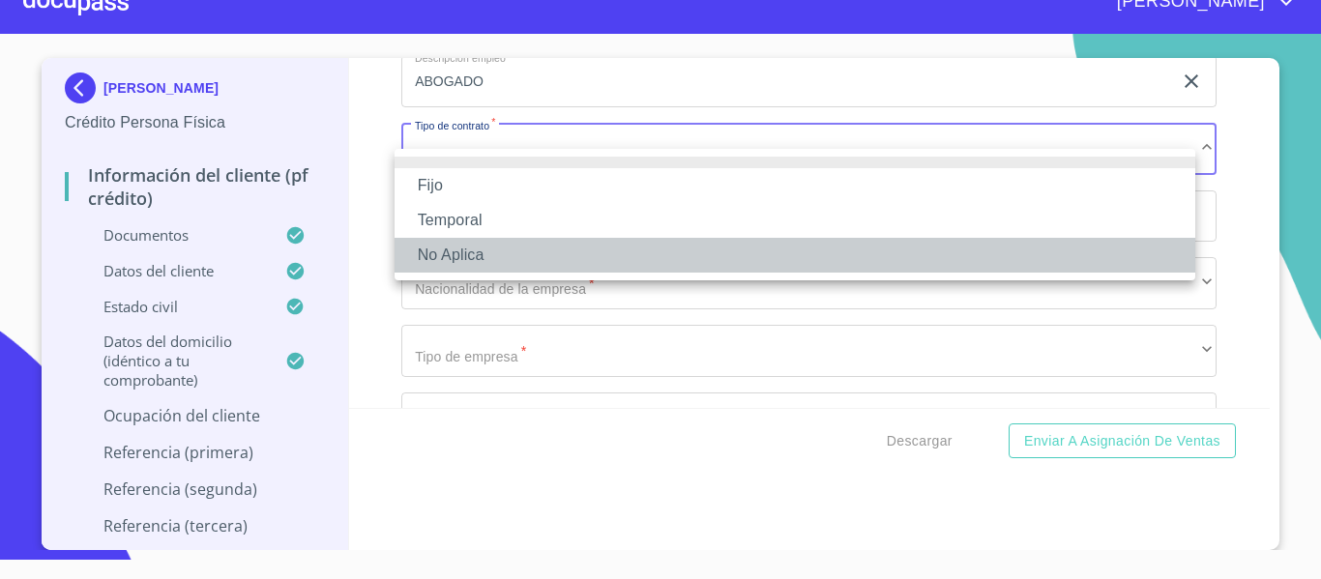
click at [452, 262] on li "No Aplica" at bounding box center [795, 255] width 801 height 35
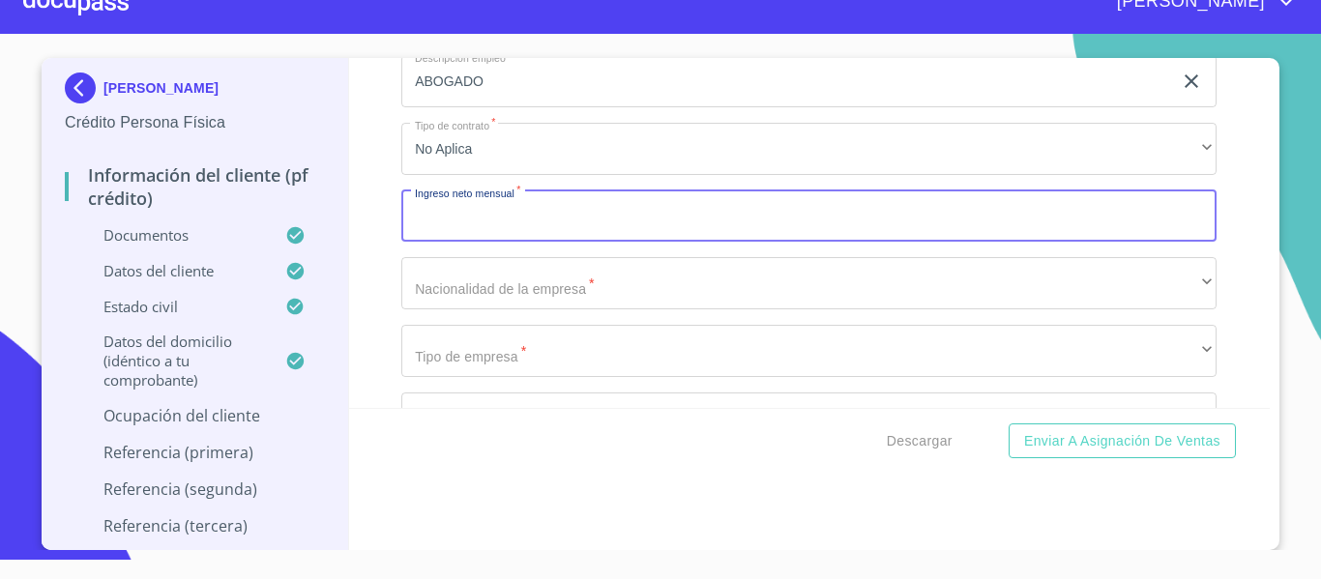
click at [476, 243] on input "Documento de identificación.   *" at bounding box center [808, 217] width 815 height 52
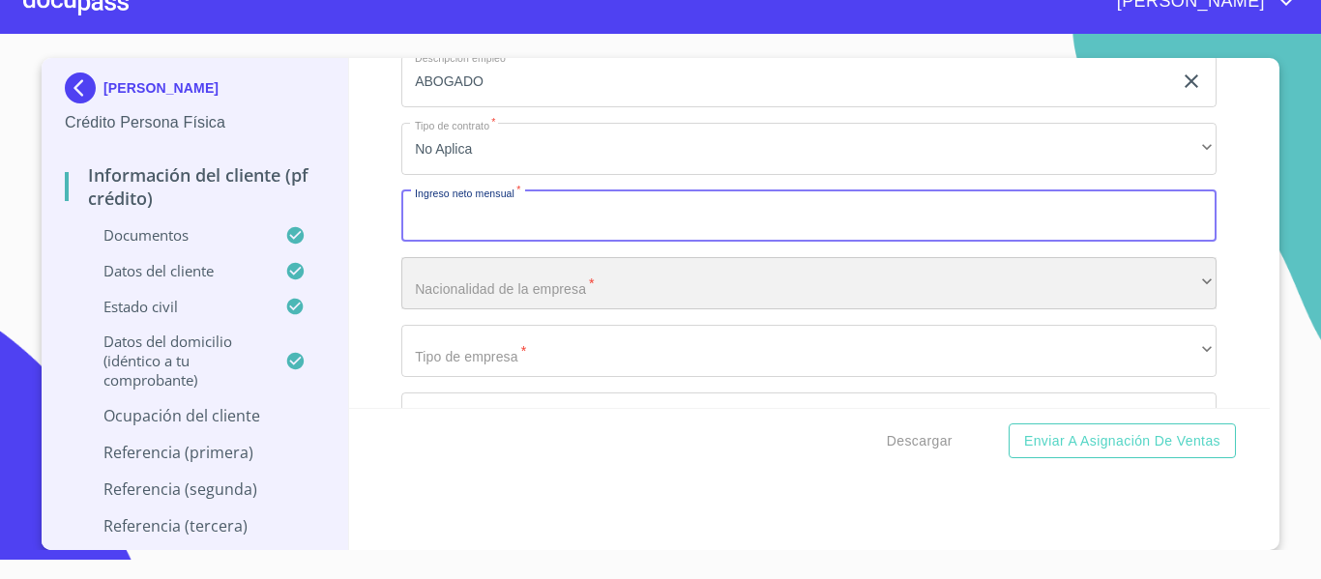
click at [518, 309] on div "​" at bounding box center [808, 283] width 815 height 52
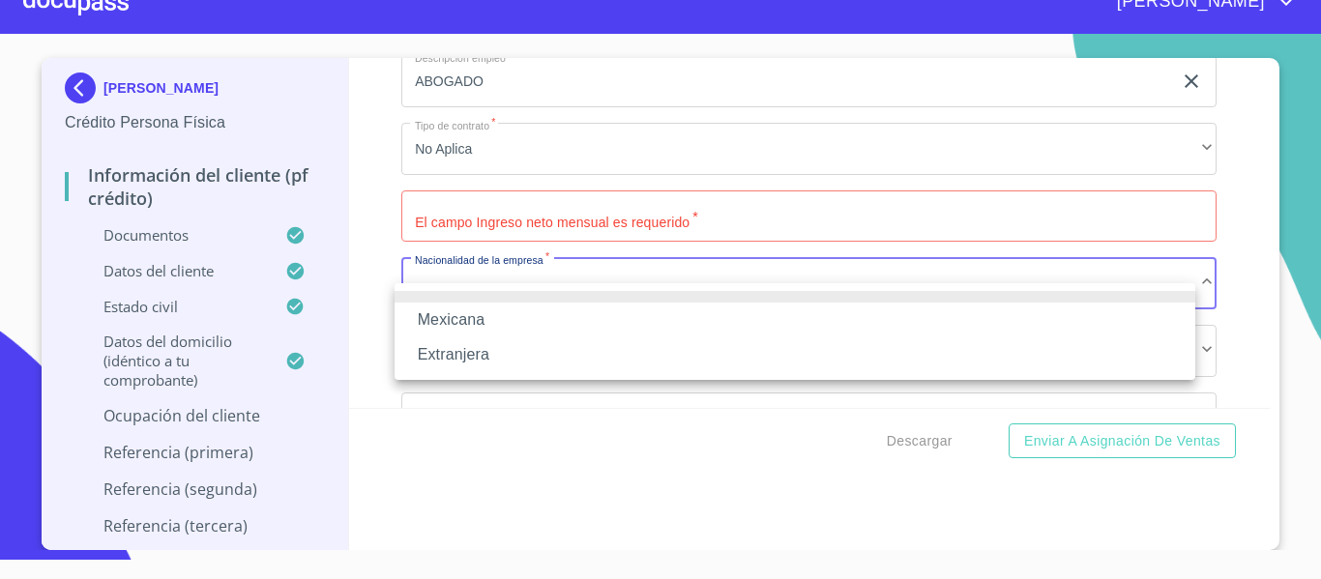
click at [465, 325] on li "Mexicana" at bounding box center [795, 320] width 801 height 35
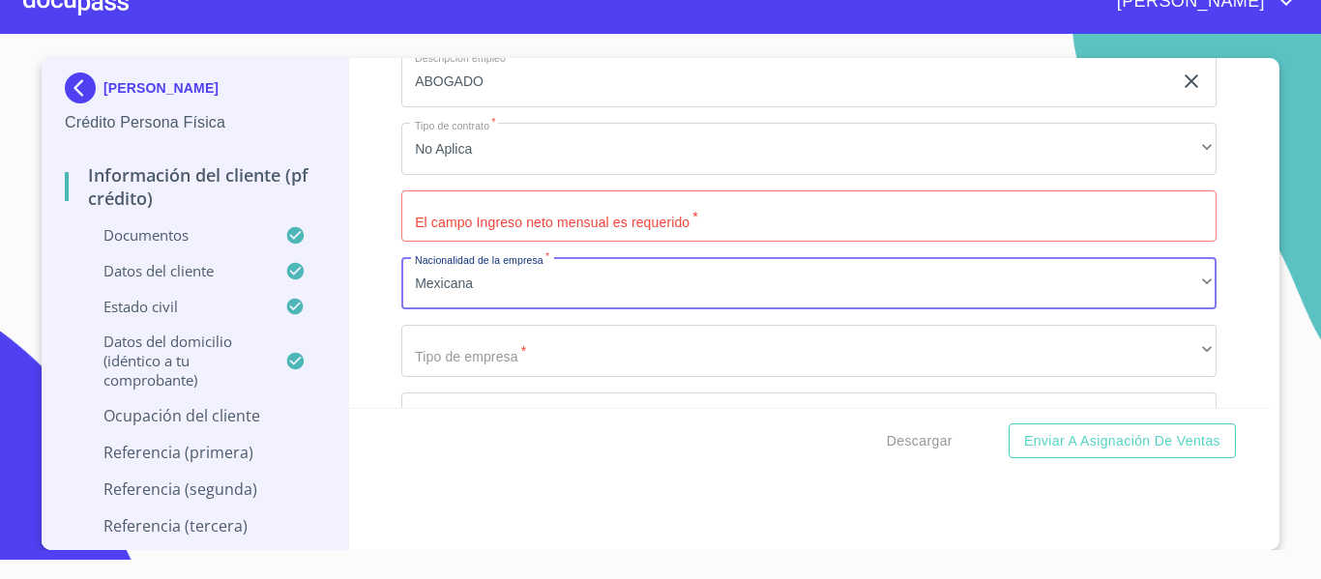
click at [443, 243] on input "Documento de identificación.   *" at bounding box center [808, 217] width 815 height 52
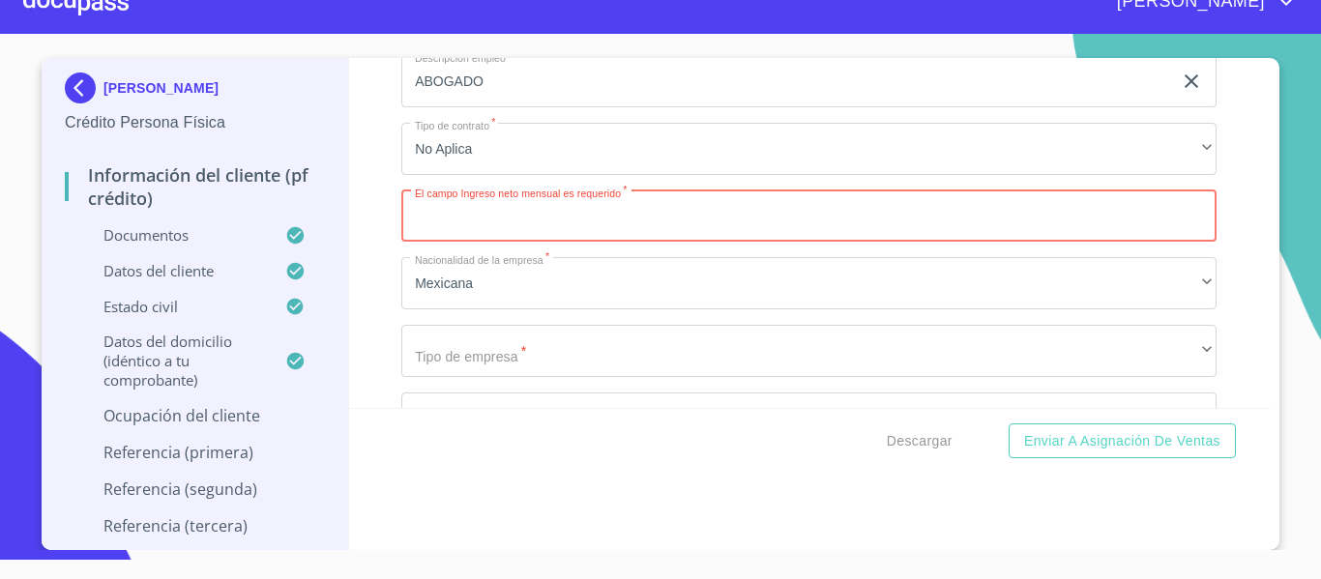
click at [541, 242] on input "Documento de identificación.   *" at bounding box center [808, 217] width 815 height 52
type input "74184"
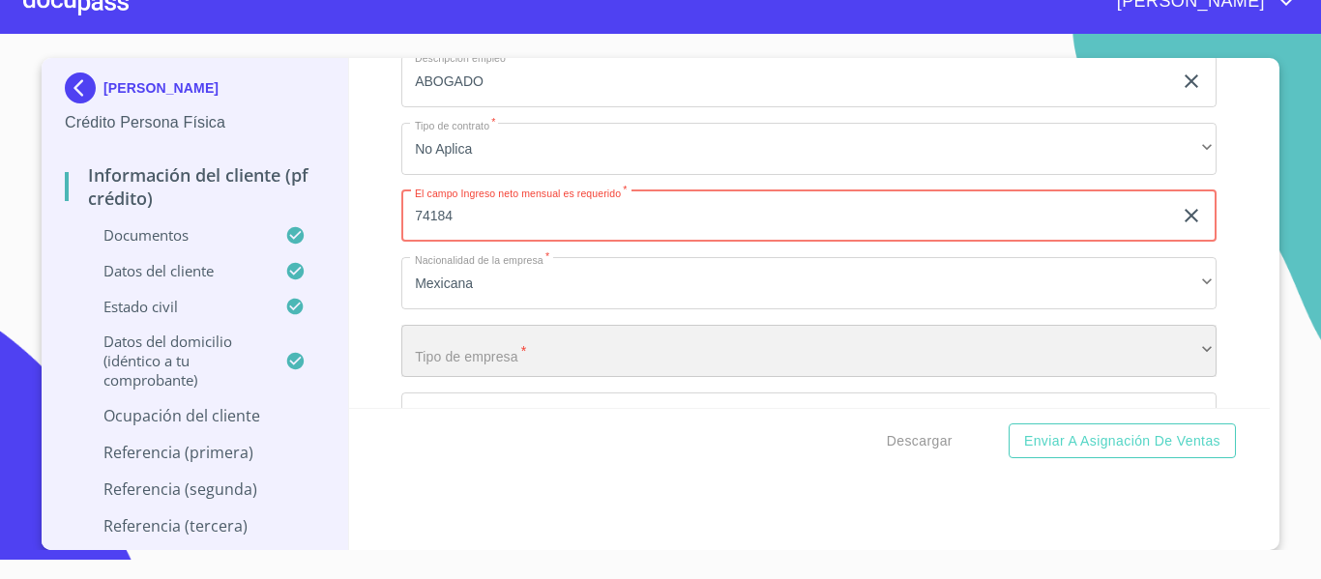
click at [554, 377] on div "​" at bounding box center [808, 351] width 815 height 52
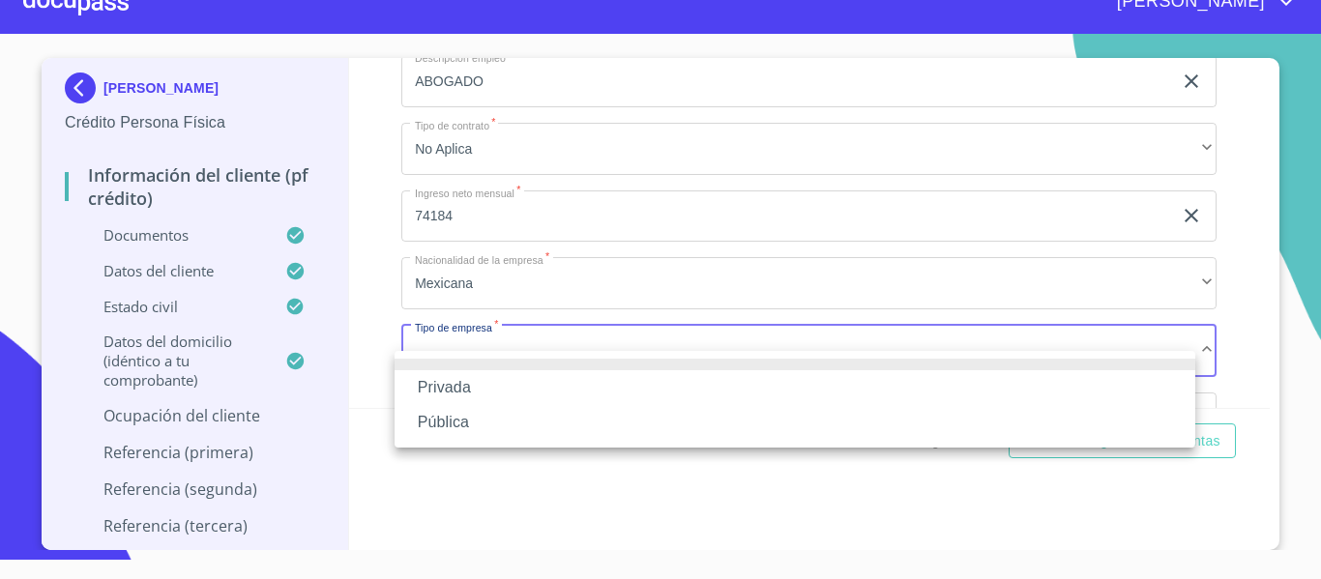
click at [451, 392] on li "Privada" at bounding box center [795, 387] width 801 height 35
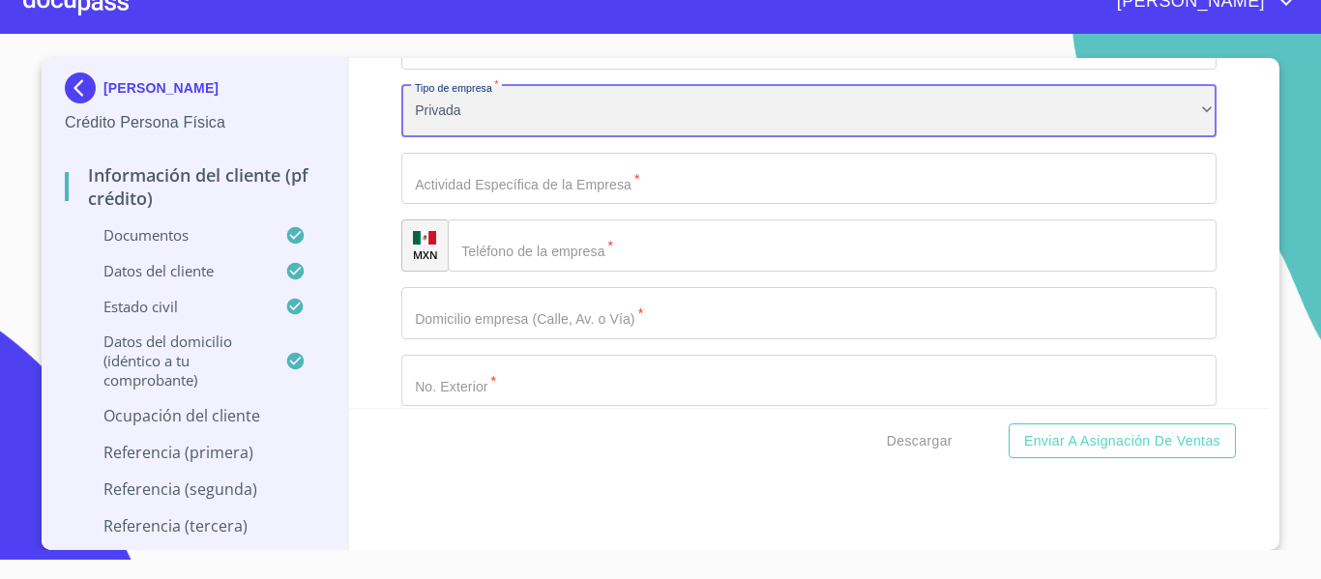
scroll to position [8584, 0]
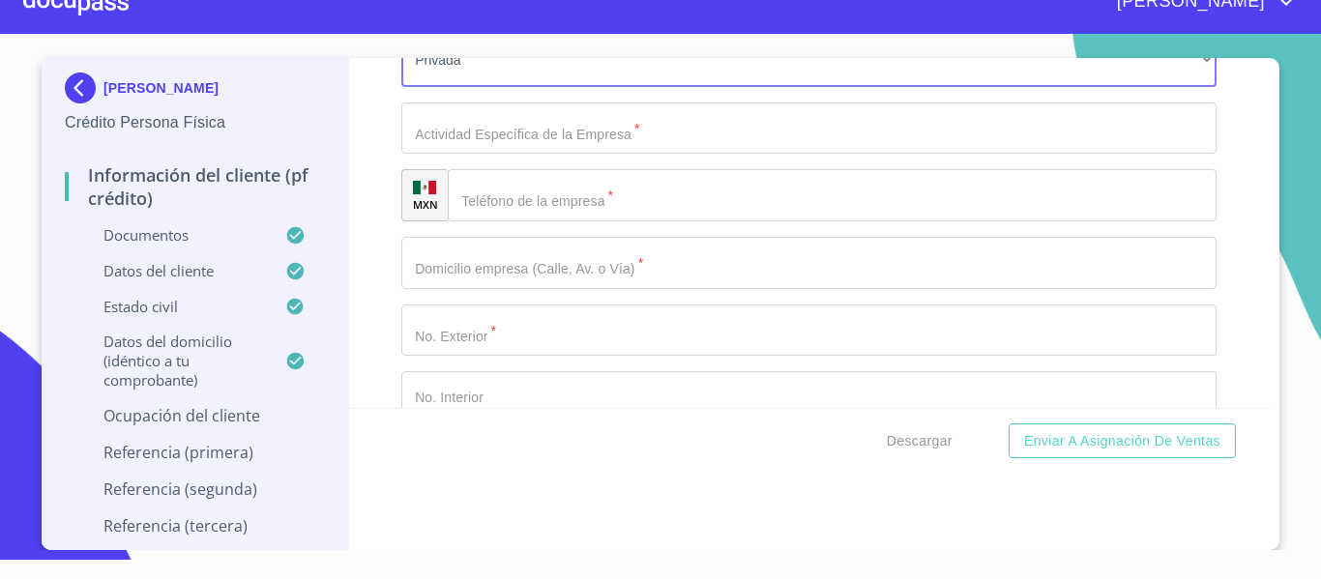
click at [456, 146] on input "Documento de identificación.   *" at bounding box center [808, 129] width 815 height 52
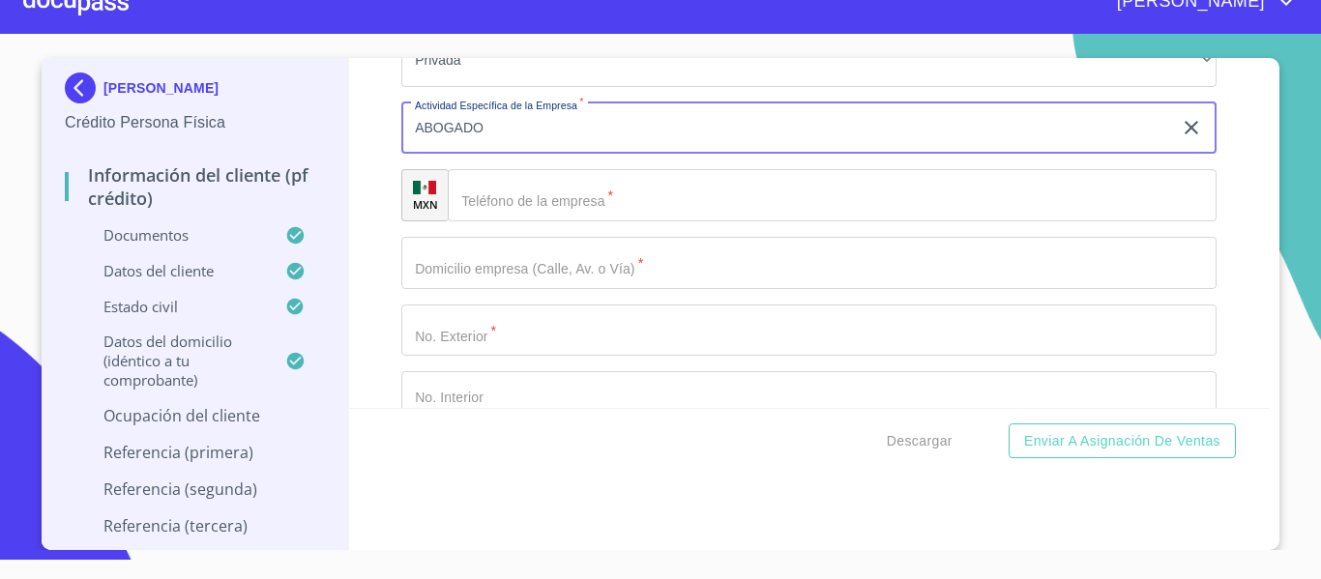
type input "ABOGADO"
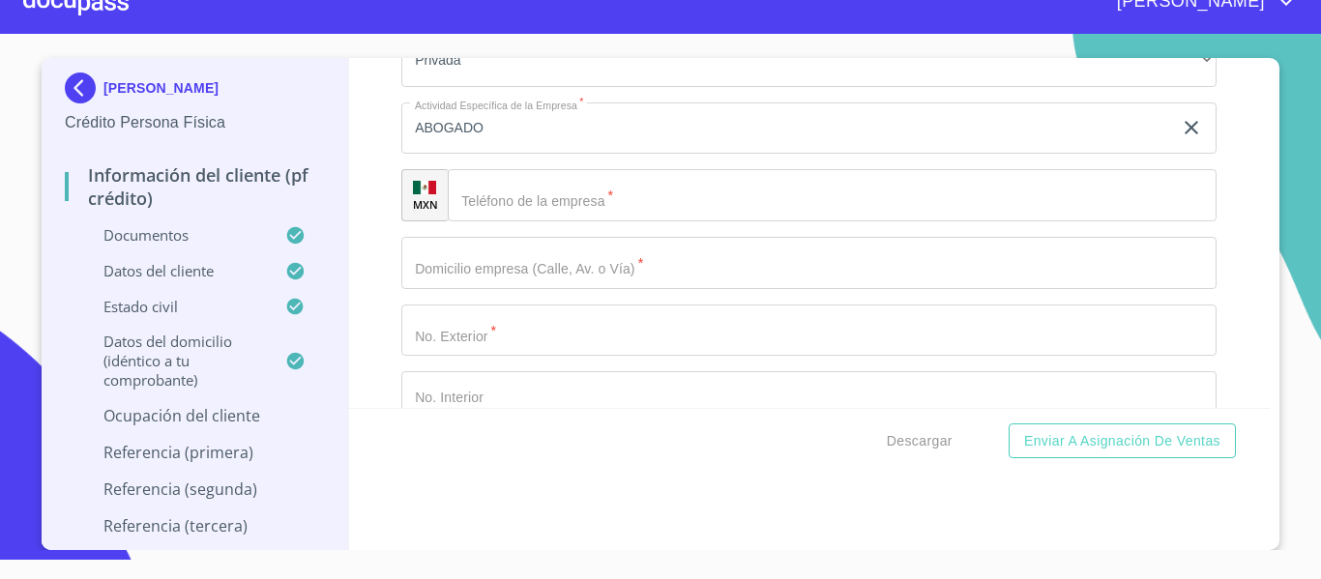
click at [466, 221] on div "​" at bounding box center [832, 195] width 769 height 52
click at [475, 221] on div "​" at bounding box center [832, 195] width 769 height 52
click at [515, 221] on input "Documento de identificación.   *" at bounding box center [832, 195] width 769 height 52
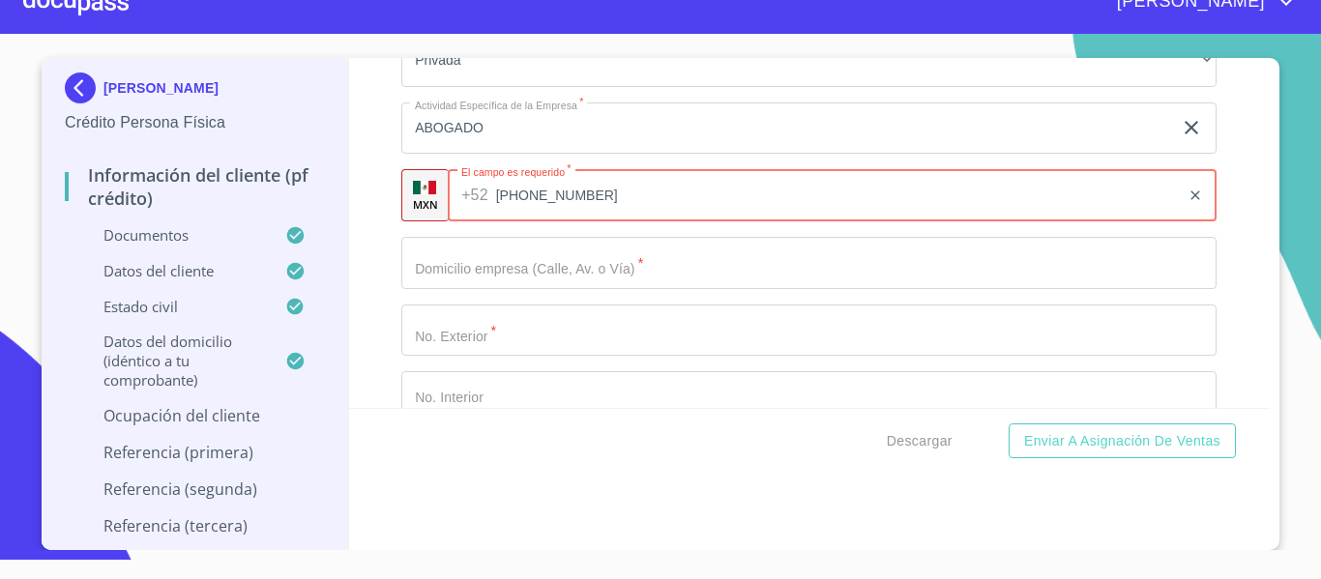
type input "[PHONE_NUMBER]"
click at [511, 289] on input "Documento de identificación.   *" at bounding box center [808, 263] width 815 height 52
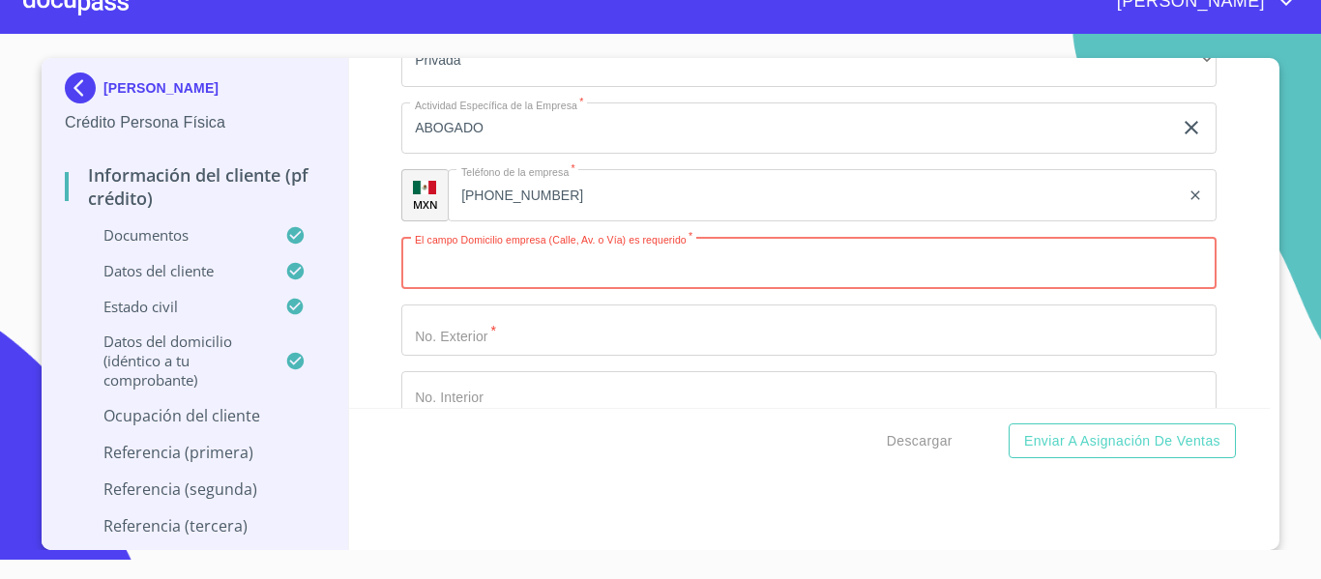
click at [465, 289] on input "Documento de identificación.   *" at bounding box center [808, 263] width 815 height 52
type input "r"
type input "REP DE [GEOGRAPHIC_DATA]"
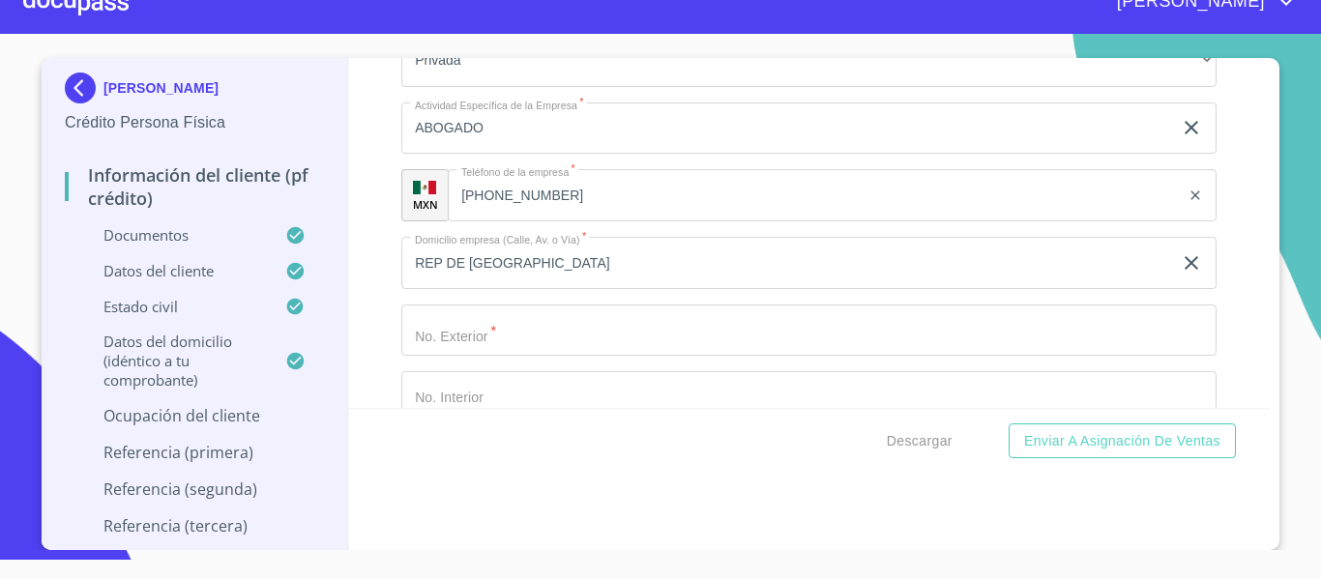
click at [474, 354] on input "Documento de identificación.   *" at bounding box center [808, 331] width 815 height 52
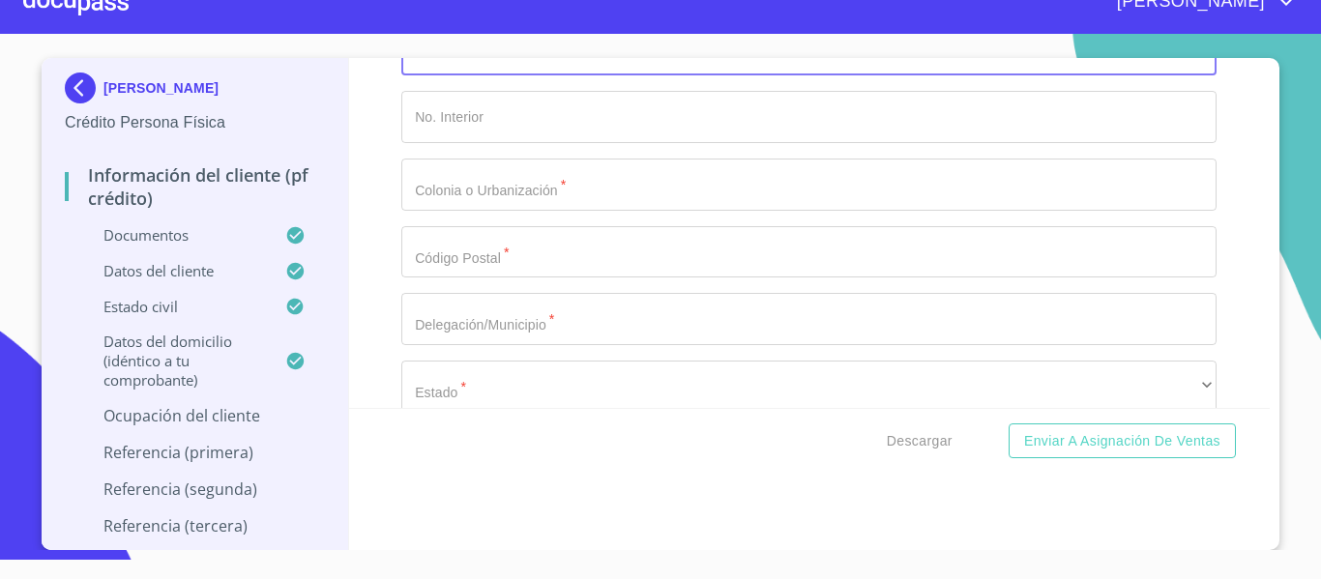
scroll to position [8874, 0]
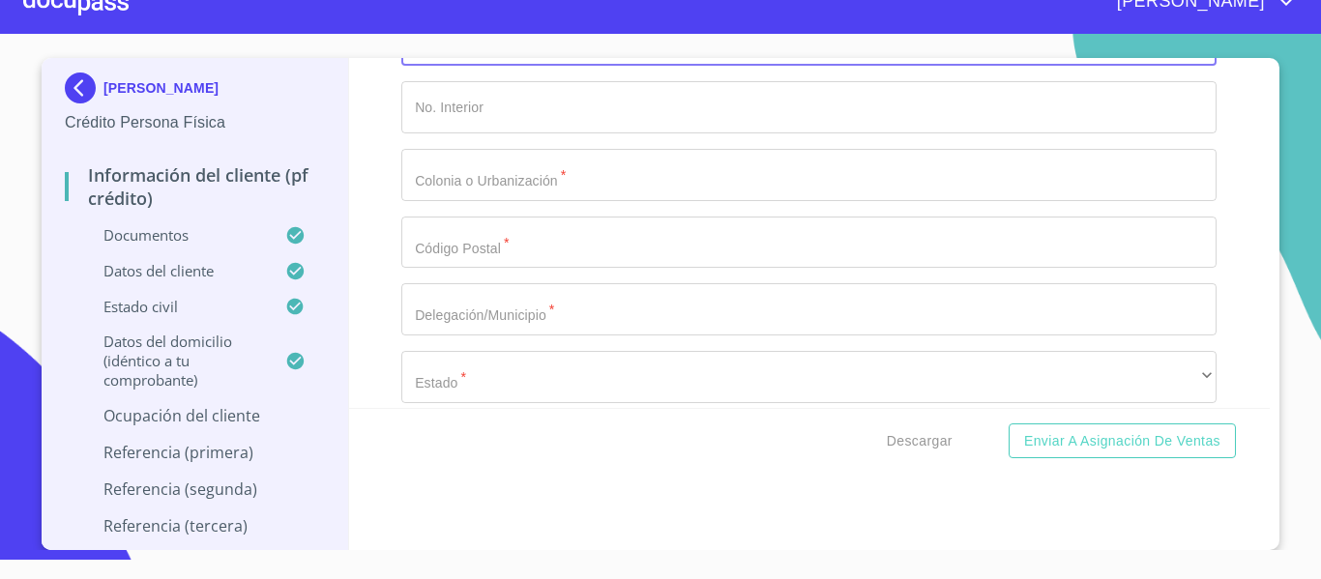
type input "238"
click at [470, 201] on input "Documento de identificación.   *" at bounding box center [808, 175] width 815 height 52
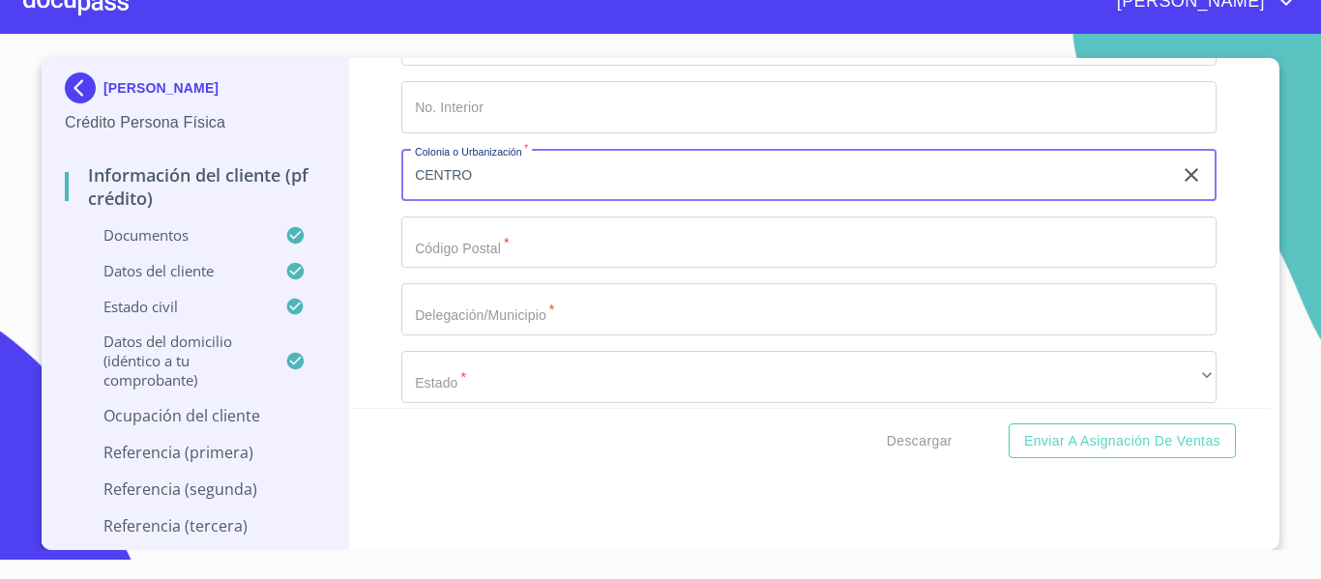
type input "CENTRO"
click at [489, 269] on input "Documento de identificación.   *" at bounding box center [808, 243] width 815 height 52
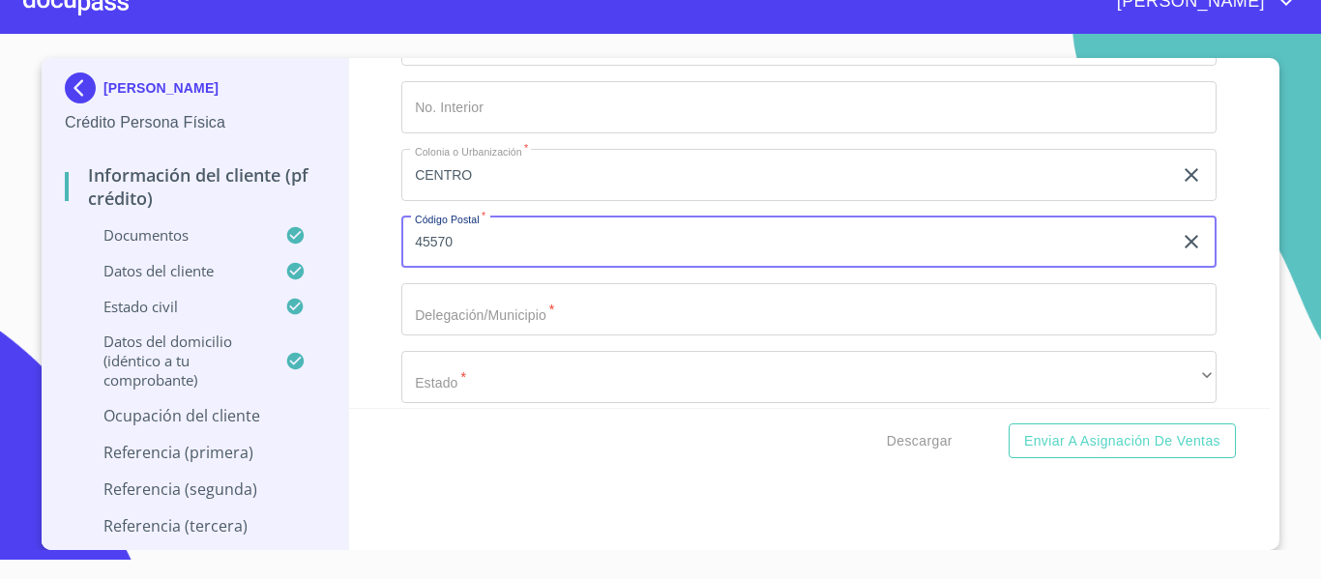
type input "45570"
click at [475, 336] on input "Documento de identificación.   *" at bounding box center [808, 309] width 815 height 52
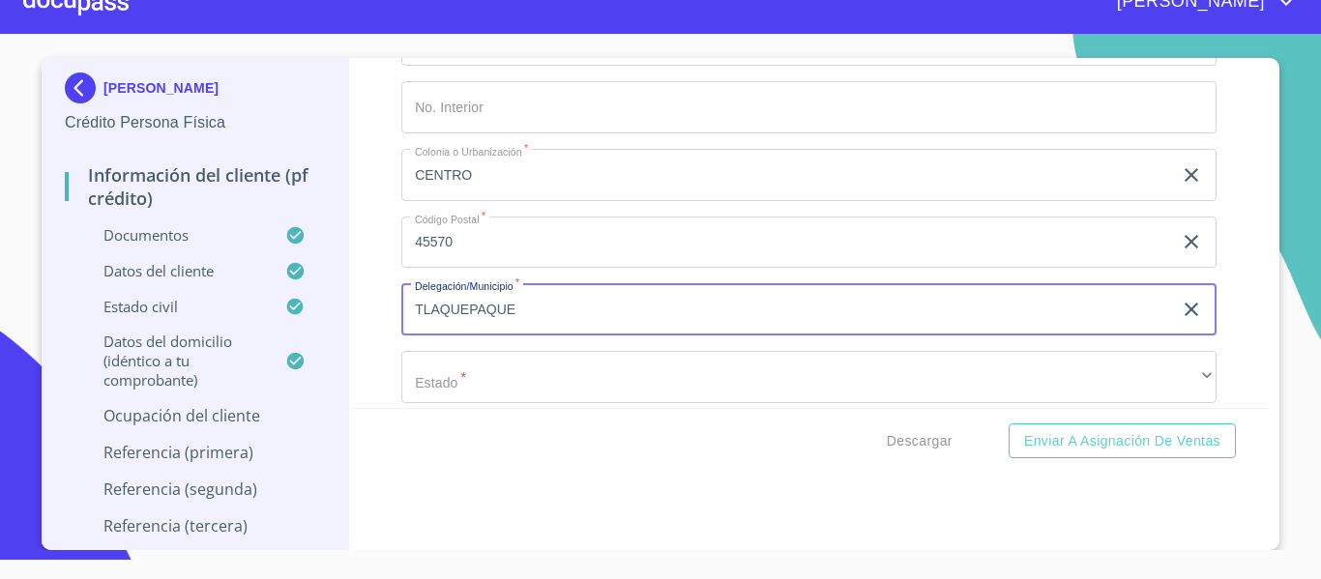
scroll to position [8971, 0]
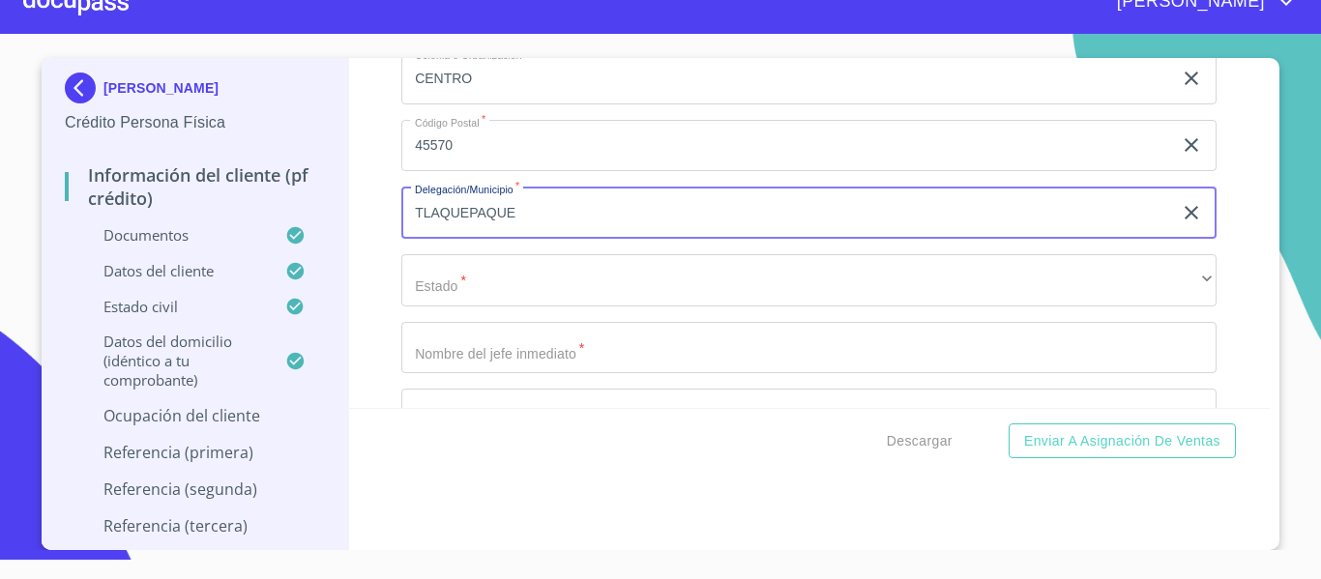
type input "TLAQUEPAQUE"
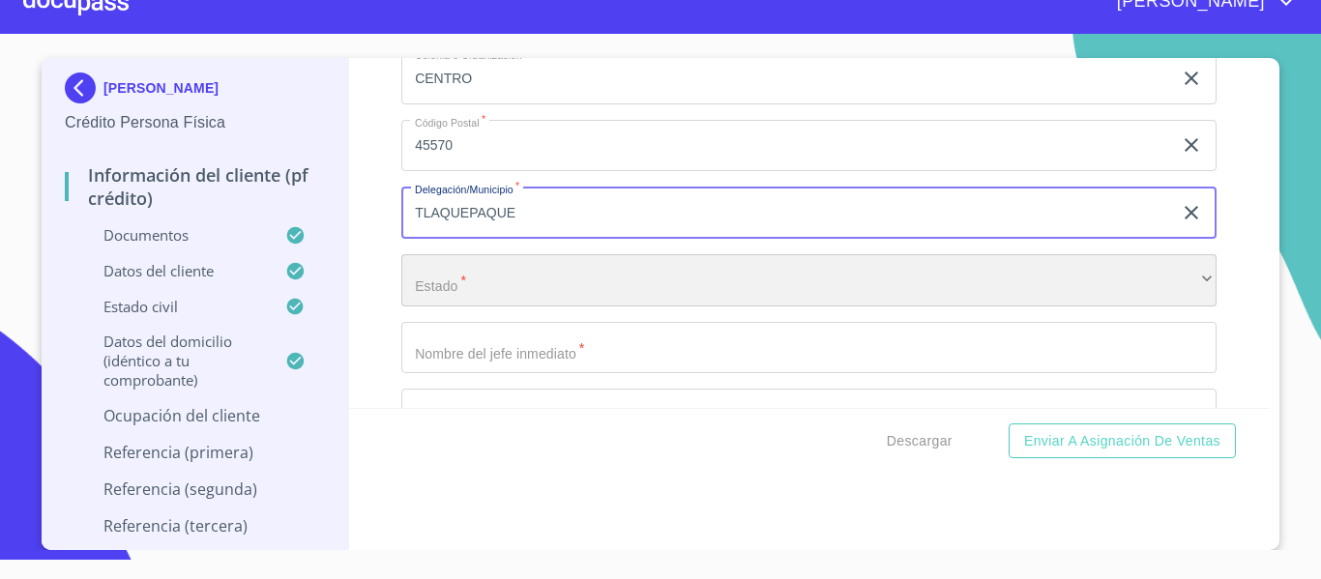
click at [457, 307] on div "​" at bounding box center [808, 280] width 815 height 52
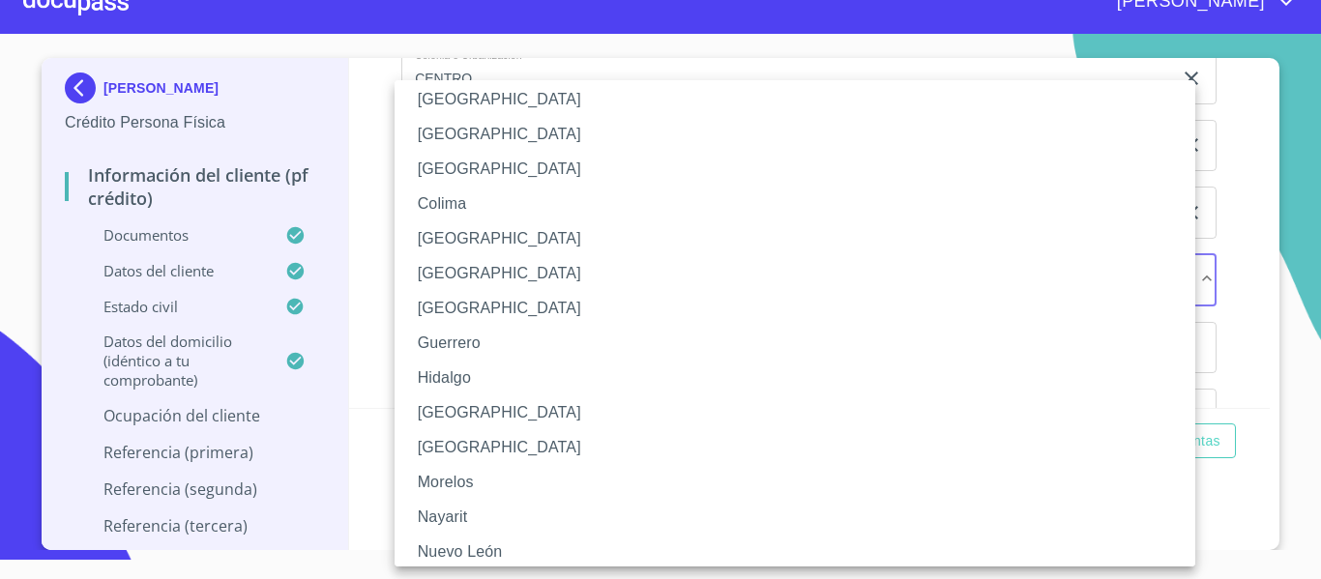
scroll to position [193, 0]
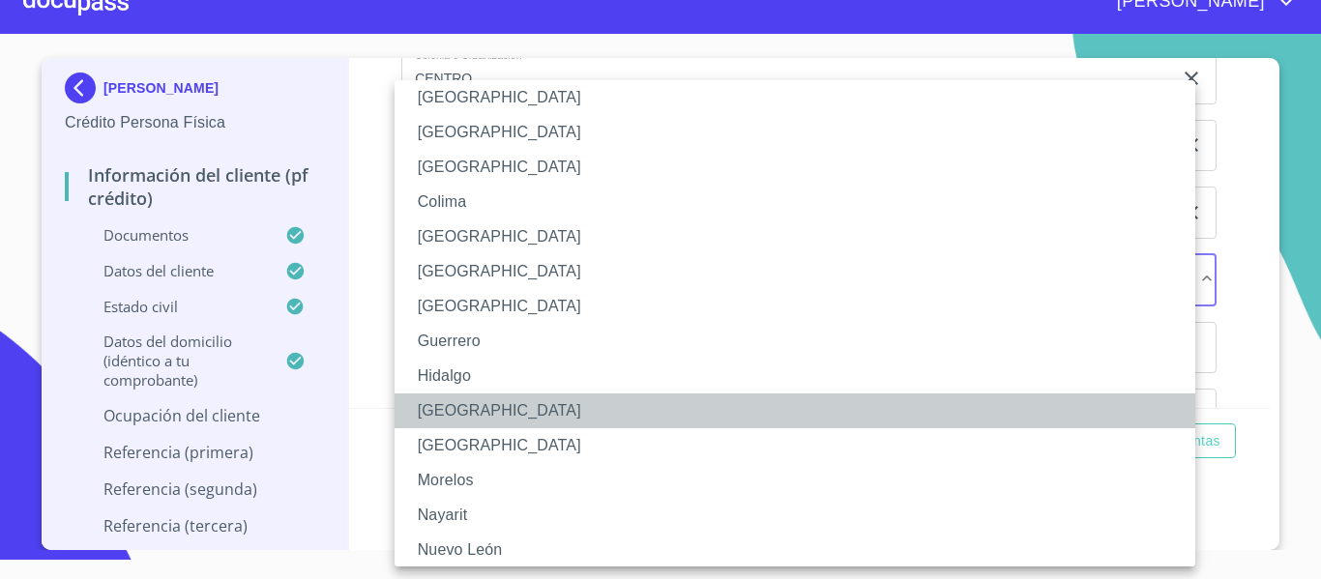
click at [422, 415] on li "[GEOGRAPHIC_DATA]" at bounding box center [802, 411] width 815 height 35
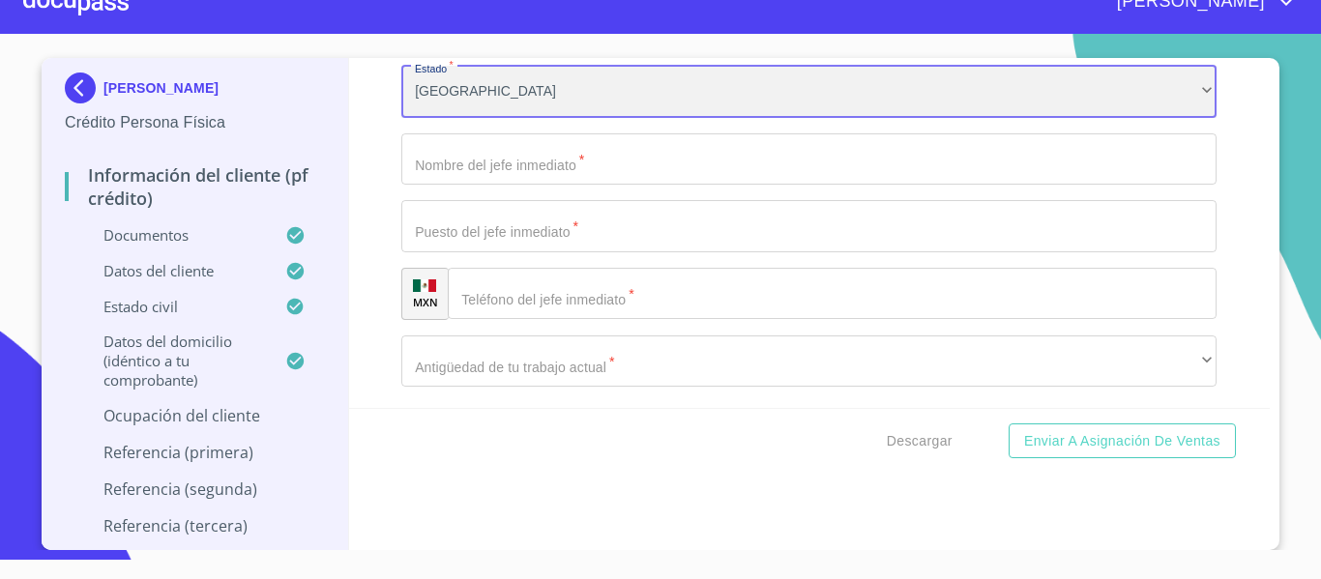
scroll to position [9164, 0]
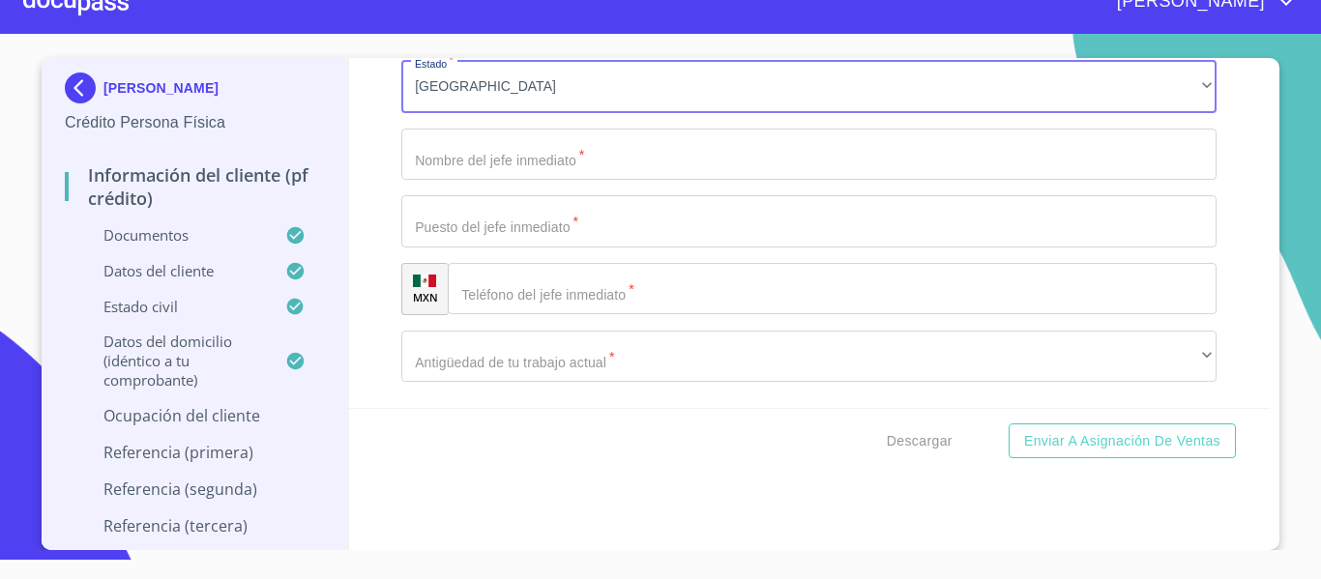
click at [467, 181] on input "Documento de identificación.   *" at bounding box center [808, 155] width 815 height 52
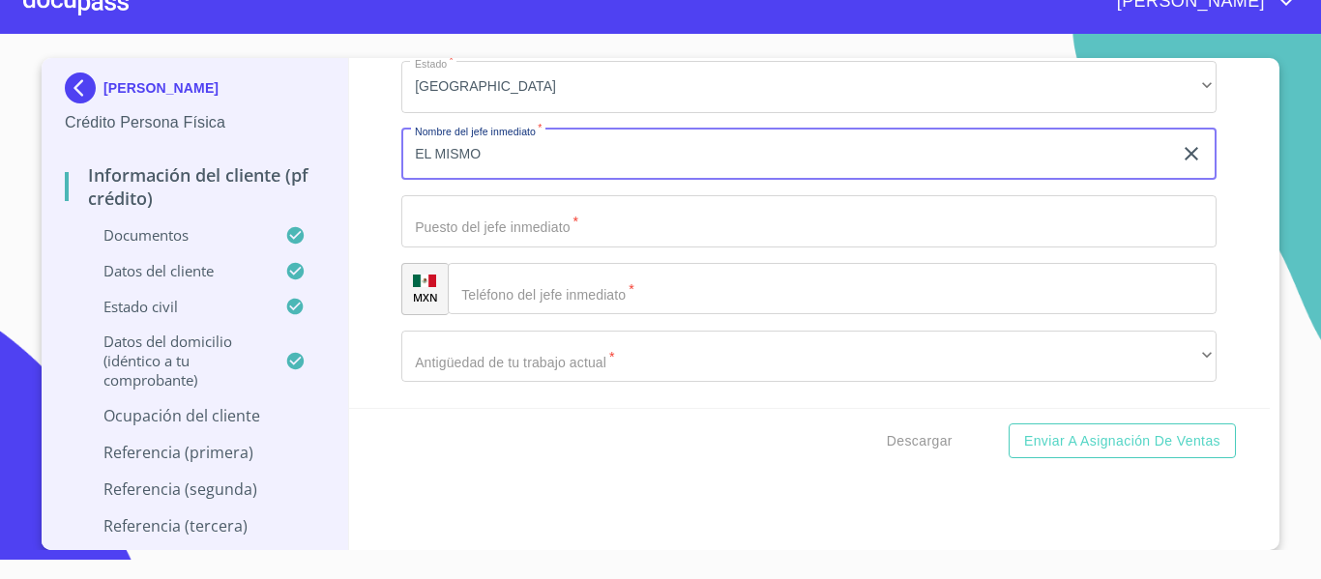
type input "EL MISMO"
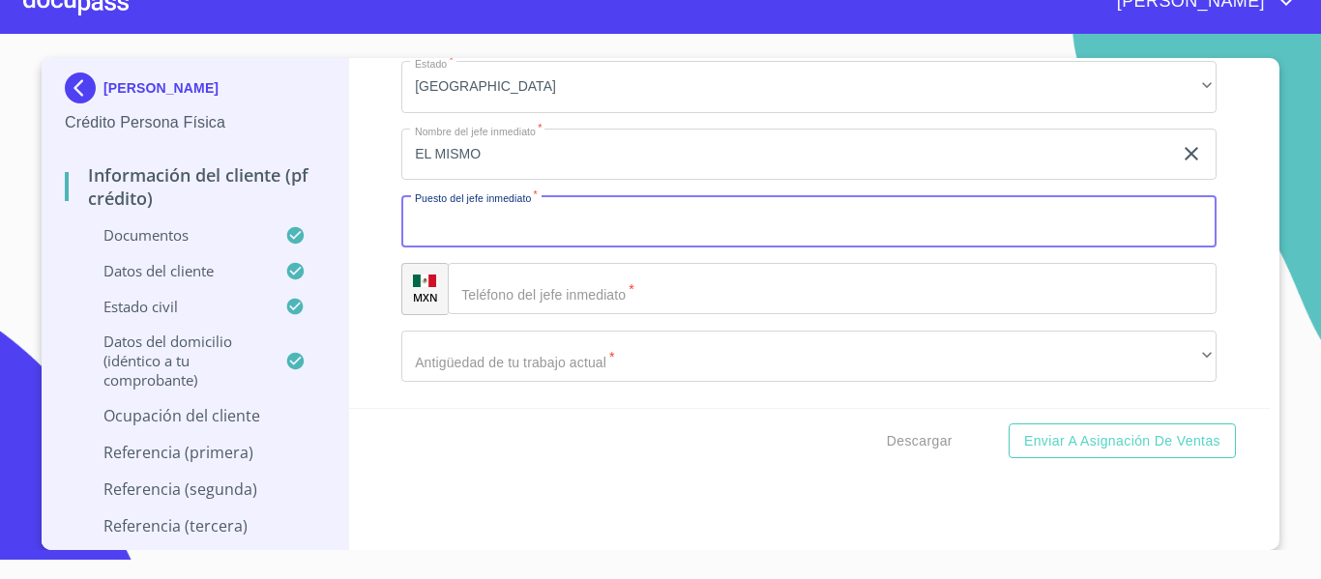
click at [467, 248] on input "Documento de identificación.   *" at bounding box center [808, 221] width 815 height 52
type input "L"
type input "ABOGADO"
click at [499, 315] on input "Documento de identificación.   *" at bounding box center [832, 289] width 769 height 52
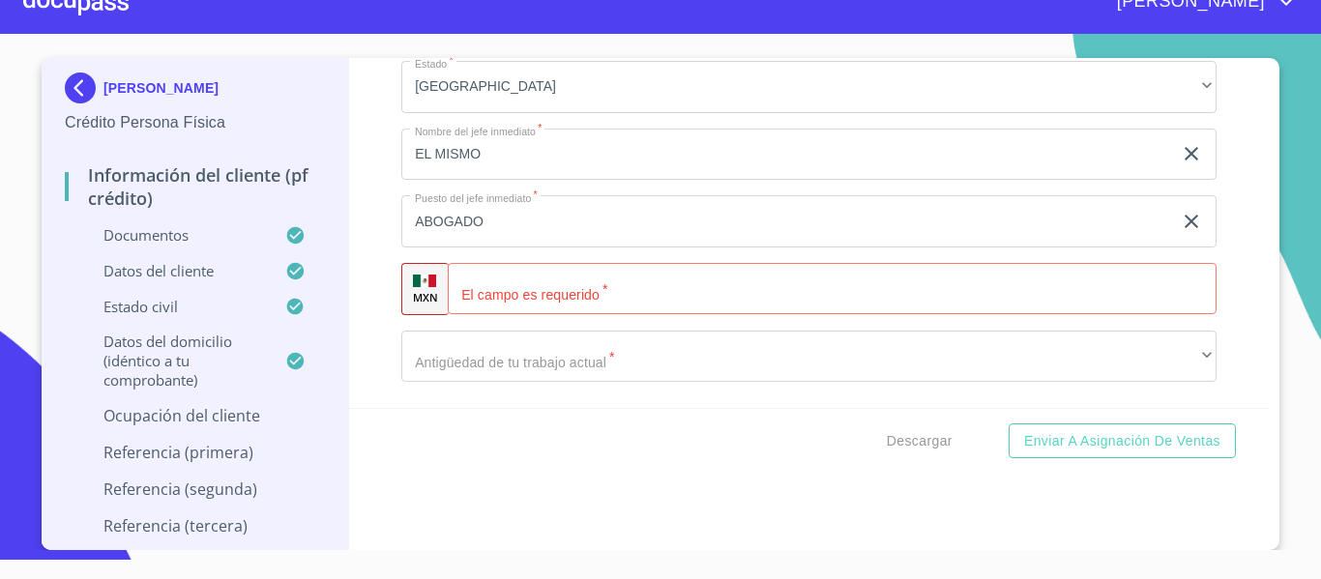
click at [481, 311] on div "​" at bounding box center [832, 289] width 769 height 52
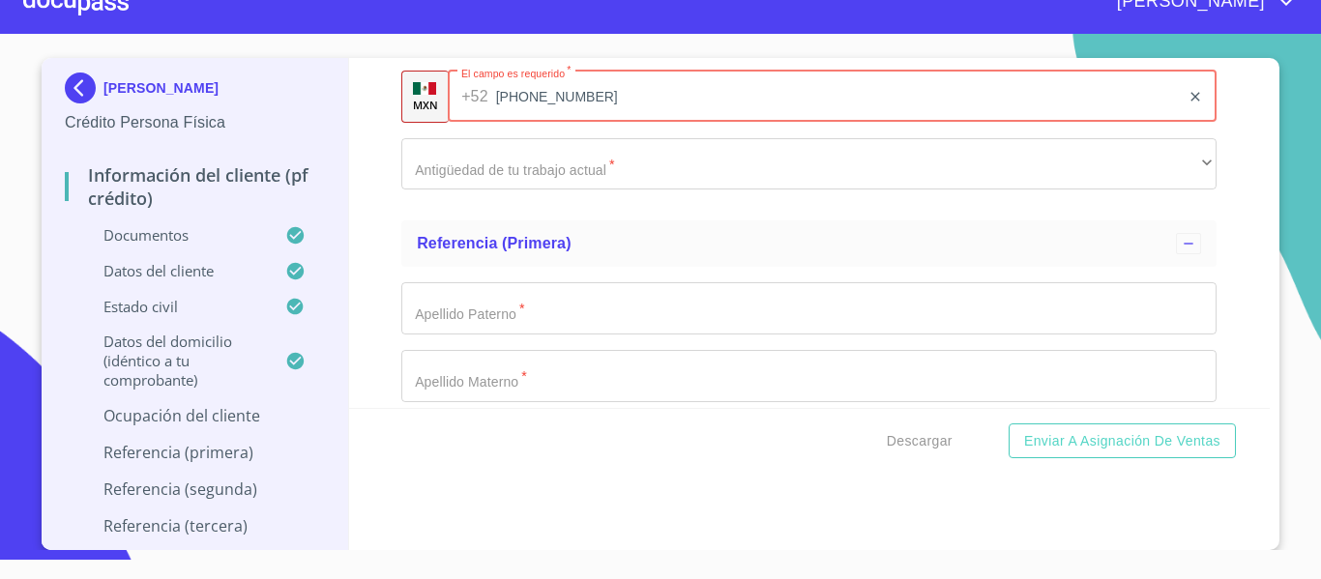
scroll to position [9358, 0]
type input "[PHONE_NUMBER]"
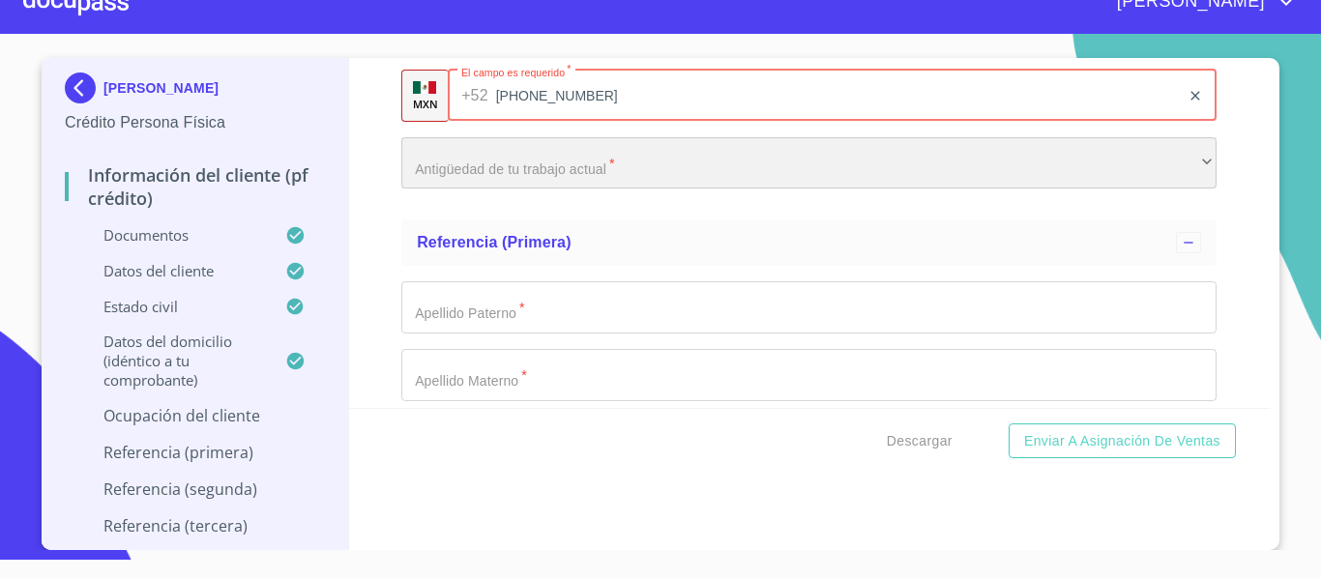
click at [483, 190] on div "​" at bounding box center [808, 163] width 815 height 52
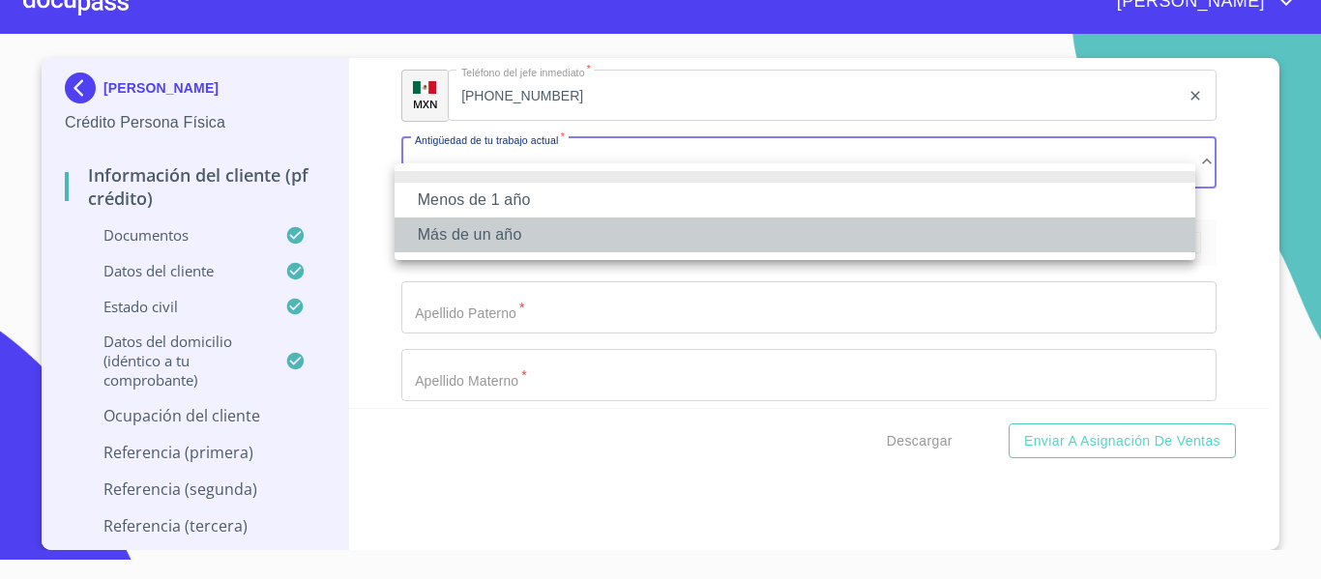
click at [471, 229] on li "Más de un año" at bounding box center [795, 235] width 801 height 35
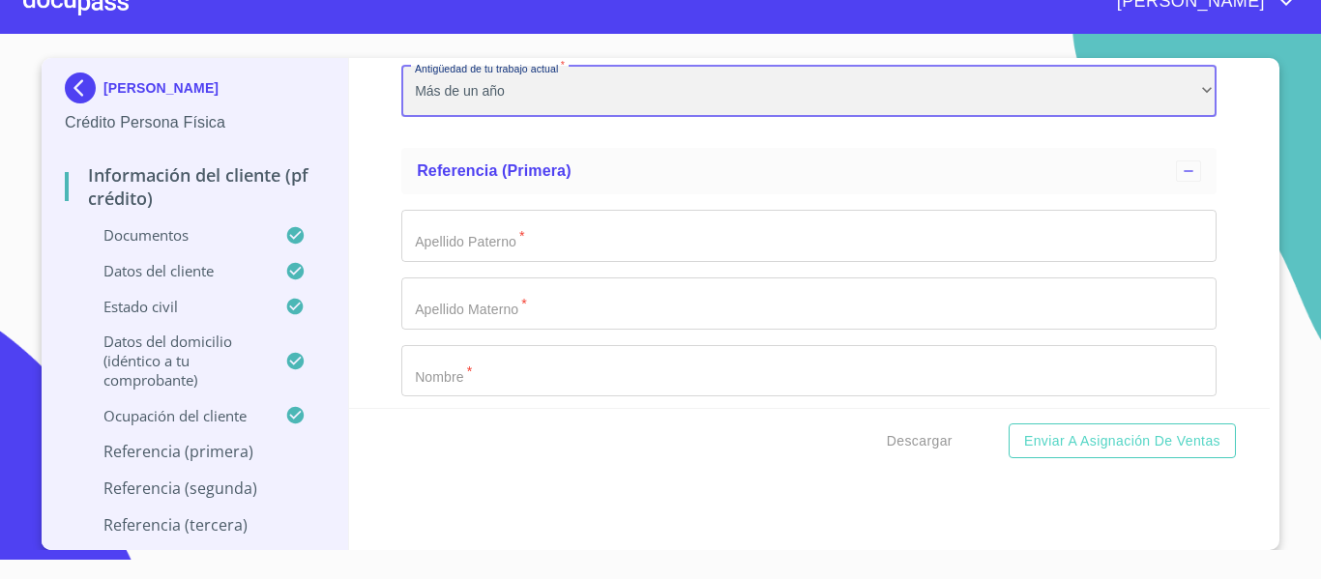
scroll to position [9551, 0]
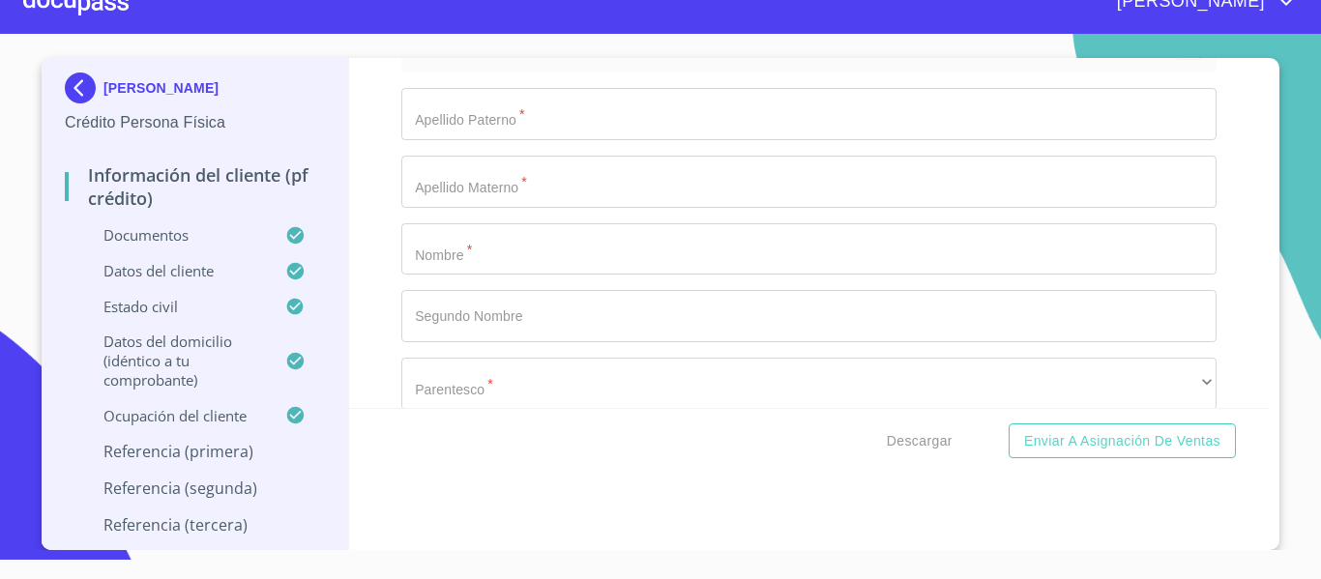
click at [514, 140] on input "Documento de identificación.   *" at bounding box center [808, 114] width 815 height 52
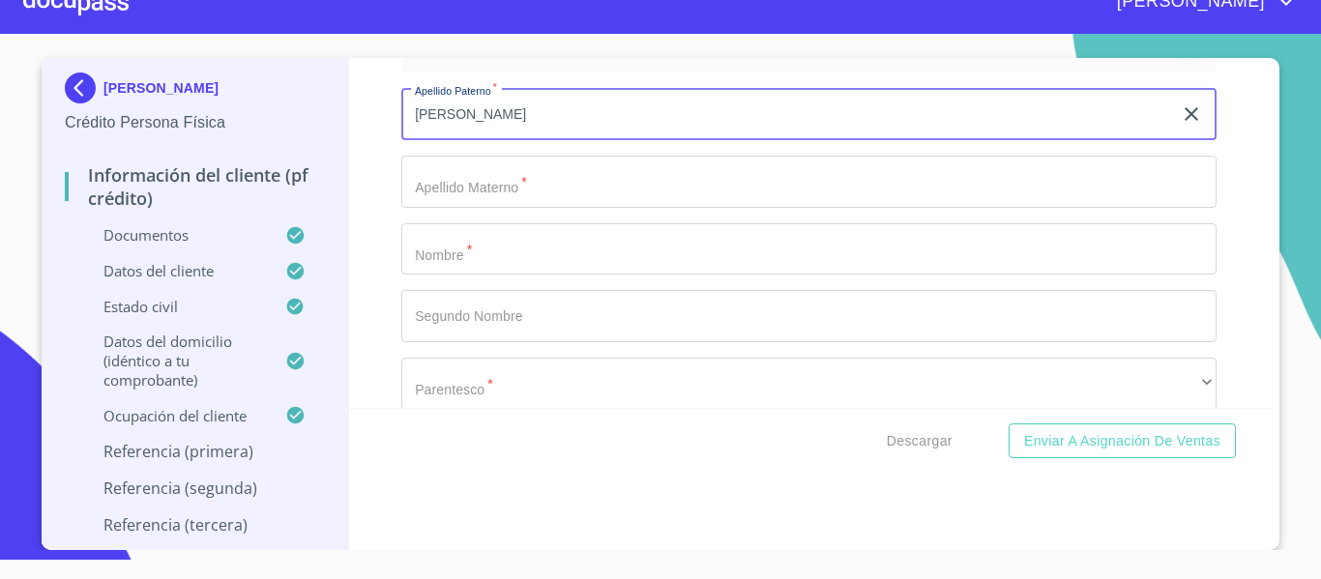
type input "[PERSON_NAME]"
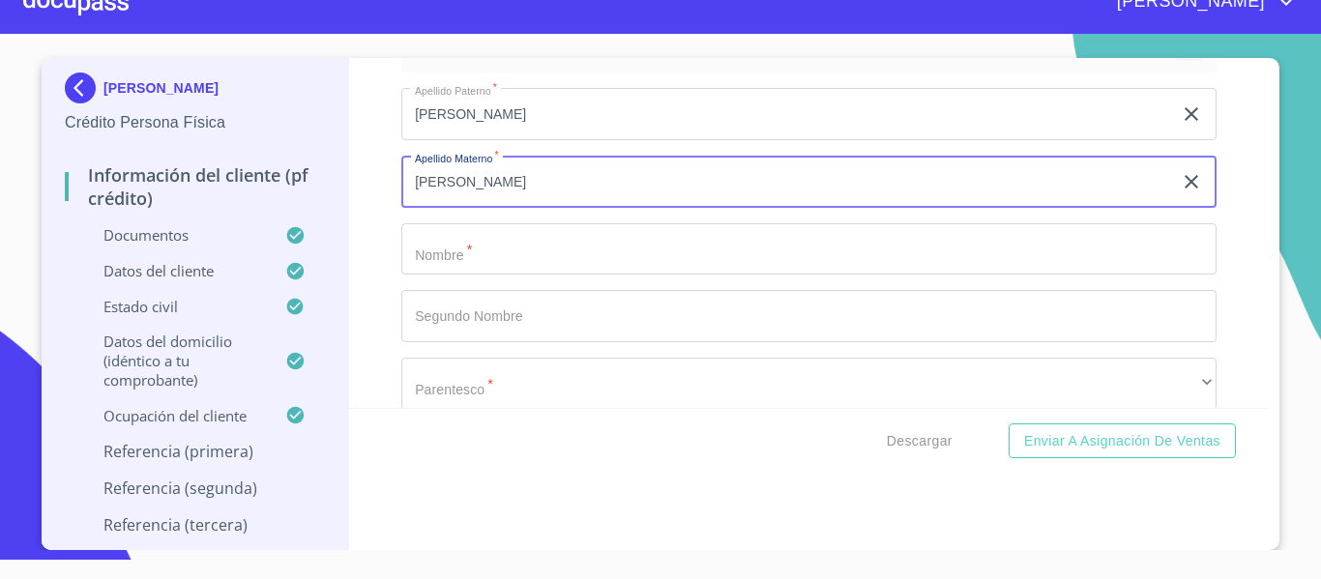
type input "[PERSON_NAME]"
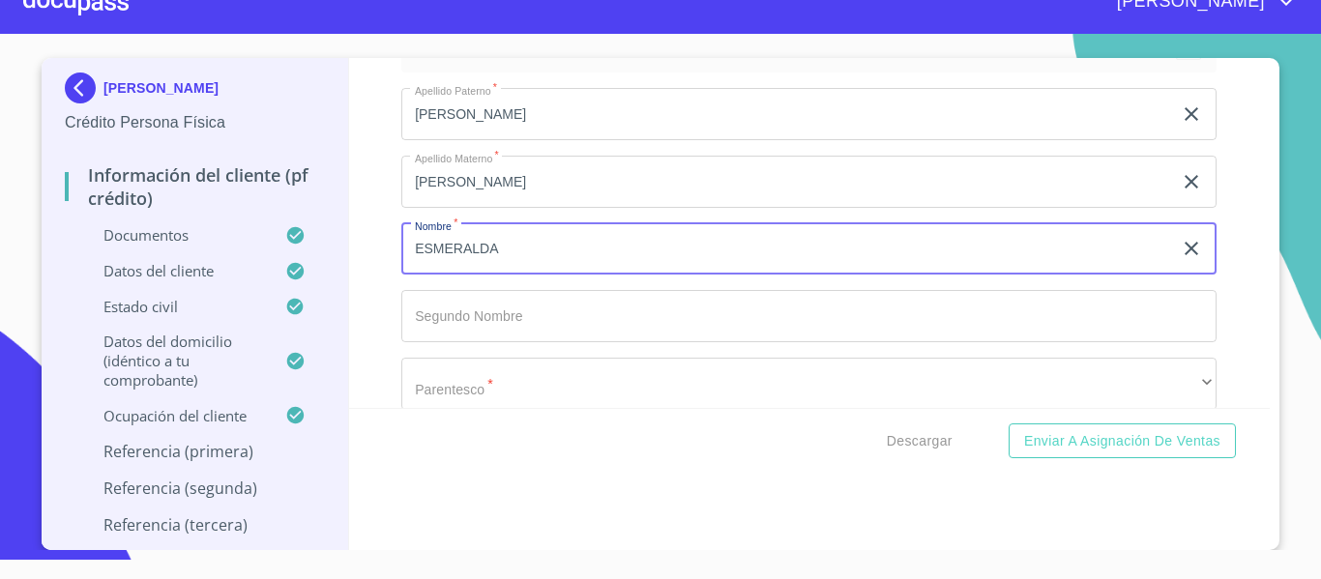
type input "ESMERALDA"
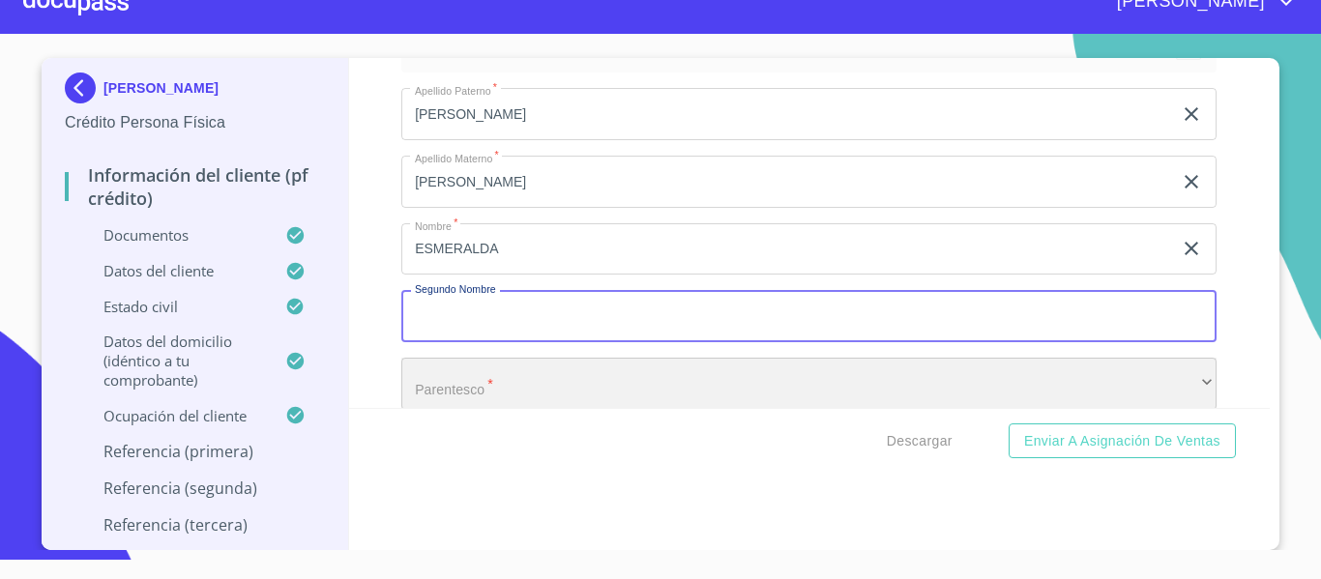
scroll to position [9576, 0]
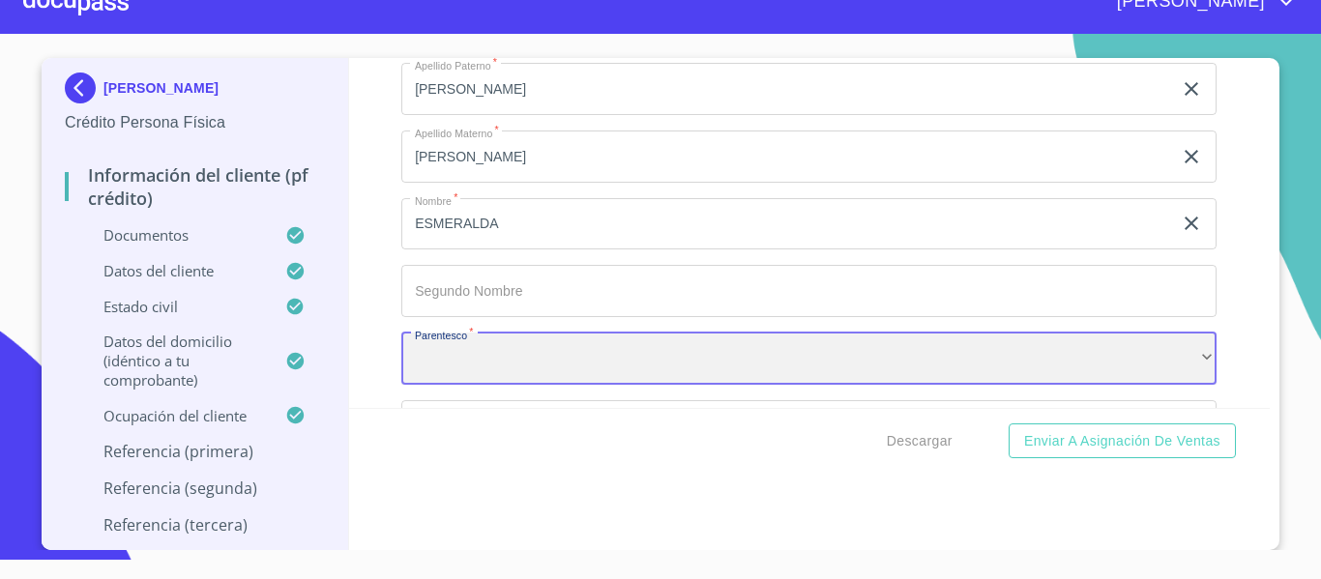
click at [716, 385] on div "​" at bounding box center [808, 359] width 815 height 52
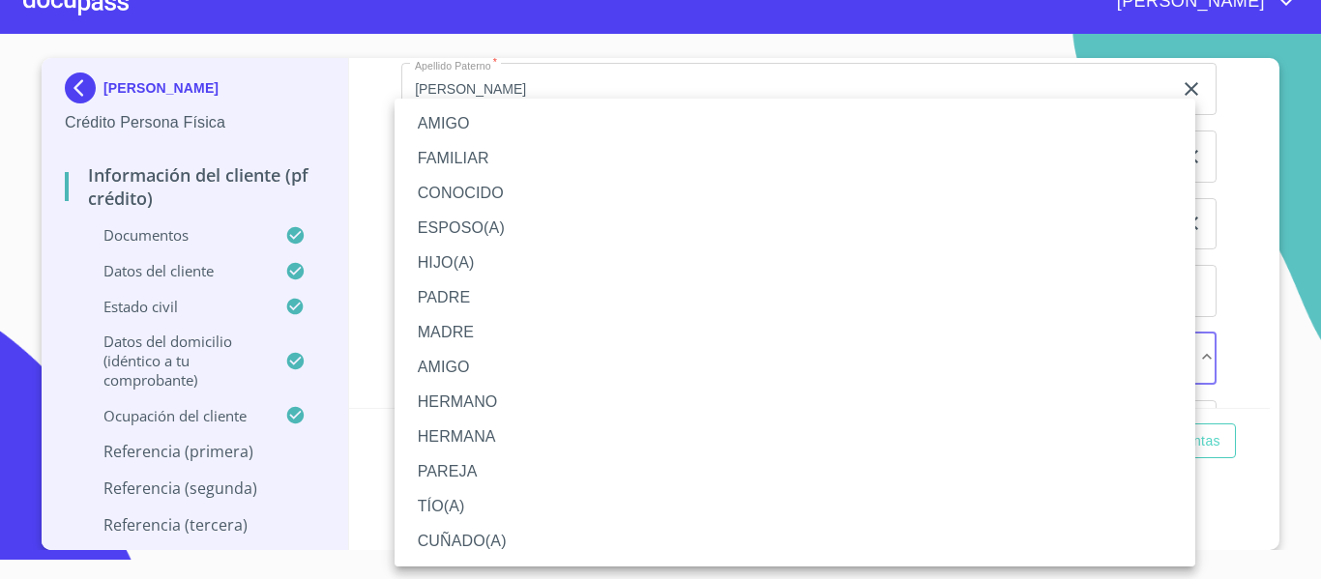
click at [453, 432] on li "HERMANA" at bounding box center [795, 437] width 801 height 35
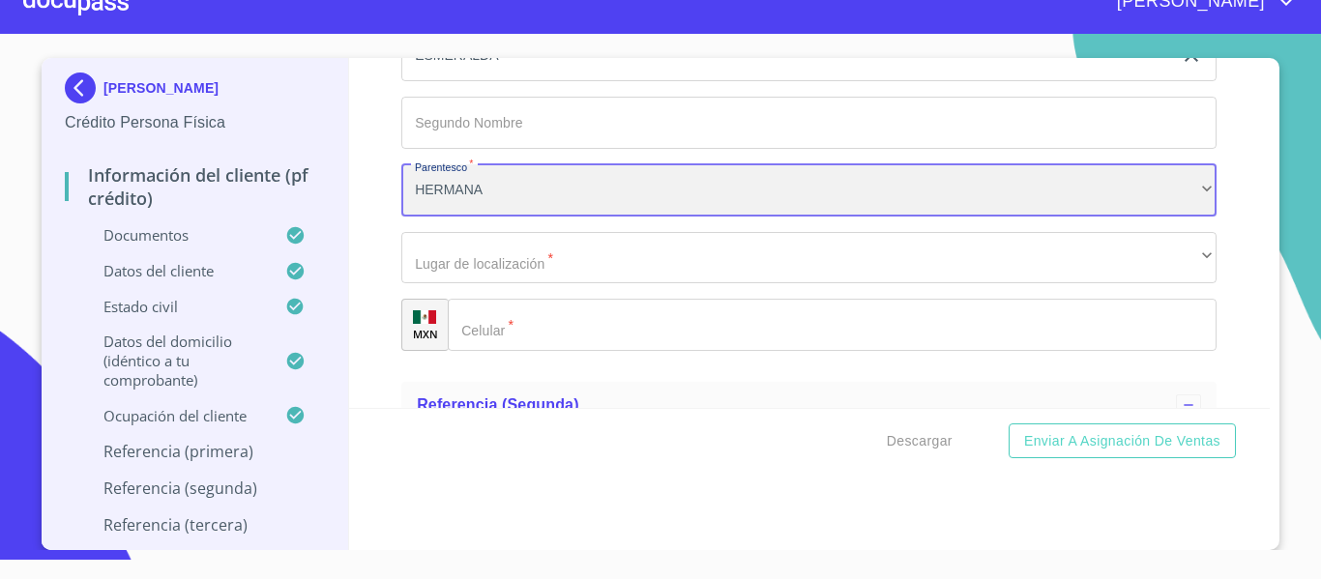
scroll to position [9770, 0]
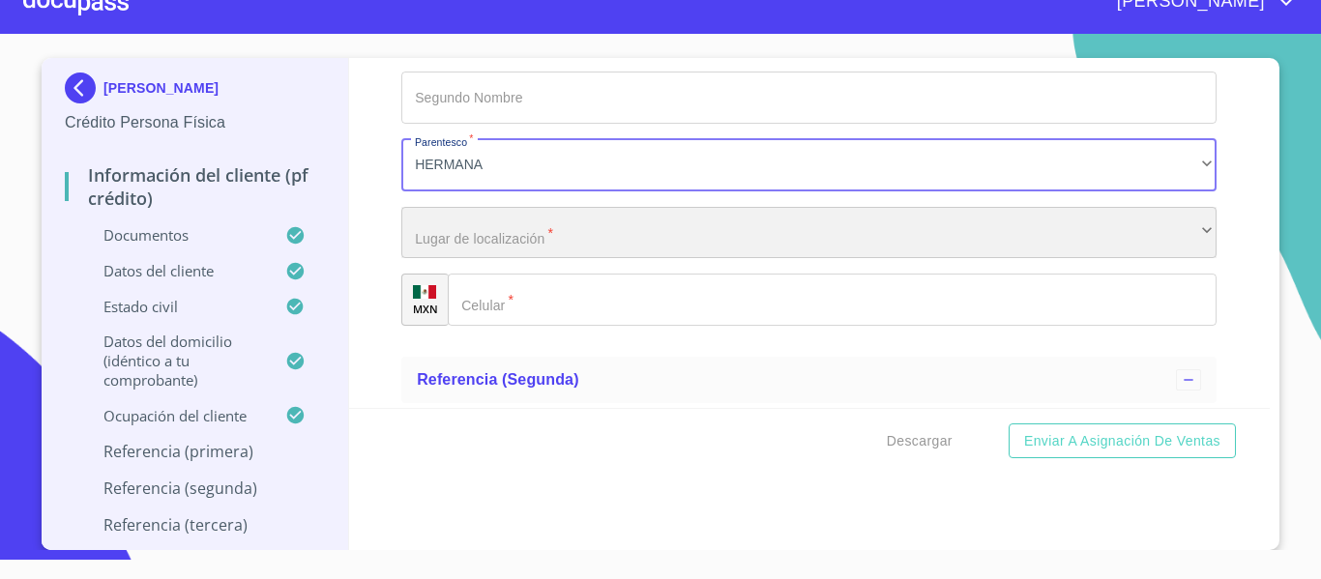
click at [492, 259] on div "​" at bounding box center [808, 233] width 815 height 52
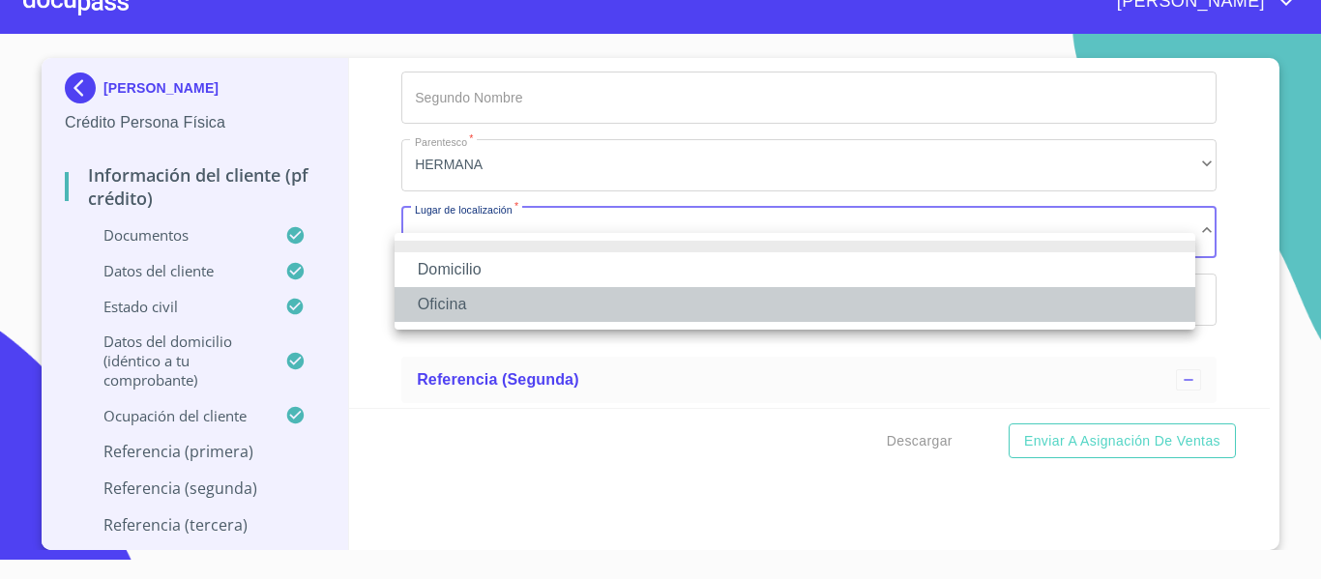
drag, startPoint x: 472, startPoint y: 301, endPoint x: 547, endPoint y: 357, distance: 94.0
click at [476, 303] on li "Oficina" at bounding box center [795, 304] width 801 height 35
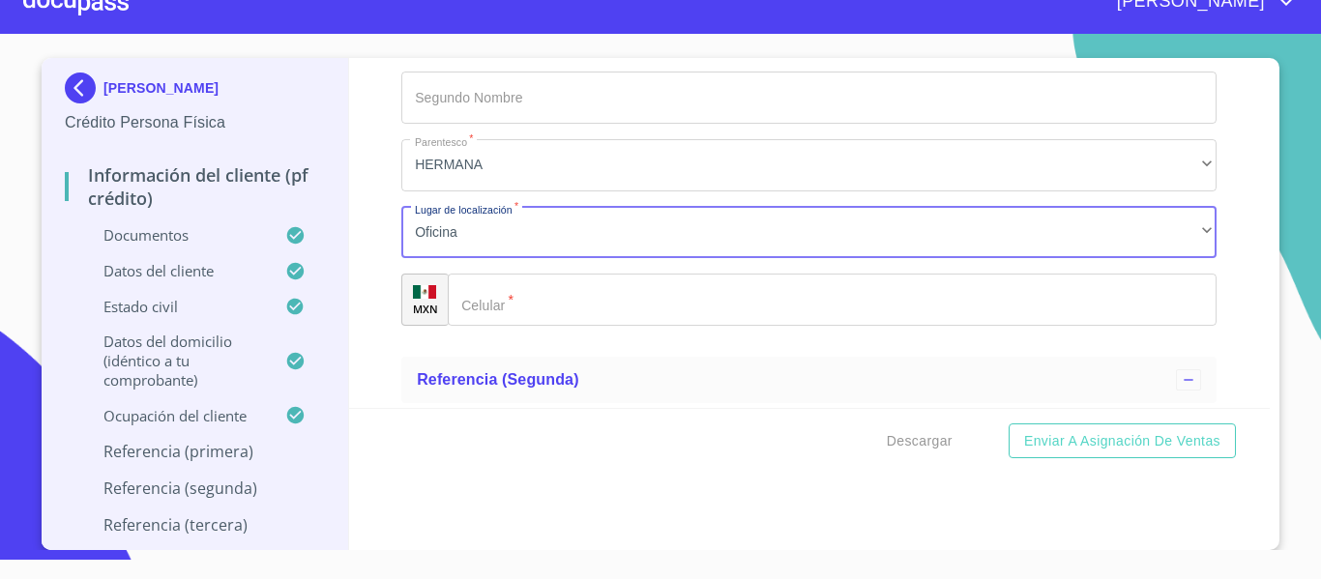
click at [545, 326] on input "Documento de identificación.   *" at bounding box center [832, 300] width 769 height 52
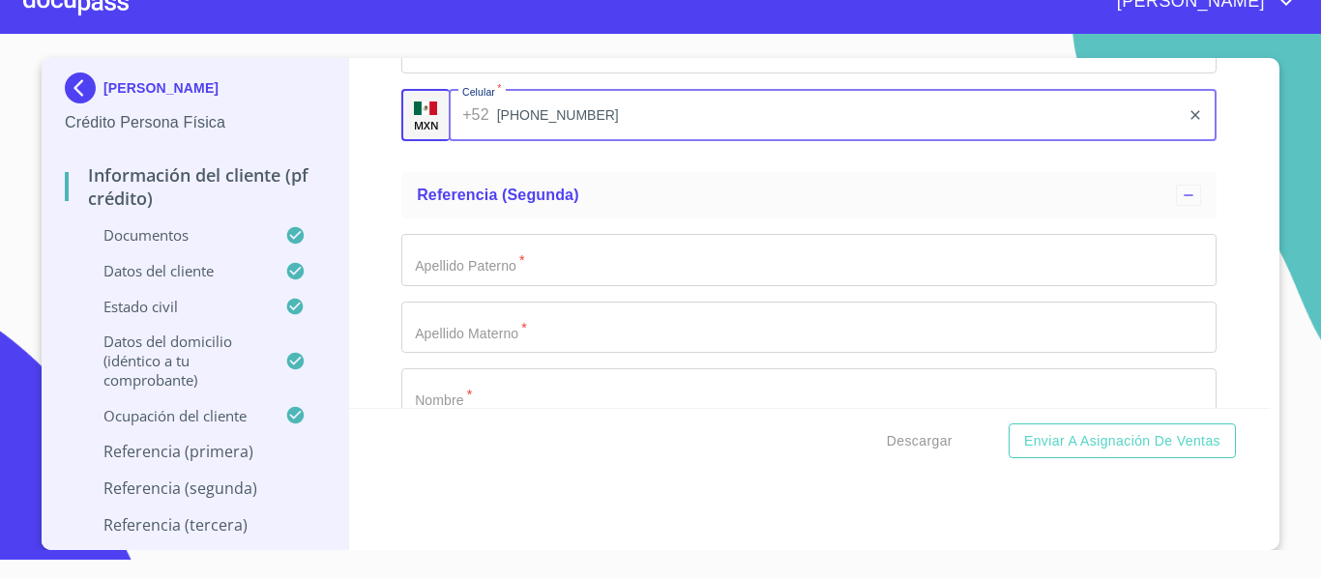
scroll to position [9963, 0]
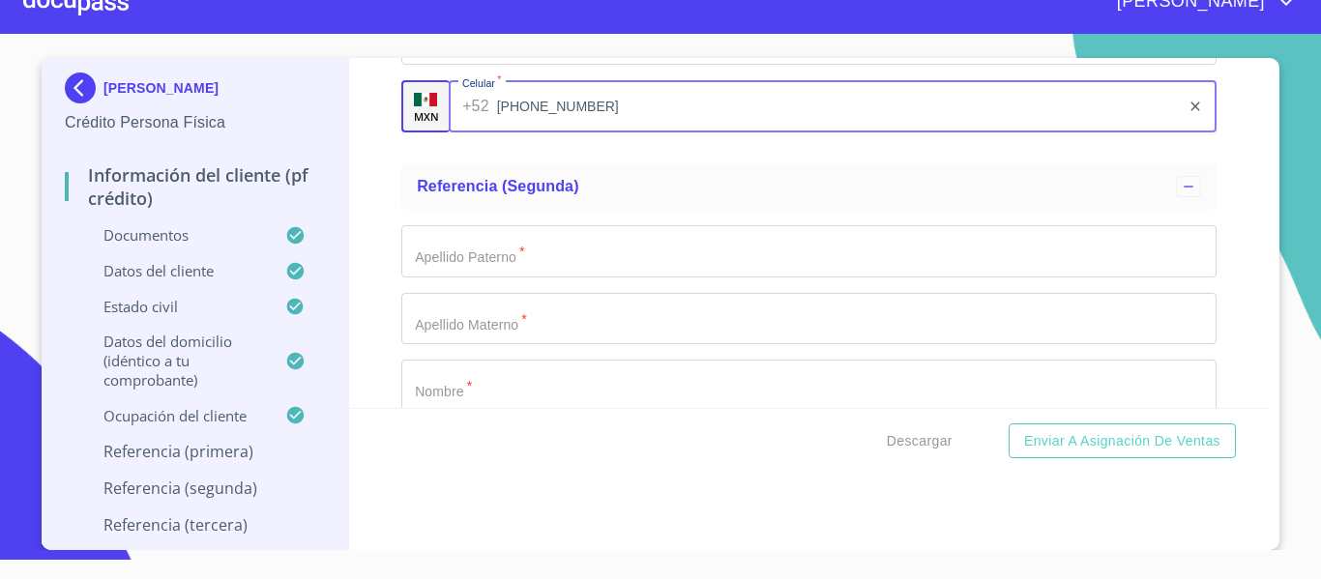
type input "[PHONE_NUMBER]"
click at [523, 278] on input "Documento de identificación.   *" at bounding box center [808, 251] width 815 height 52
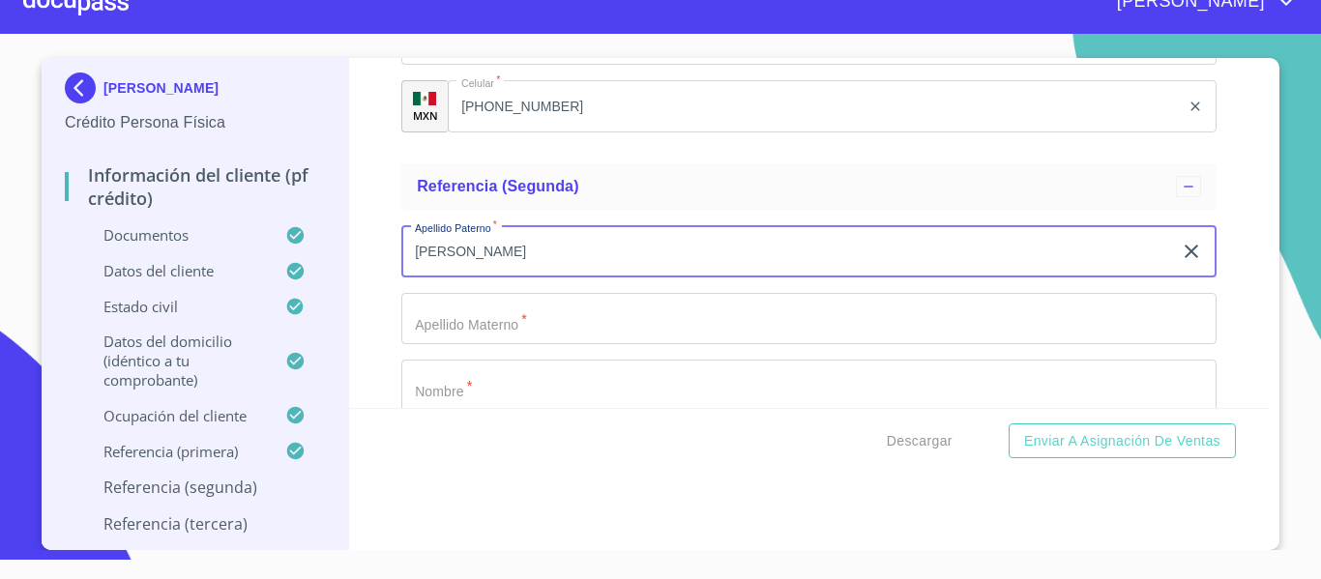
type input "[PERSON_NAME]"
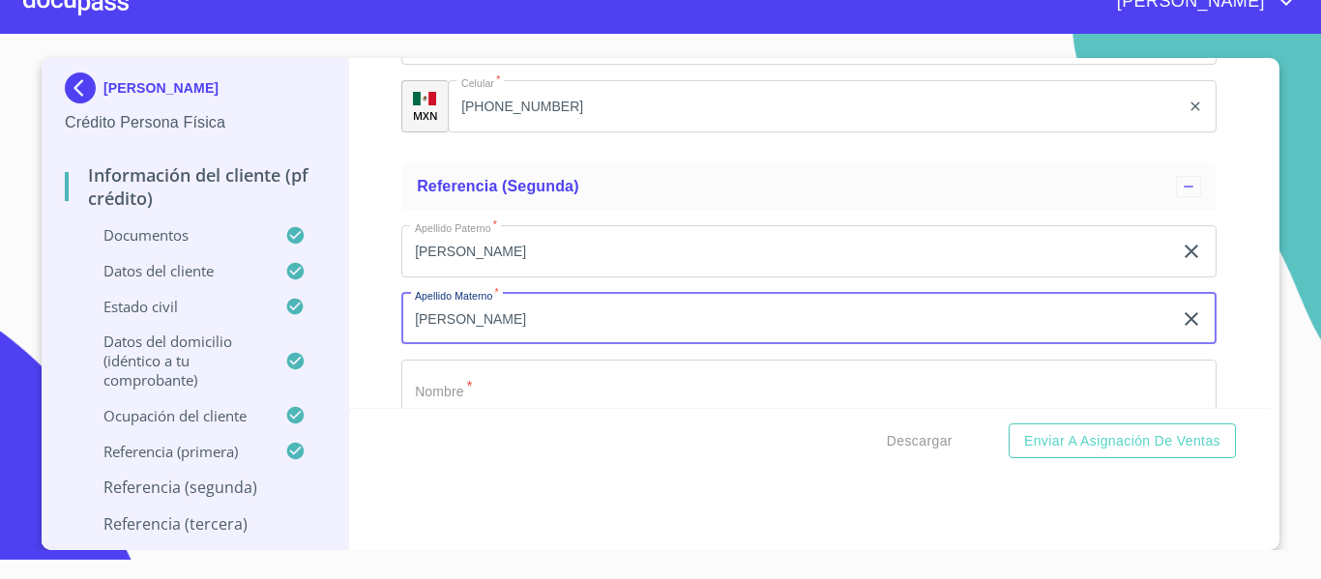
type input "[PERSON_NAME]"
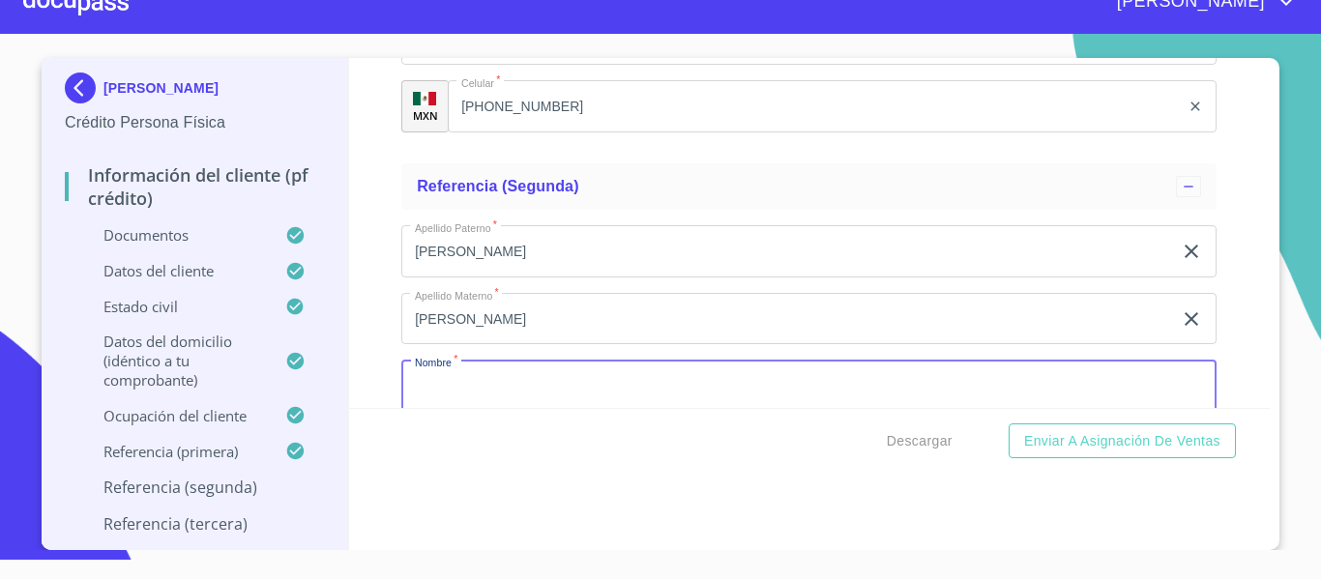
scroll to position [9991, 0]
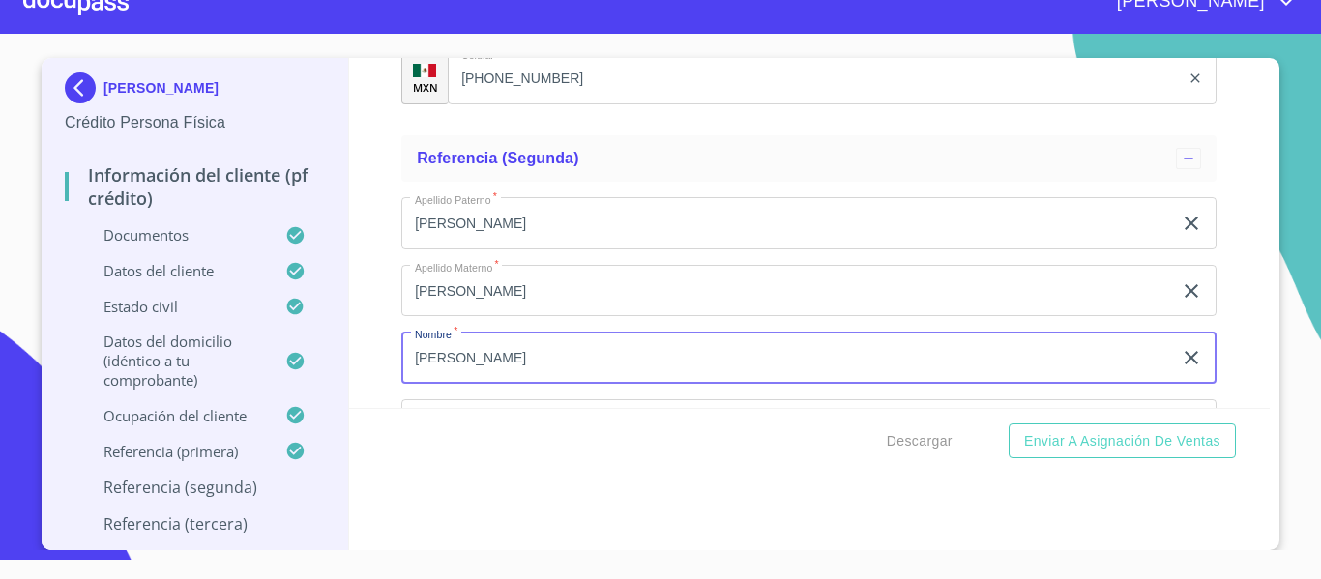
type input "[PERSON_NAME]"
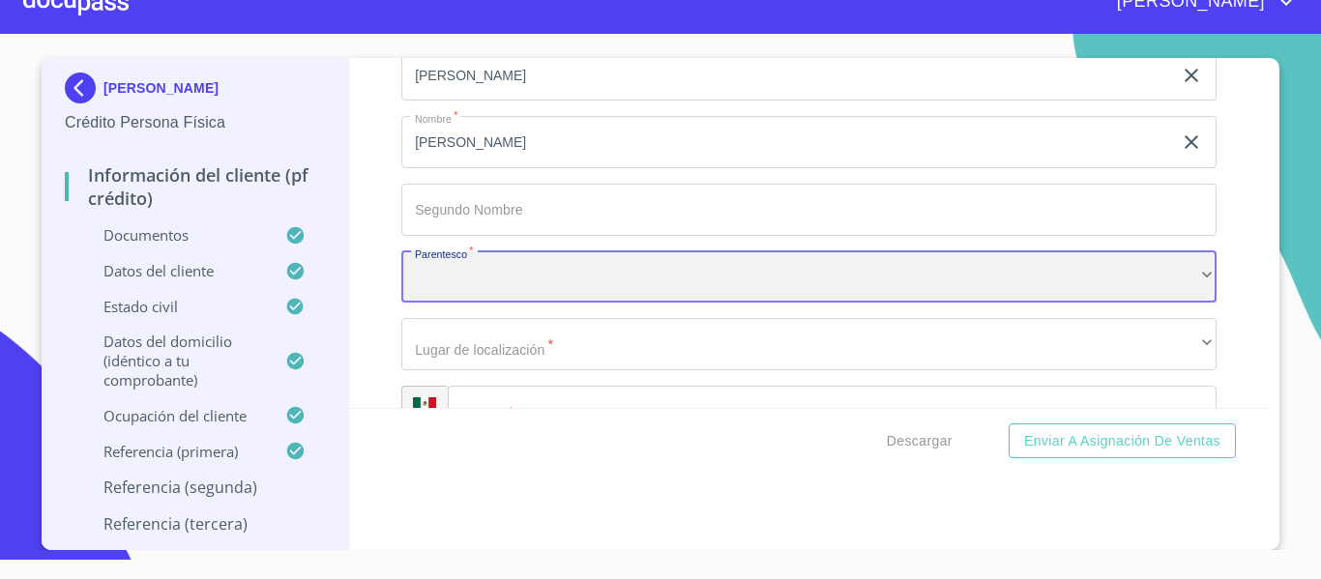
click at [523, 287] on div "​" at bounding box center [808, 277] width 815 height 52
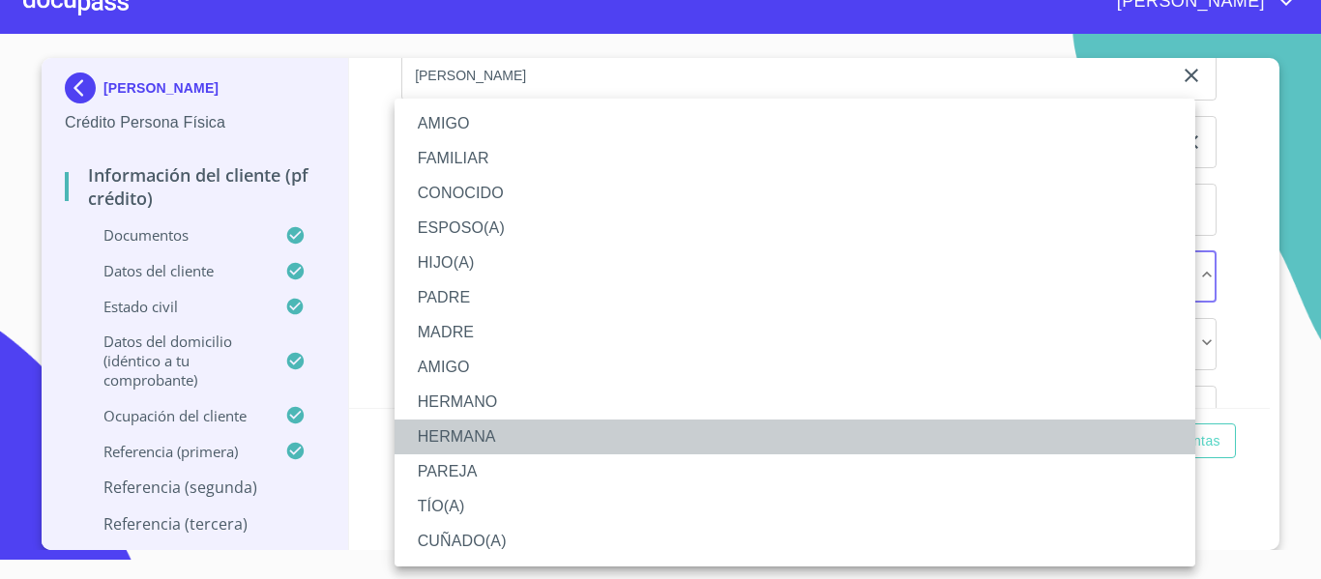
click at [458, 431] on li "HERMANA" at bounding box center [795, 437] width 801 height 35
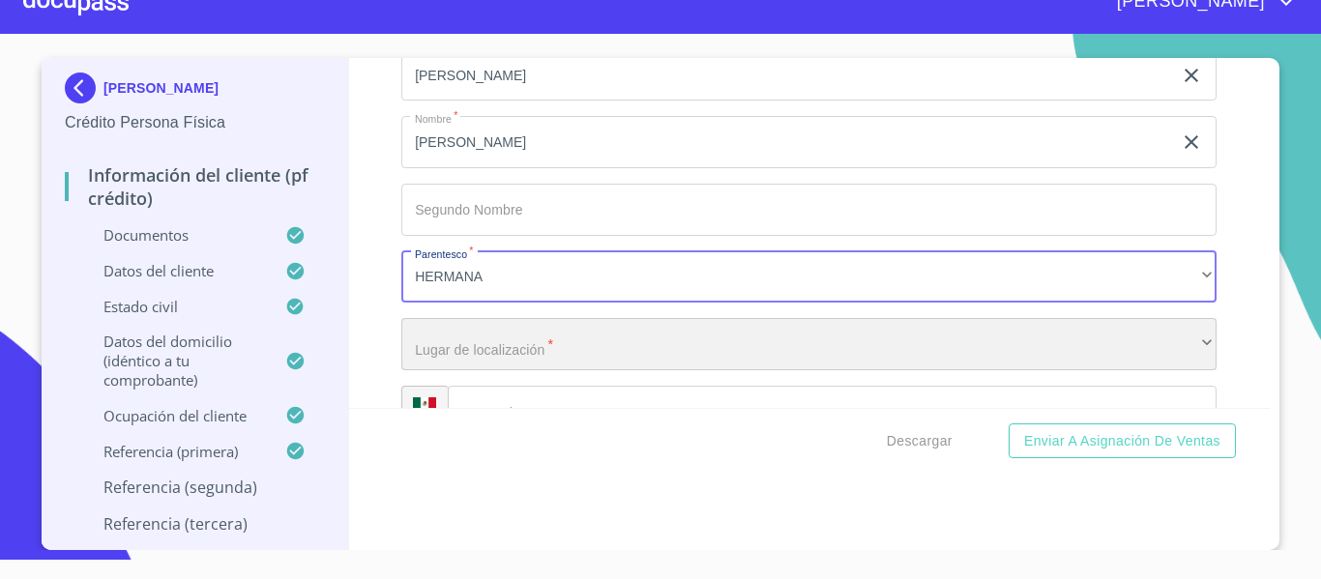
click at [480, 370] on div "​" at bounding box center [808, 344] width 815 height 52
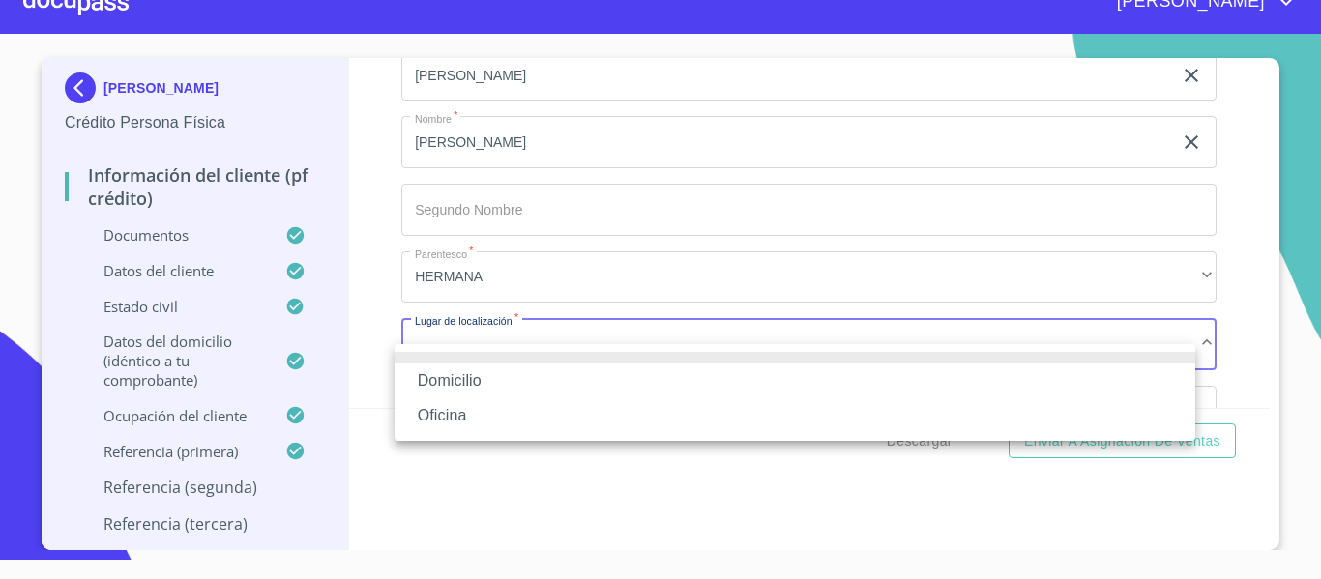
click at [448, 425] on li "Oficina" at bounding box center [795, 415] width 801 height 35
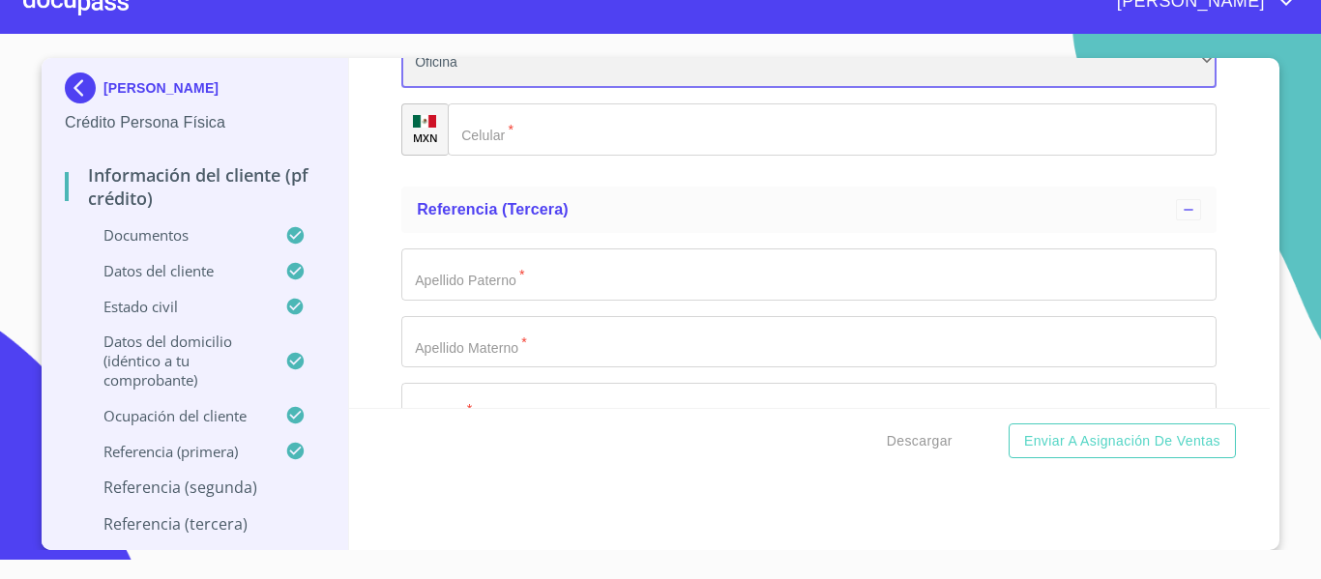
scroll to position [10497, 0]
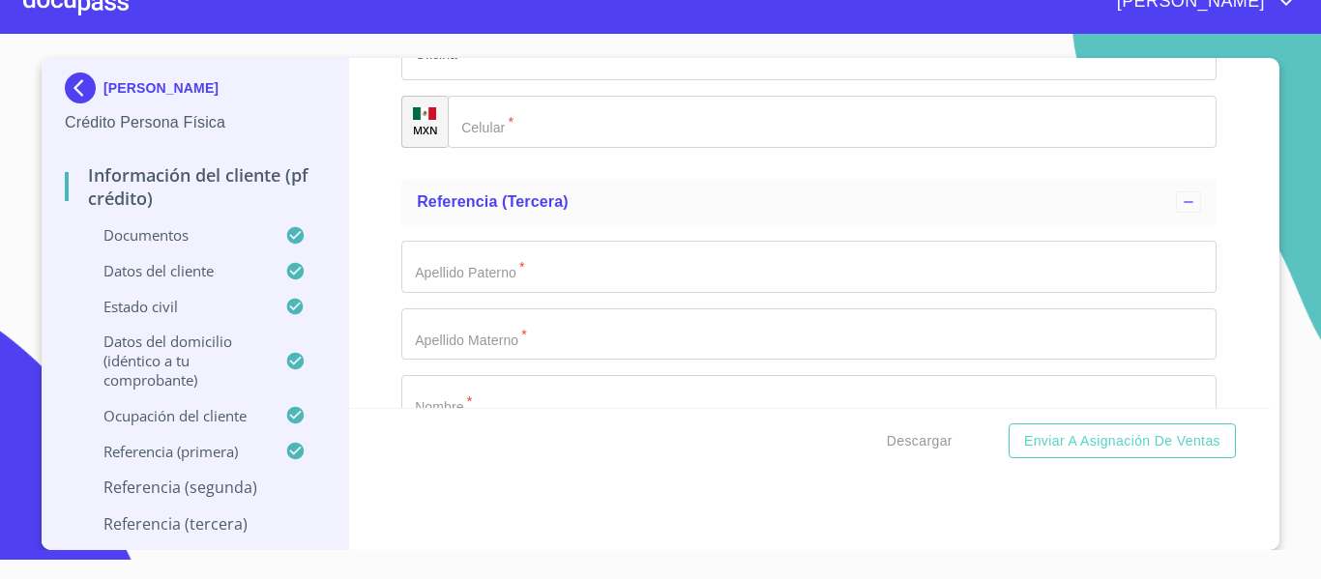
click at [483, 148] on div "​" at bounding box center [832, 122] width 769 height 52
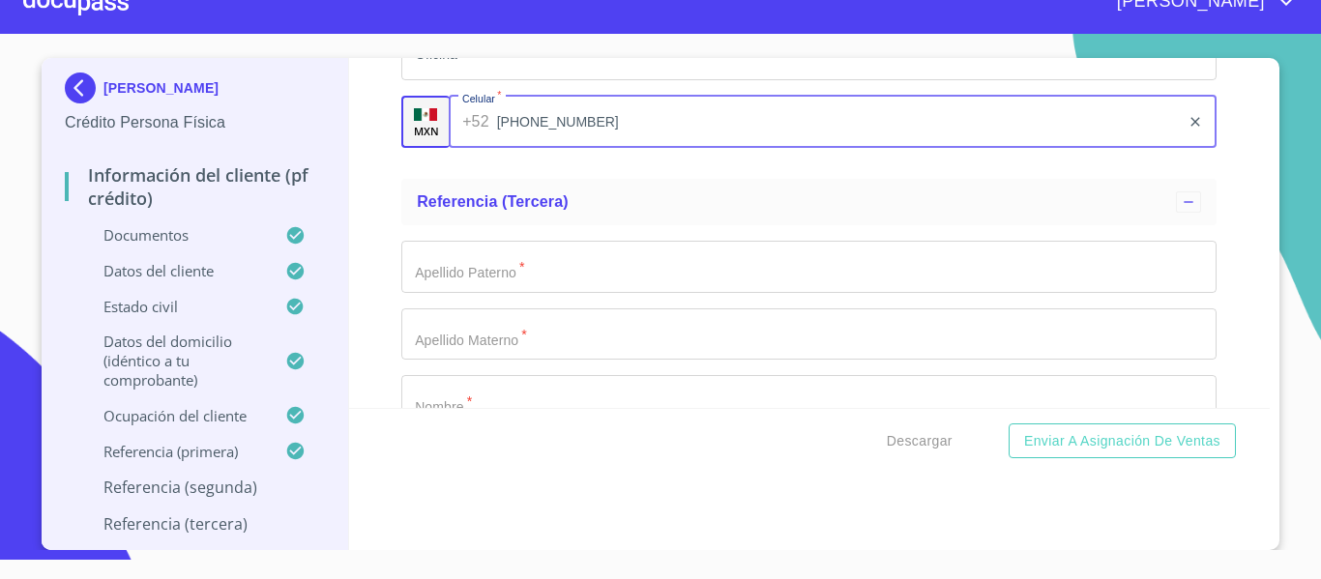
type input "[PHONE_NUMBER]"
click at [494, 278] on input "Documento de identificación.   *" at bounding box center [808, 267] width 815 height 52
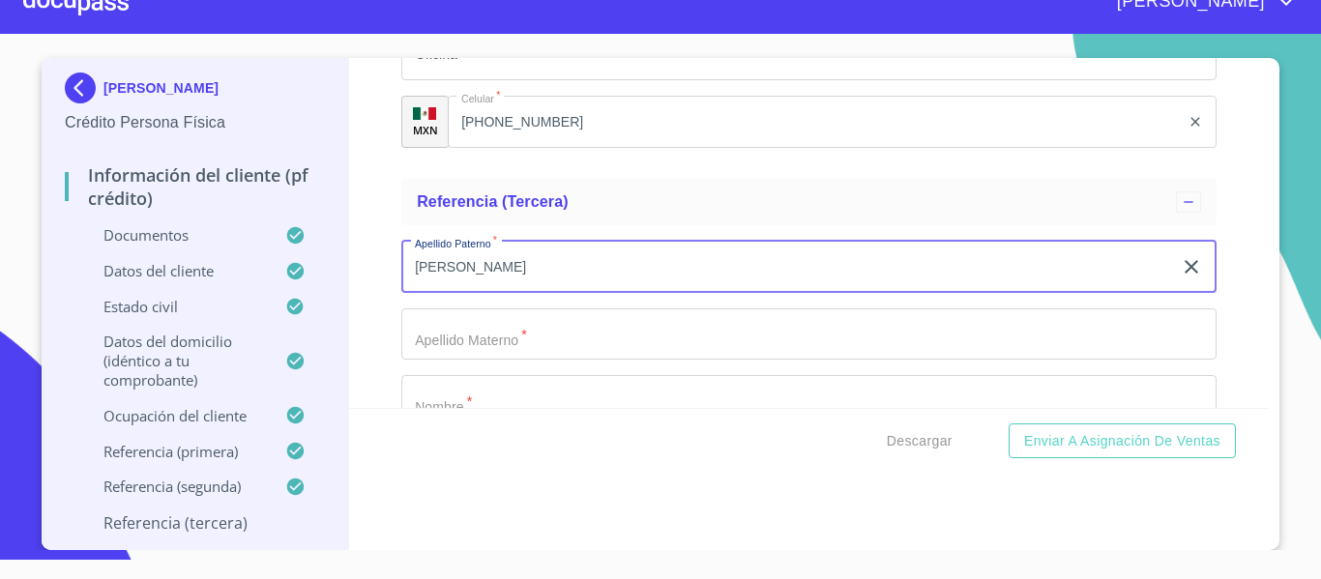
type input "[PERSON_NAME]"
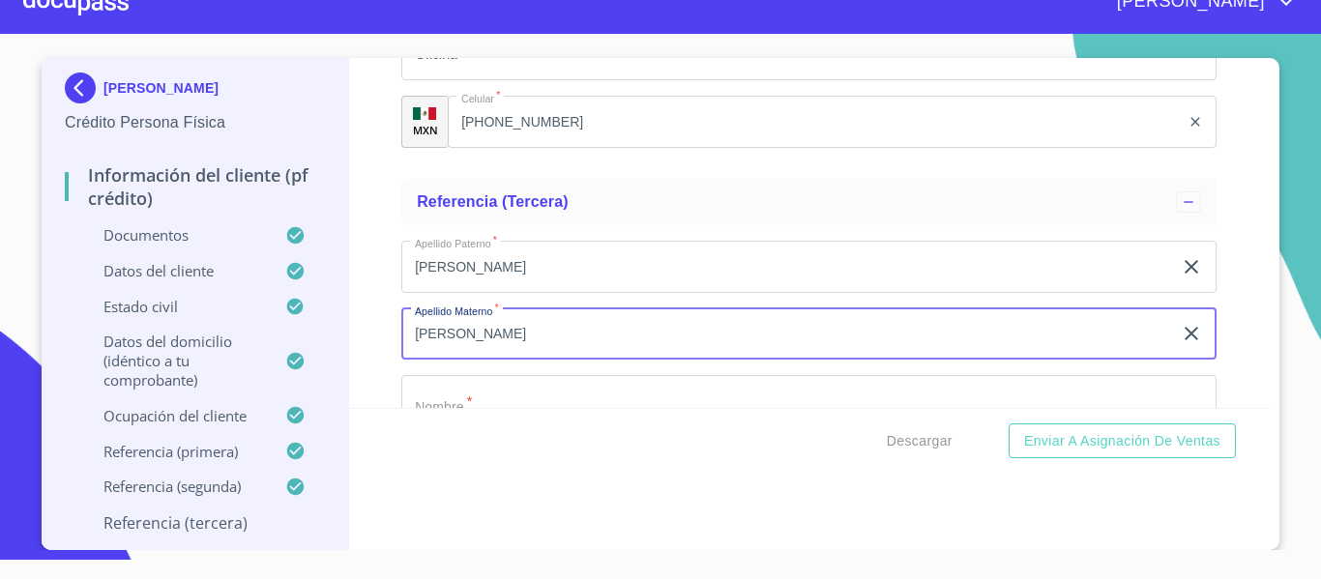
type input "[PERSON_NAME]"
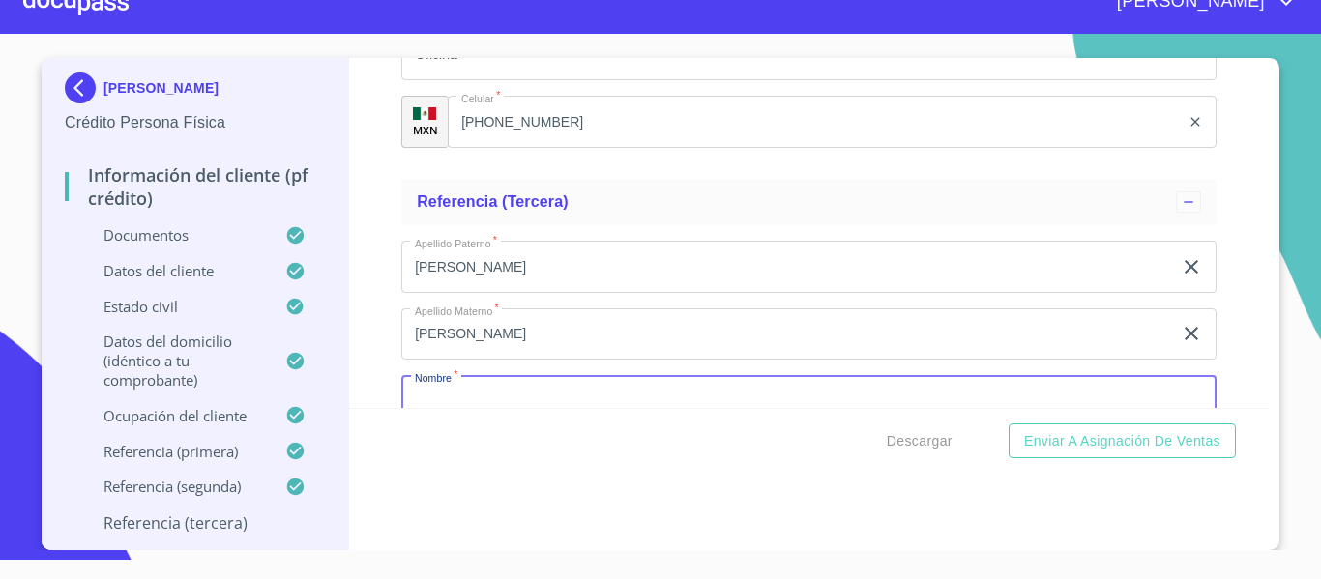
scroll to position [10540, 0]
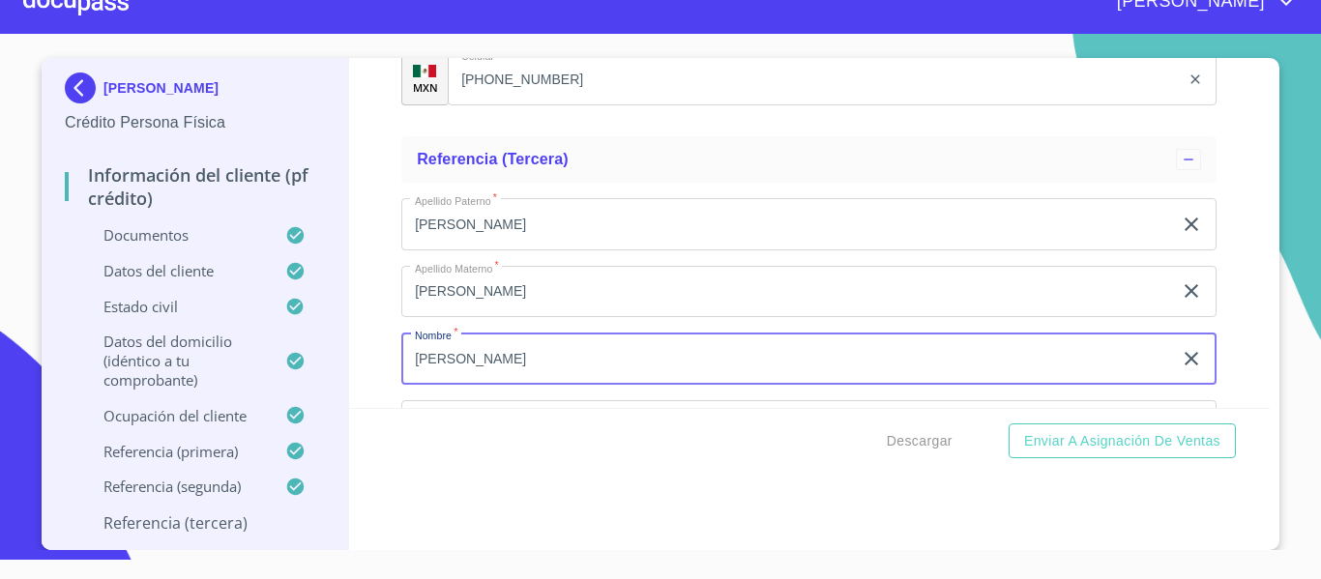
type input "[PERSON_NAME]"
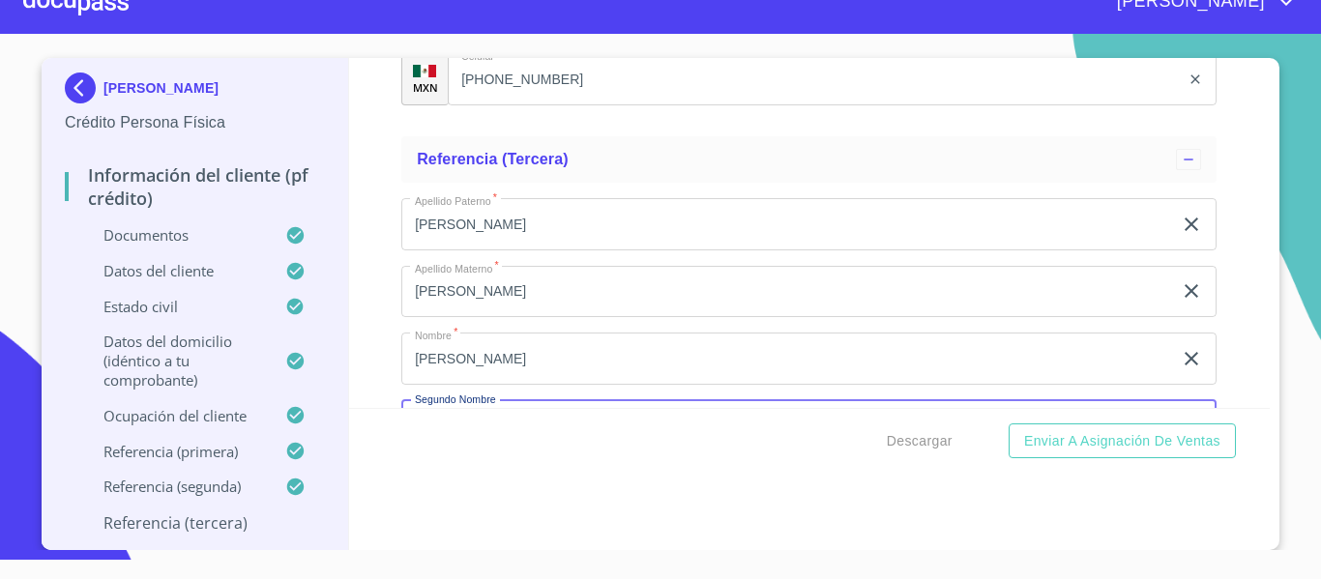
scroll to position [10756, 0]
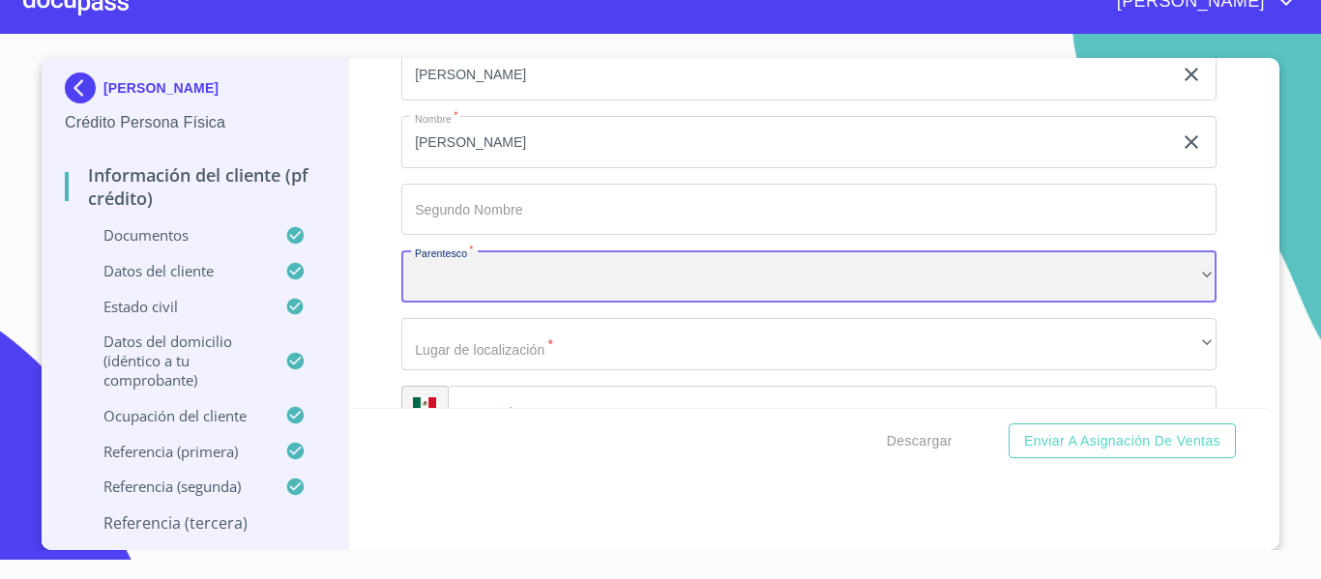
click at [474, 303] on div "​" at bounding box center [808, 276] width 815 height 52
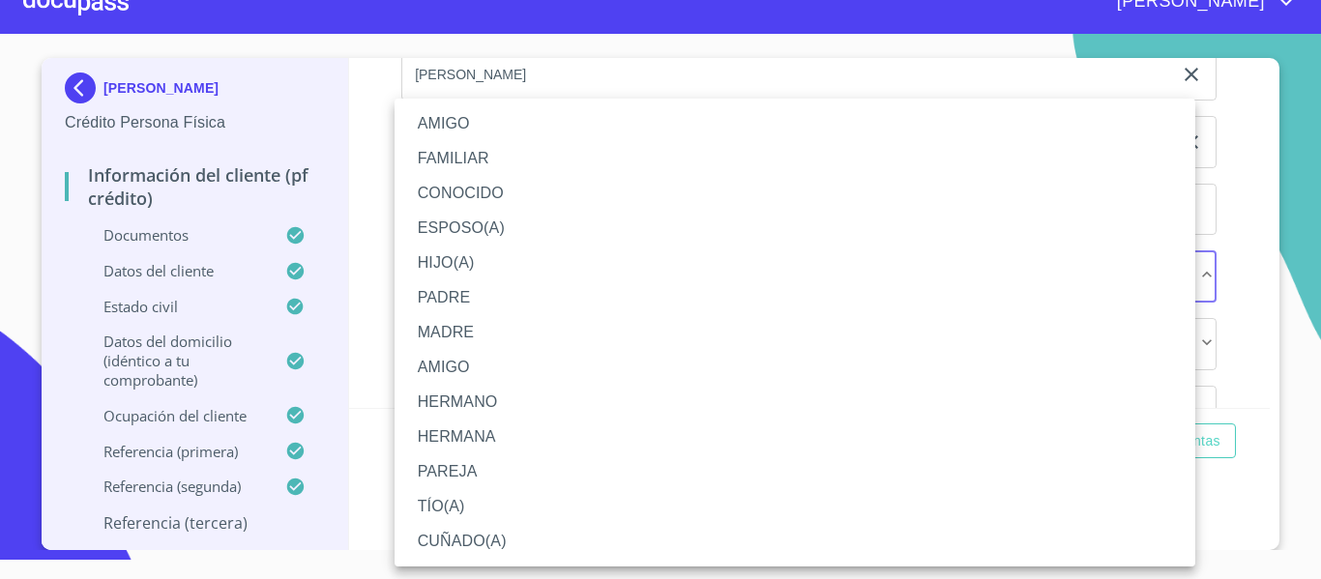
click at [456, 157] on li "FAMILIAR" at bounding box center [795, 158] width 801 height 35
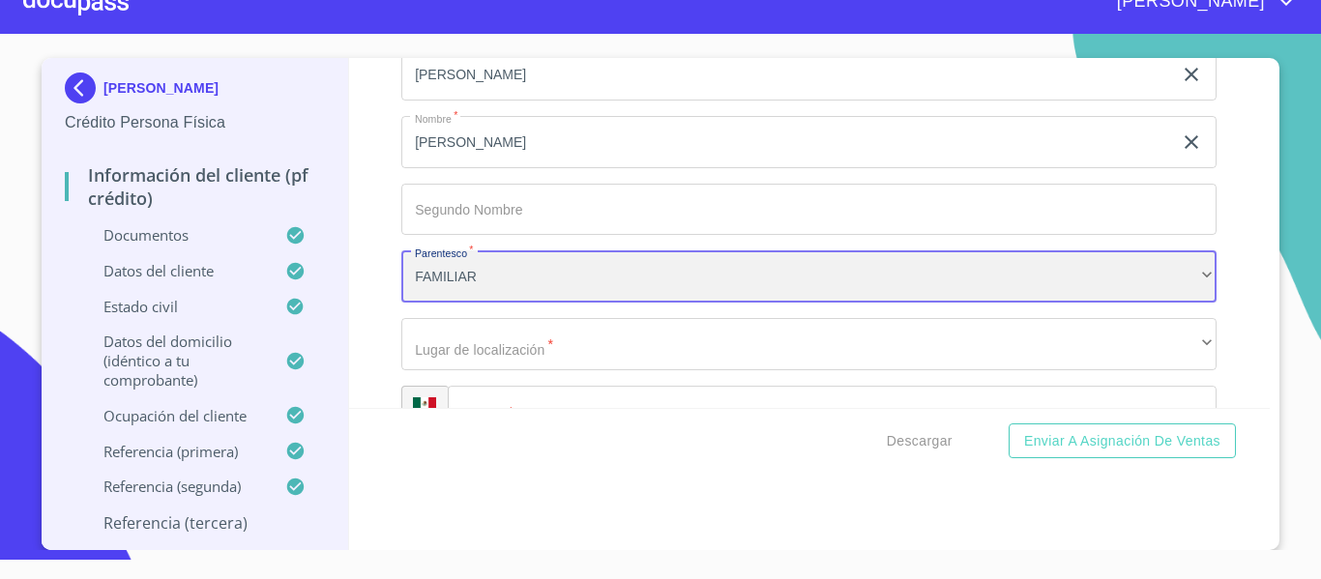
click at [455, 303] on div "FAMILIAR" at bounding box center [808, 276] width 815 height 52
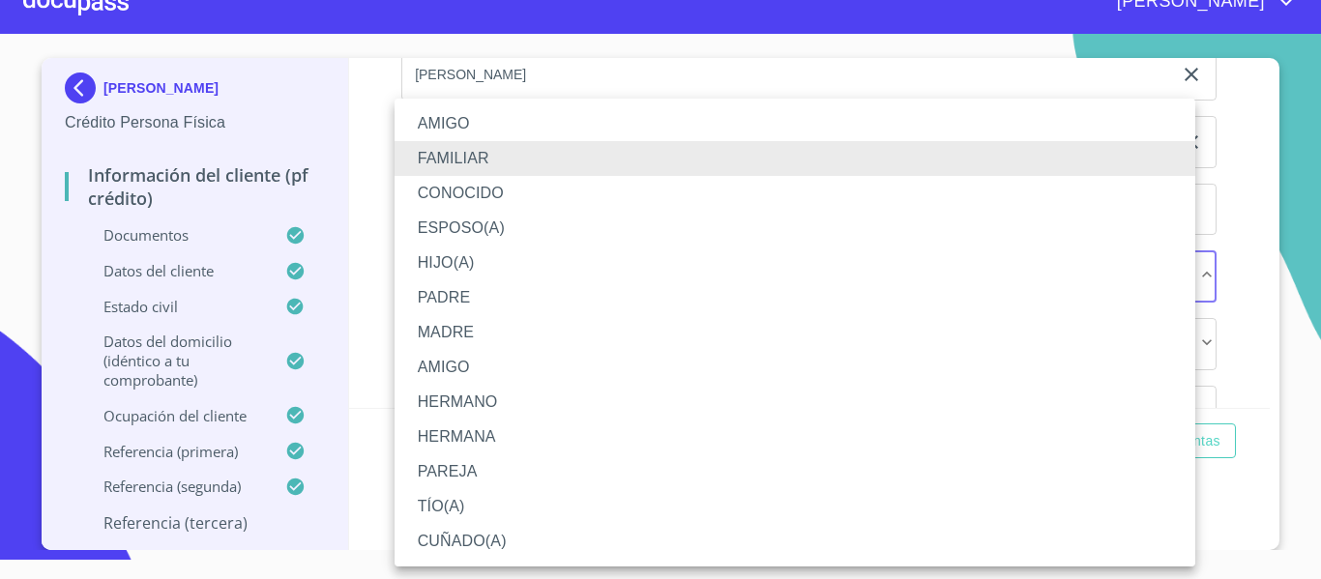
click at [445, 431] on li "HERMANA" at bounding box center [795, 437] width 801 height 35
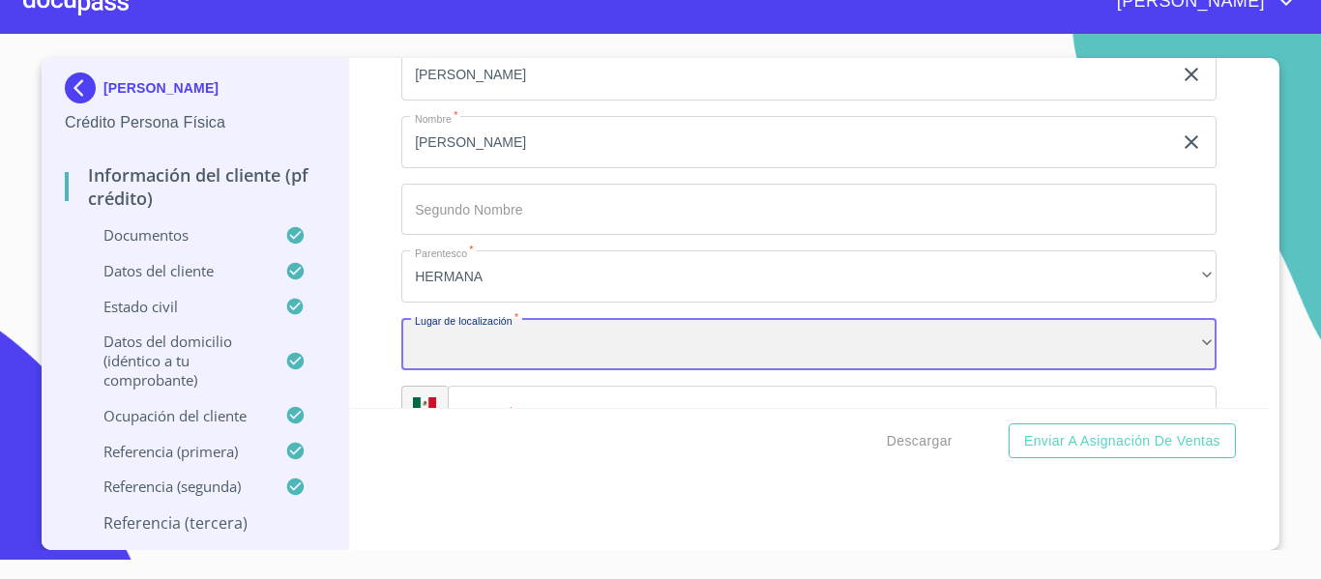
click at [497, 368] on div "​" at bounding box center [808, 344] width 815 height 52
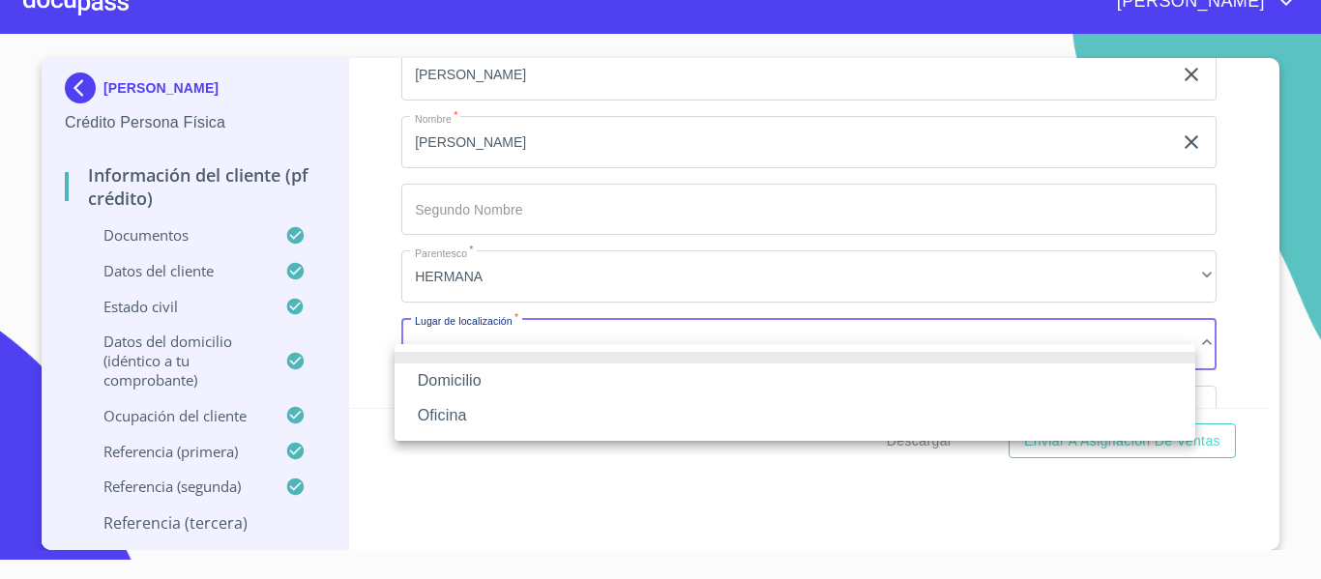
drag, startPoint x: 438, startPoint y: 412, endPoint x: 498, endPoint y: 408, distance: 60.1
click at [439, 412] on li "Oficina" at bounding box center [795, 415] width 801 height 35
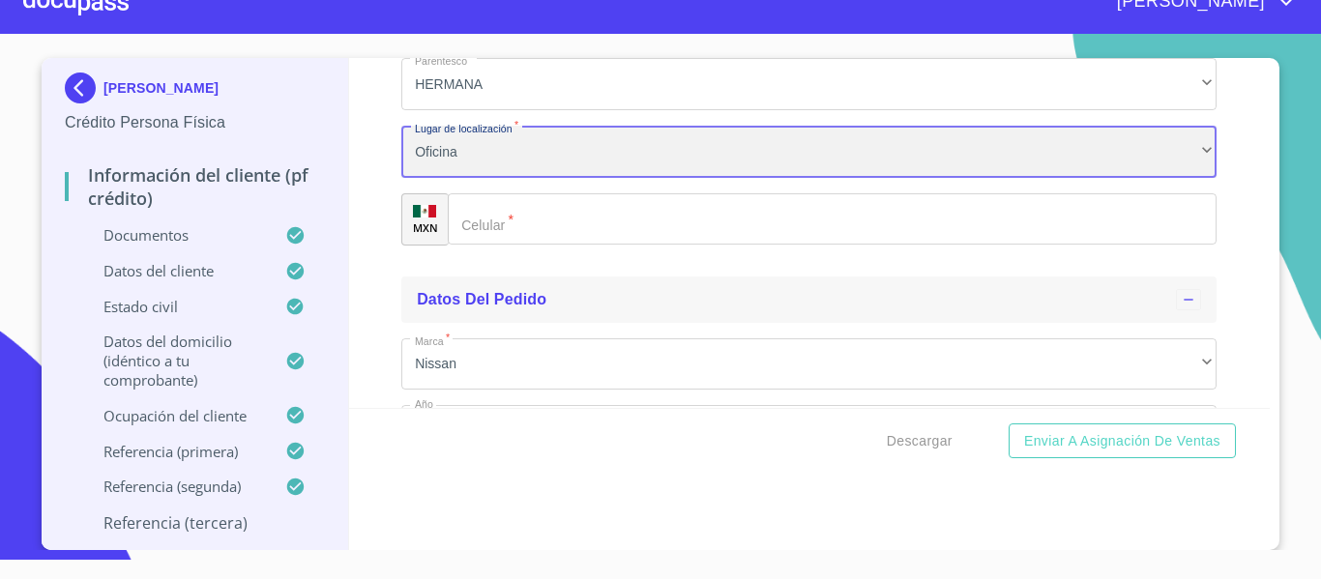
scroll to position [10950, 0]
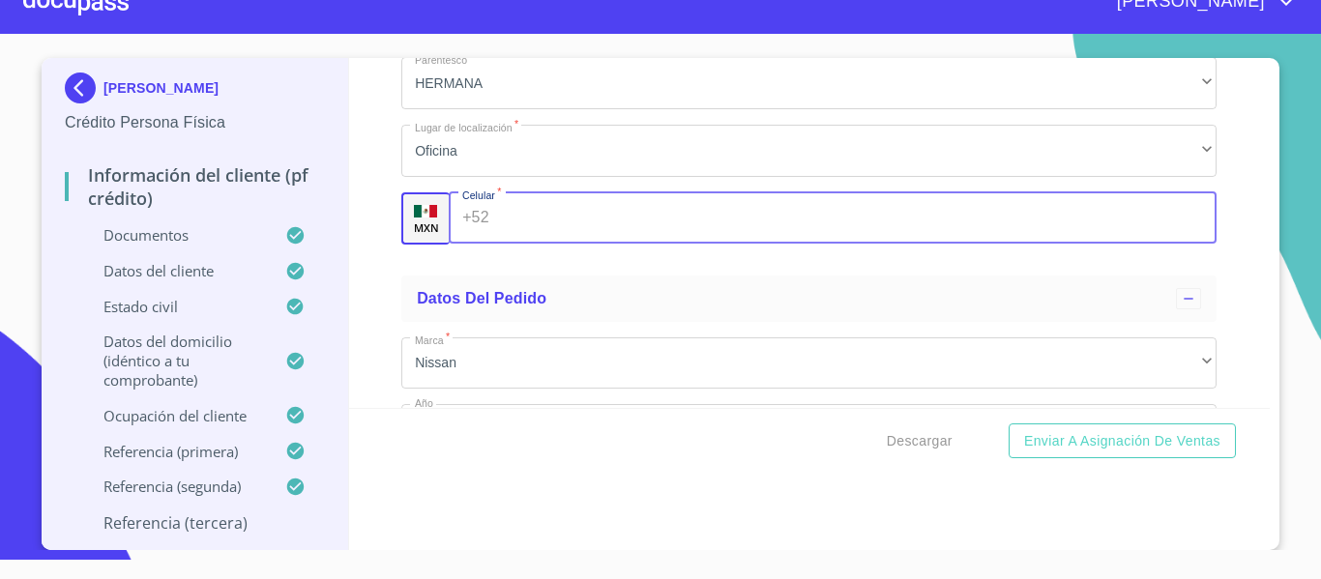
click at [476, 234] on div "+52 ​" at bounding box center [833, 218] width 768 height 52
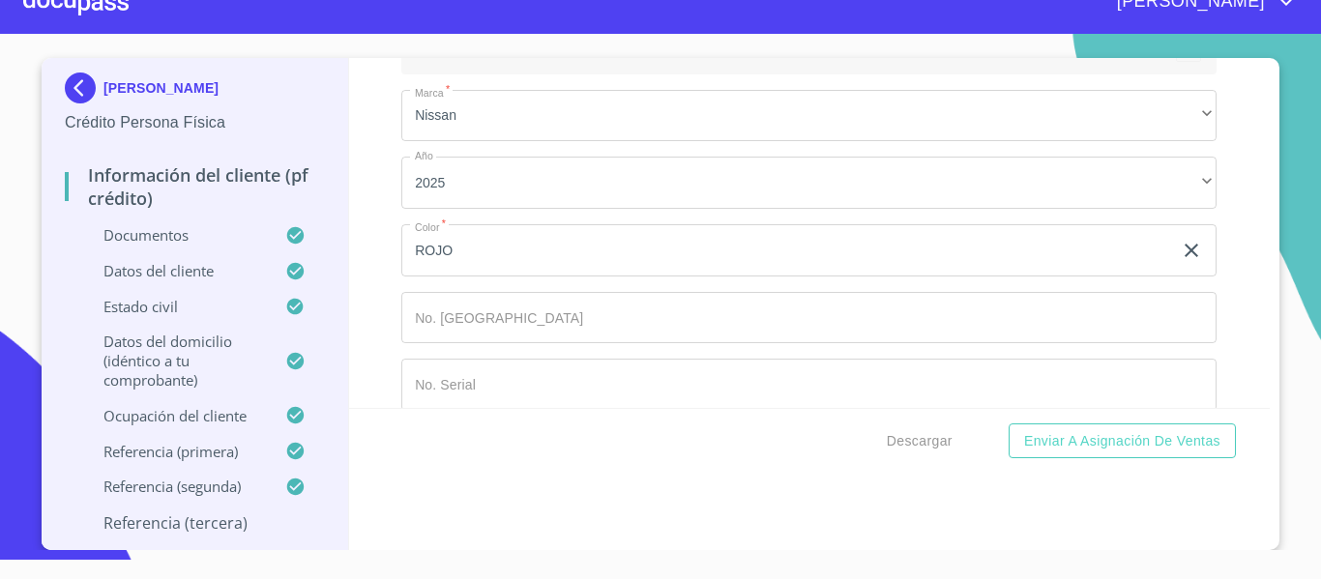
scroll to position [11247, 0]
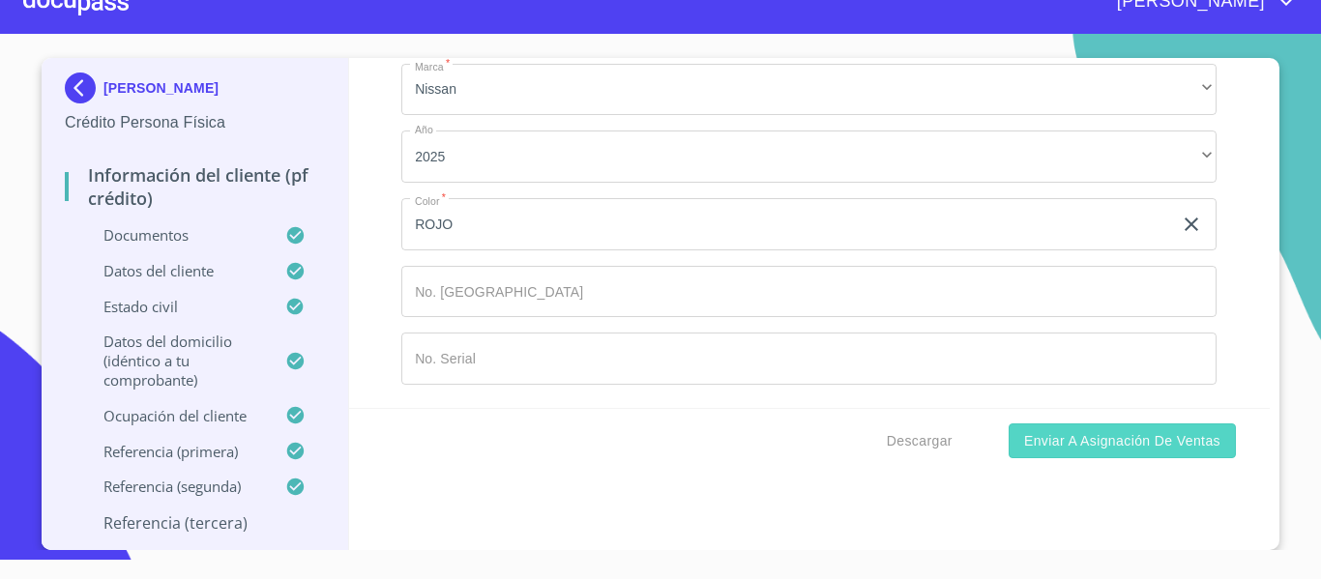
type input "[PHONE_NUMBER]"
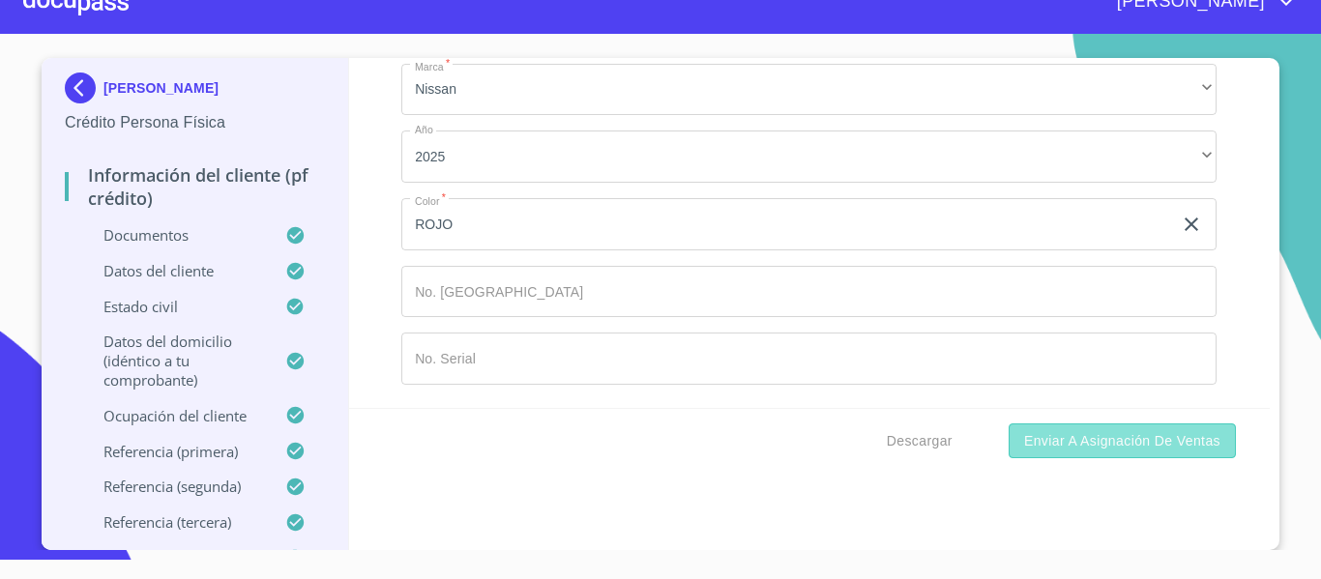
click at [1046, 444] on span "Enviar a Asignación de Ventas" at bounding box center [1122, 441] width 196 height 24
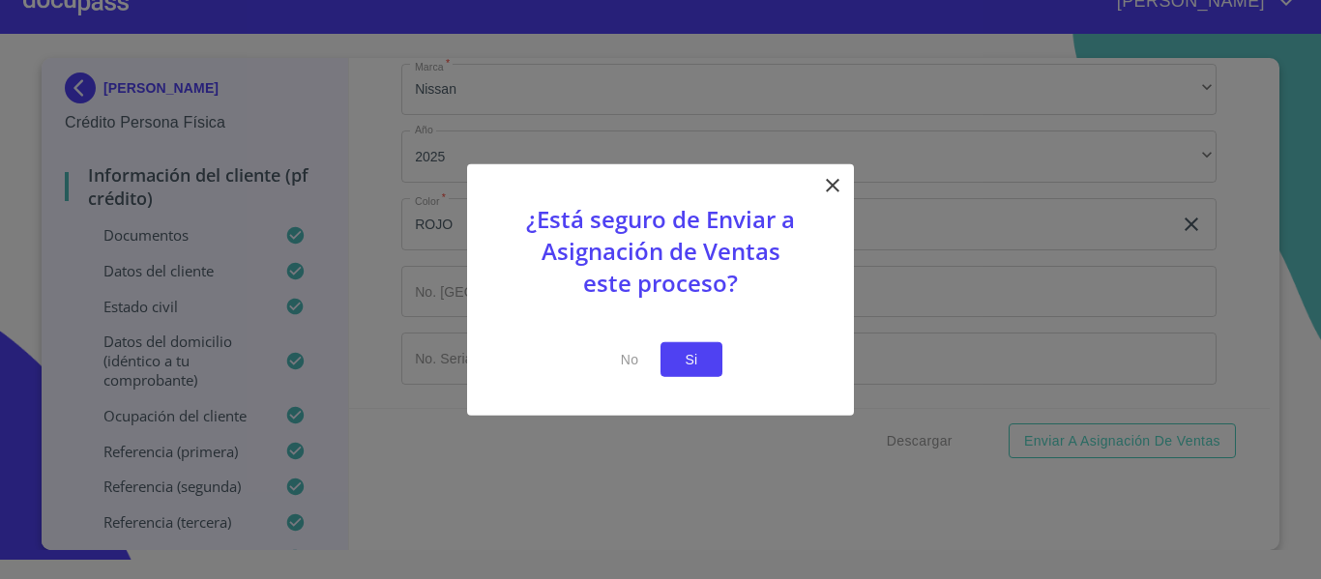
click at [688, 354] on span "Si" at bounding box center [691, 359] width 31 height 24
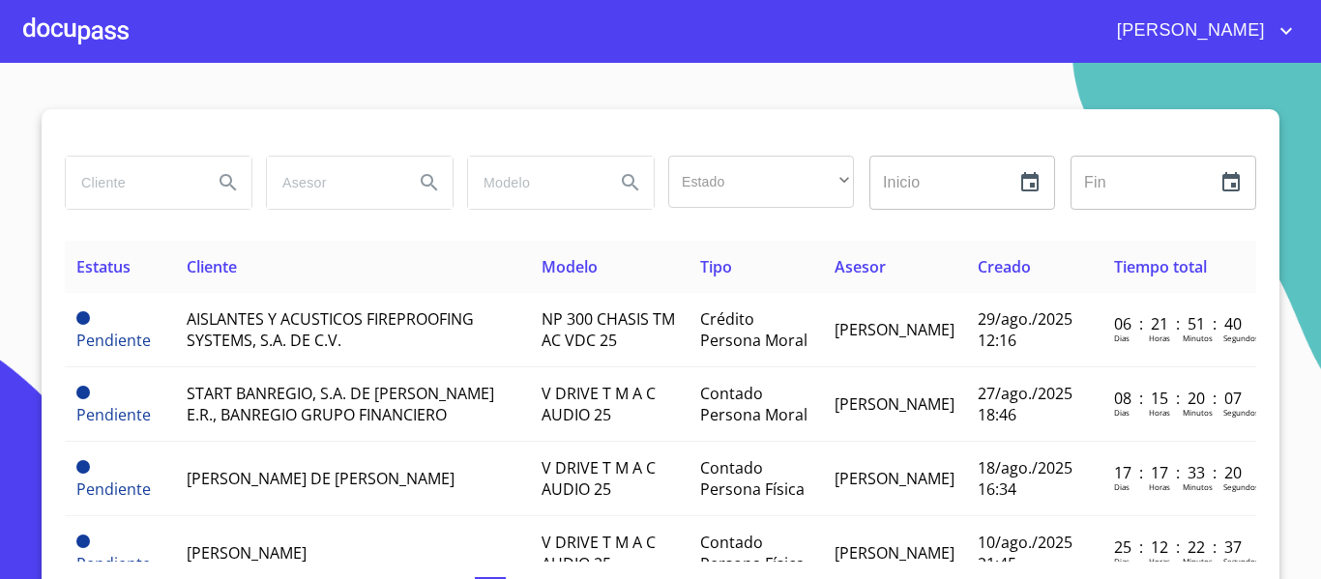
click at [138, 190] on input "search" at bounding box center [132, 183] width 132 height 52
type input "[DEMOGRAPHIC_DATA]"
click at [217, 183] on icon "Search" at bounding box center [228, 182] width 23 height 23
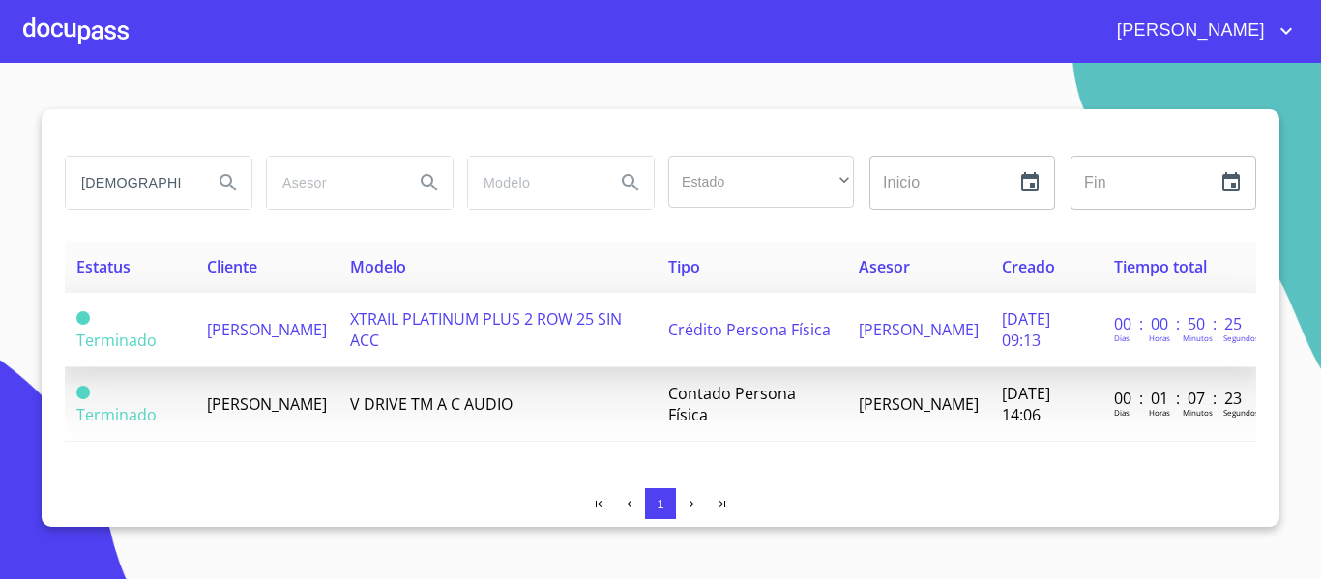
click at [708, 344] on td "Crédito Persona Física" at bounding box center [752, 330] width 190 height 74
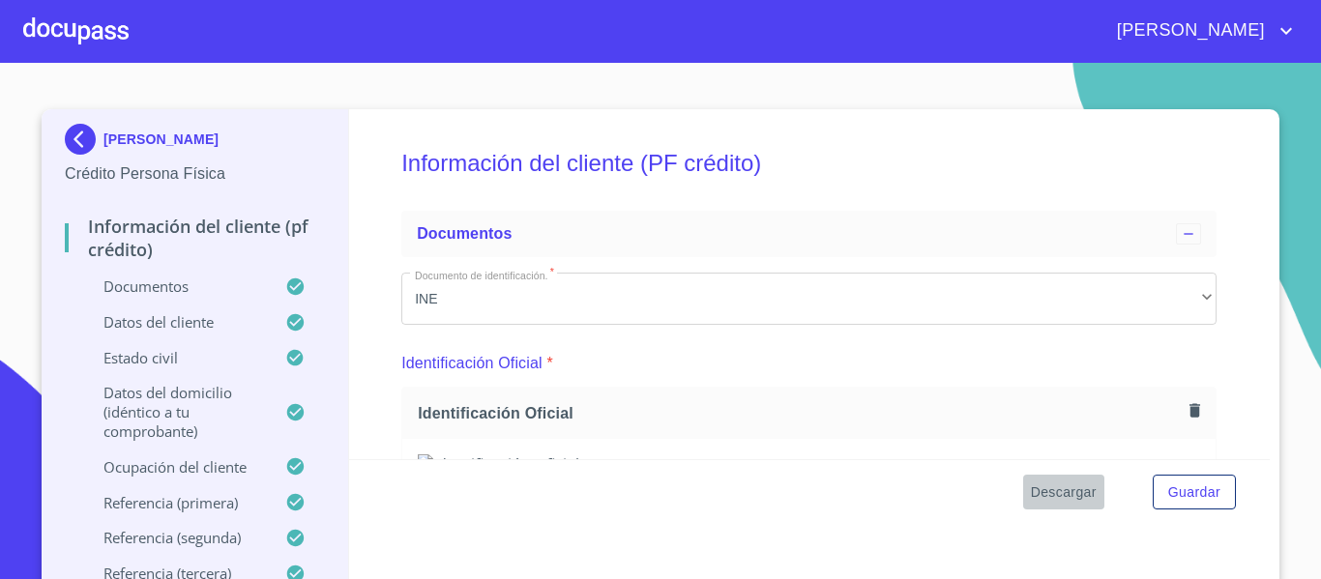
click at [1033, 494] on span "Descargar" at bounding box center [1064, 493] width 66 height 24
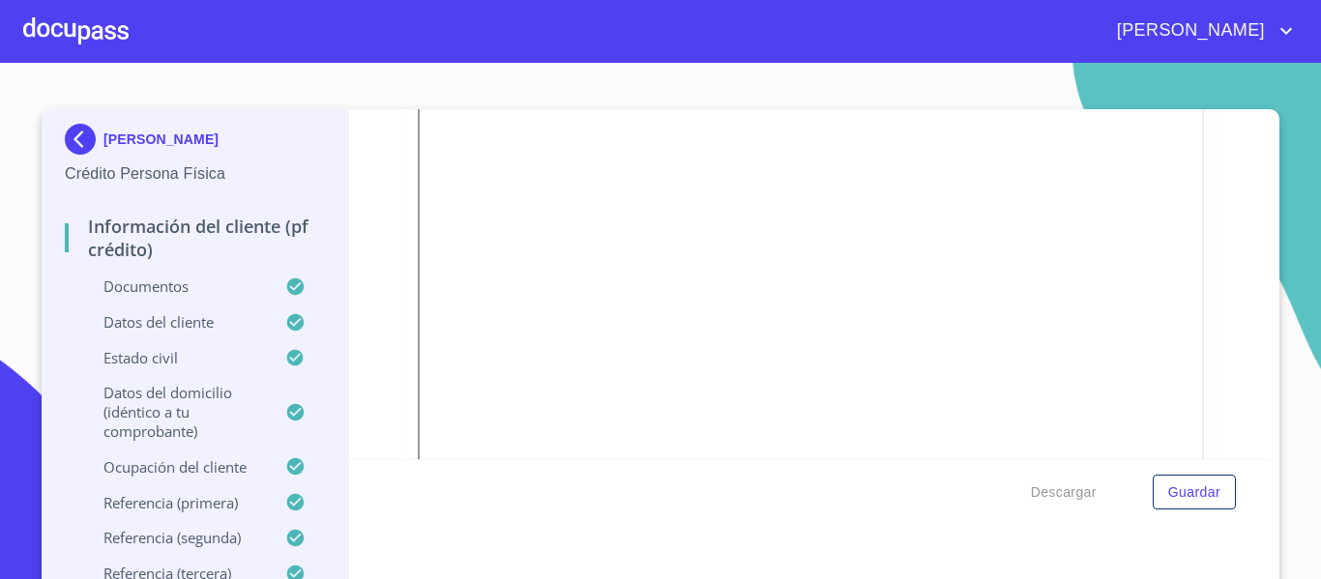
scroll to position [1161, 0]
